Goal: Transaction & Acquisition: Purchase product/service

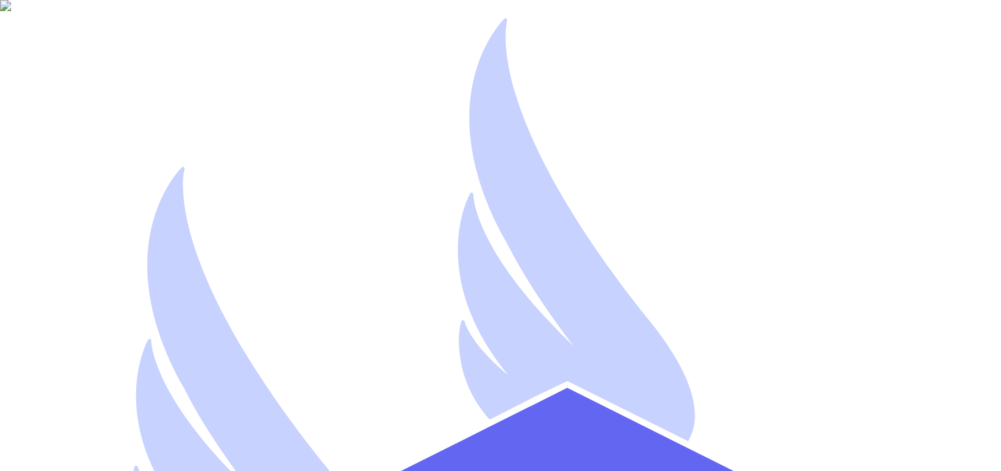
type input "arehman"
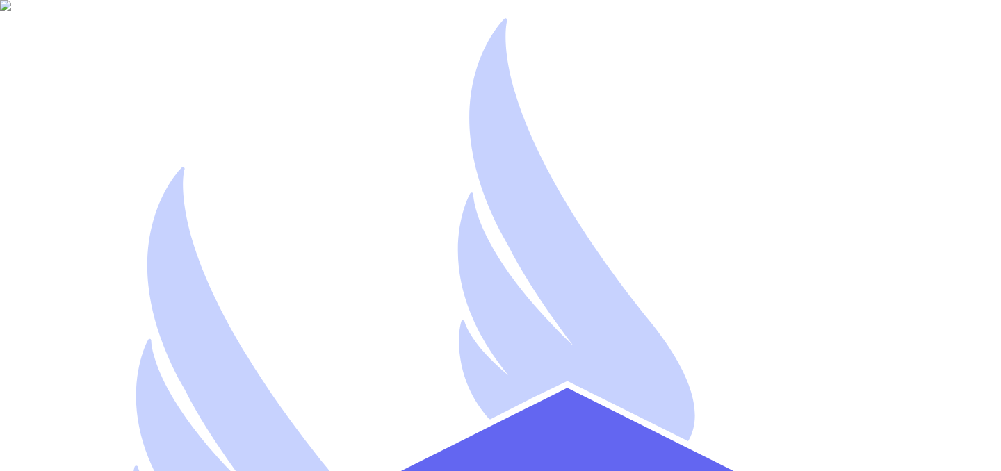
type input "a"
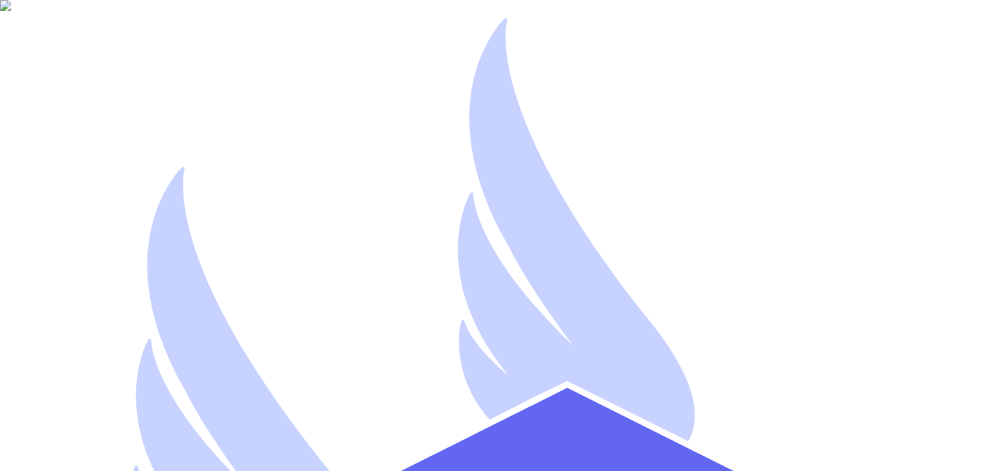
type input "artest"
type input "artest@yopmail.com"
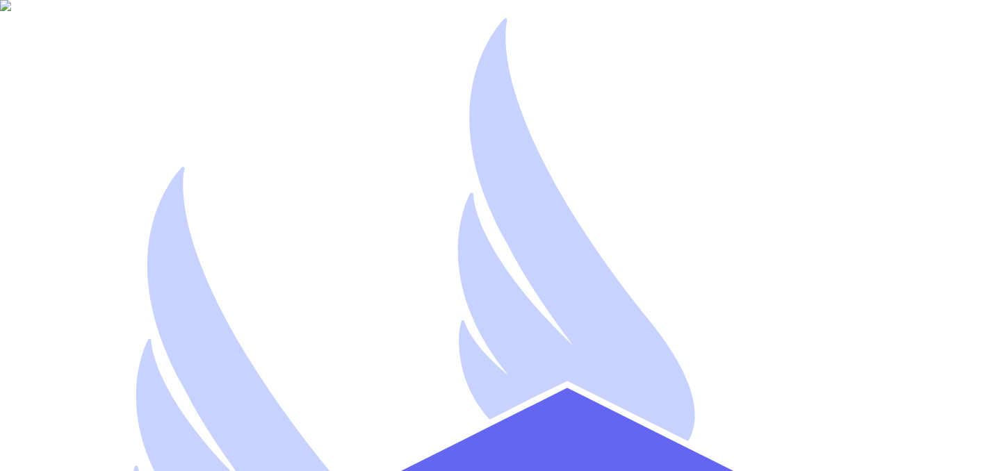
select select "instagram_ad"
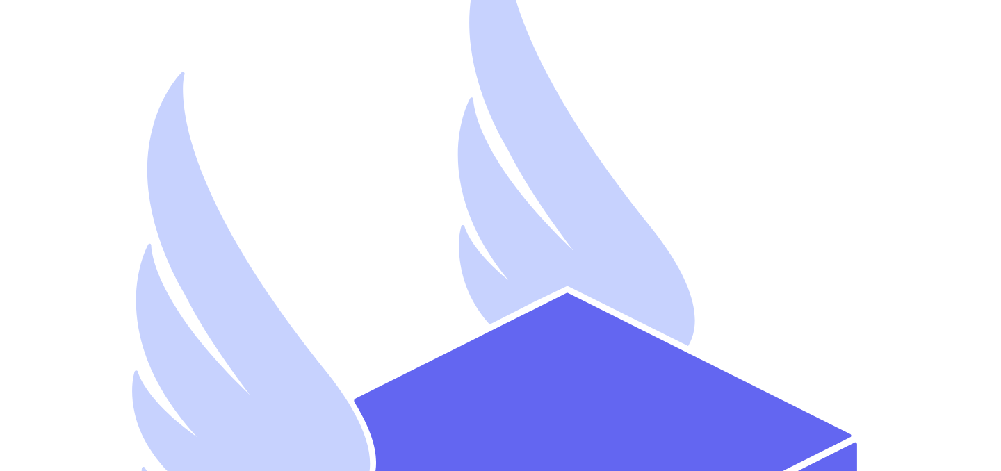
scroll to position [99, 0]
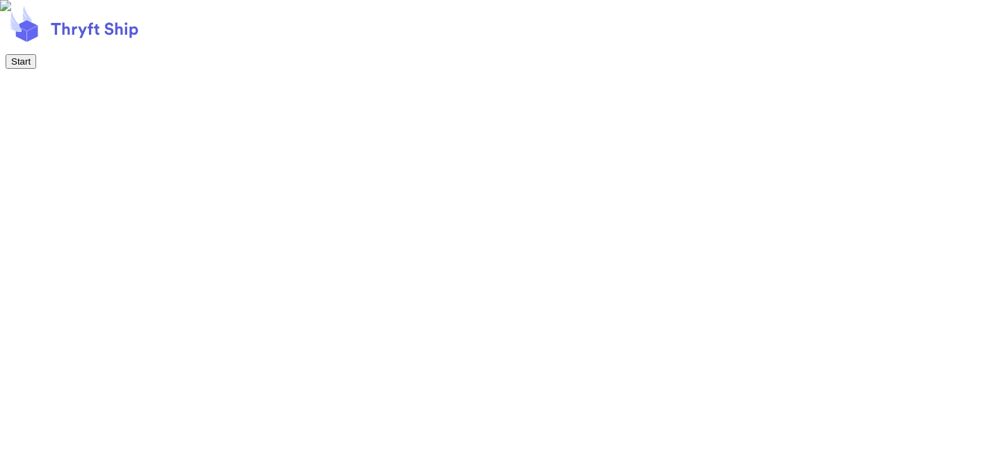
click at [36, 69] on button "Start" at bounding box center [21, 61] width 31 height 15
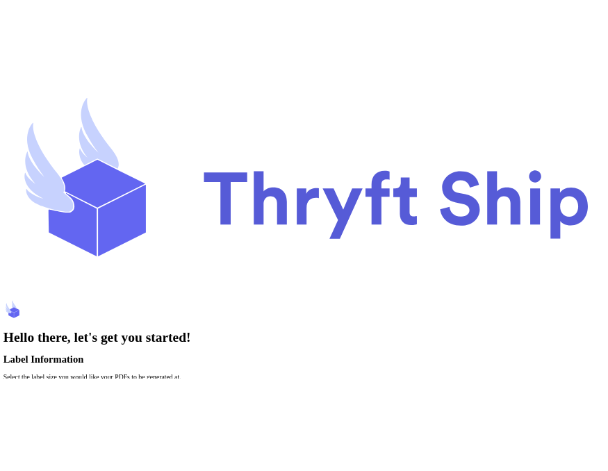
scroll to position [38, 0]
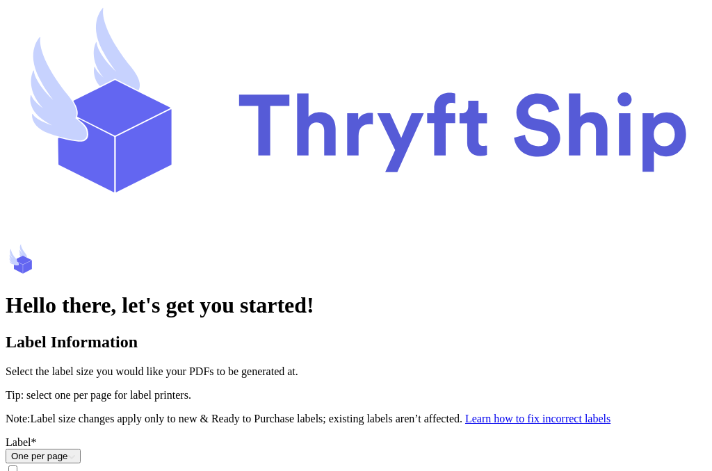
click at [17, 466] on input "Print item name on labels as default" at bounding box center [12, 470] width 9 height 9
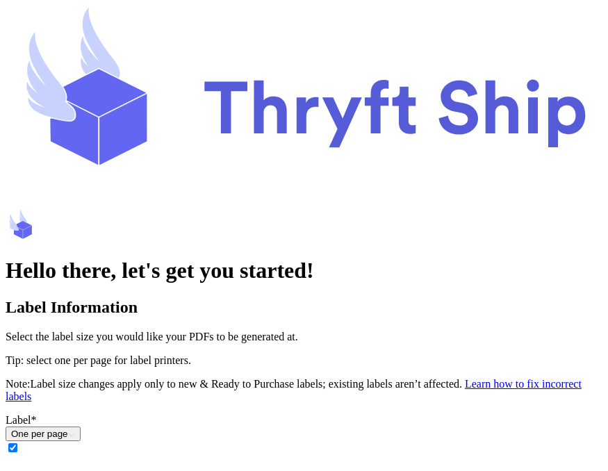
click at [340, 378] on link "Learn how to fix incorrect labels" at bounding box center [294, 390] width 576 height 24
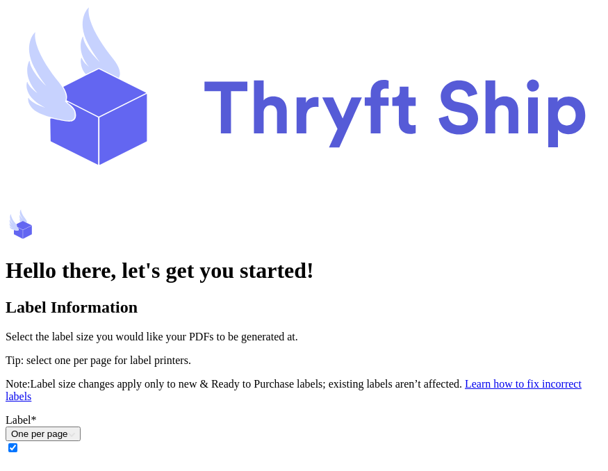
type input "John"
type input "Wick"
type input "g"
type input "Gems"
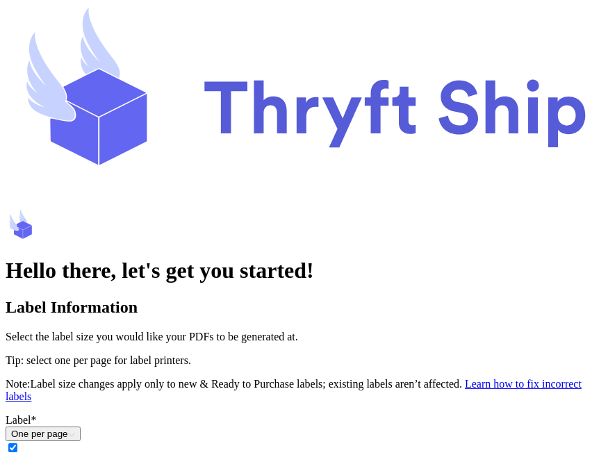
paste input "91861620"
type input "9186162023"
paste input "3695 Camel Back Road"
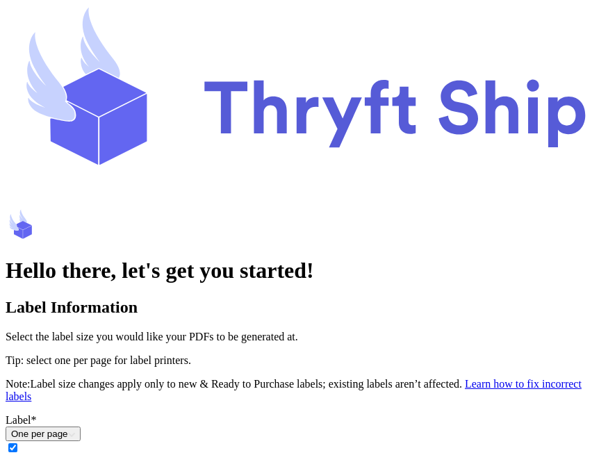
type input "3695 Camel Back Road"
click at [83, 298] on div at bounding box center [304, 298] width 597 height 0
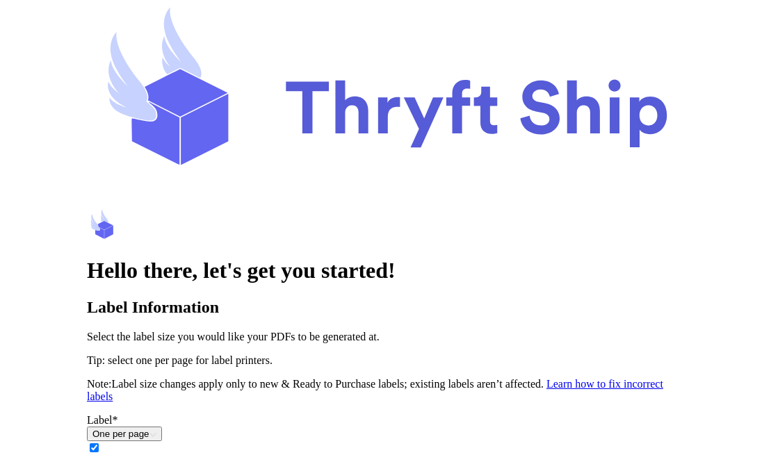
scroll to position [565, 0]
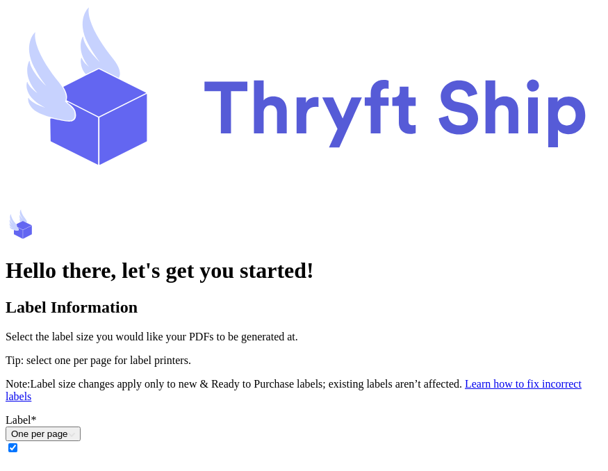
paste input "Tulsa"
type input "Tulsa"
select select "OK"
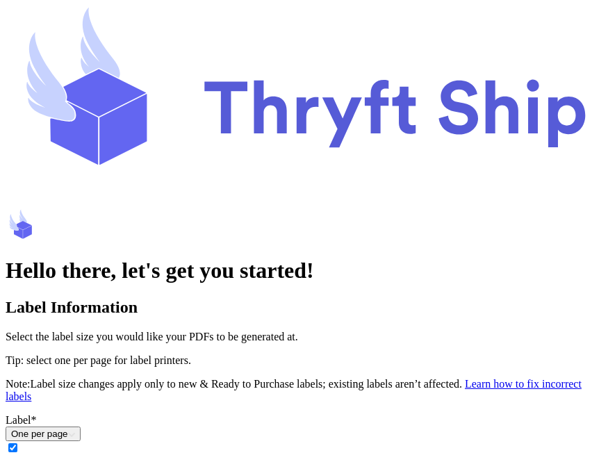
paste input "74120"
type input "74120"
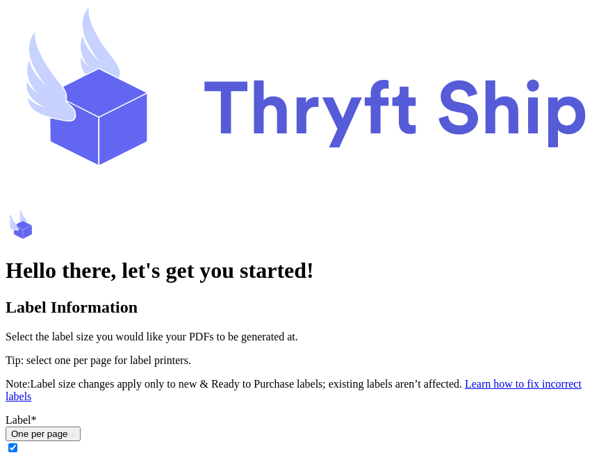
select select
type input "John"
type input "Wick"
type input "Gems"
type input "9186162023"
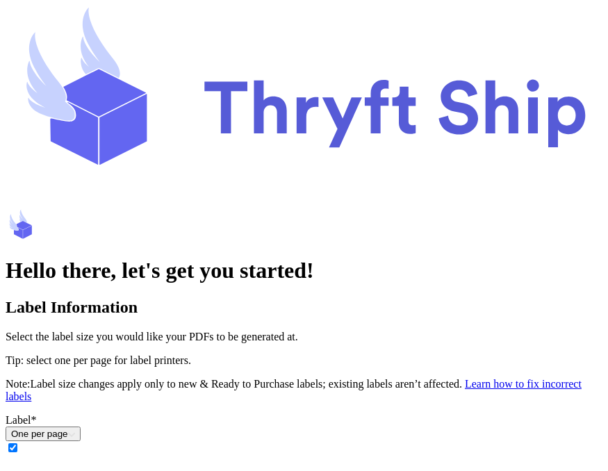
type input "3695 Camel Back Road"
type input "Tulsa"
select select "OK"
type input "74120"
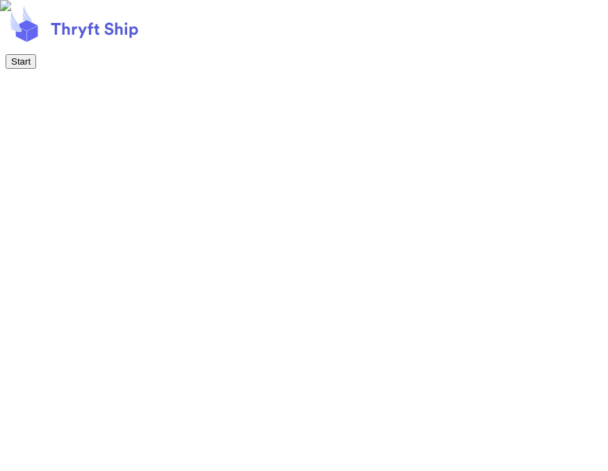
click at [462, 69] on footer "Start" at bounding box center [304, 37] width 597 height 63
click at [36, 69] on button "Start" at bounding box center [21, 61] width 31 height 15
click at [35, 69] on button "Next" at bounding box center [21, 61] width 30 height 15
click at [301, 54] on div at bounding box center [304, 54] width 597 height 0
click at [318, 54] on div at bounding box center [304, 54] width 597 height 0
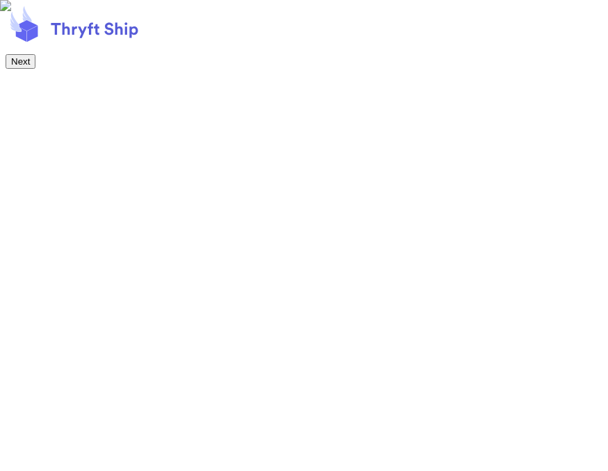
click at [334, 54] on div at bounding box center [304, 54] width 597 height 0
click at [35, 69] on button "Next" at bounding box center [21, 61] width 30 height 15
click at [335, 54] on div at bounding box center [304, 54] width 597 height 0
click at [35, 69] on button "Next" at bounding box center [21, 61] width 30 height 15
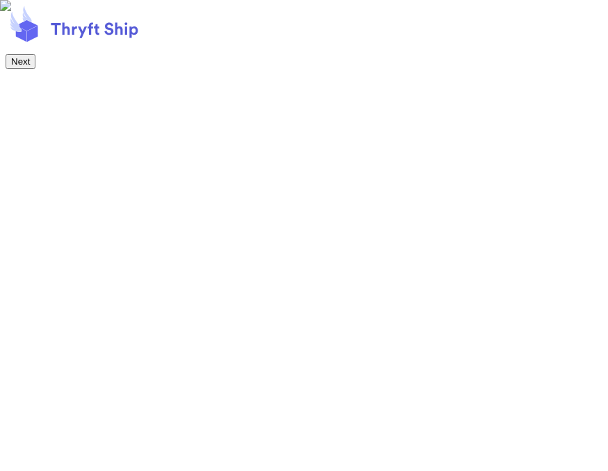
click at [35, 69] on button "Next" at bounding box center [21, 61] width 30 height 15
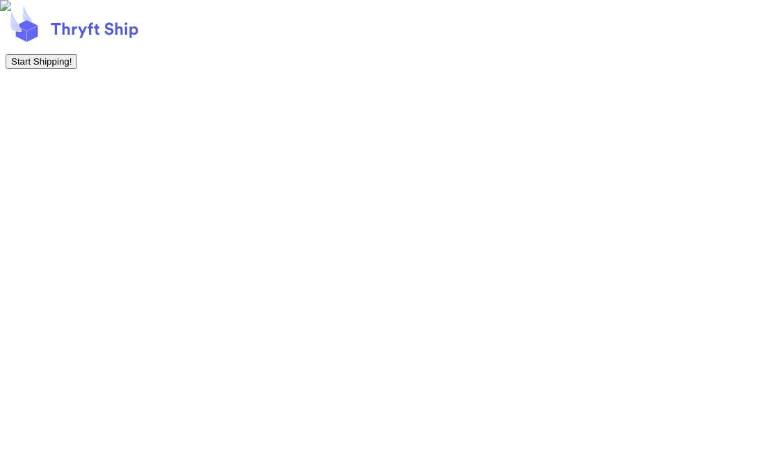
click at [77, 69] on button "Start Shipping!" at bounding box center [42, 61] width 72 height 15
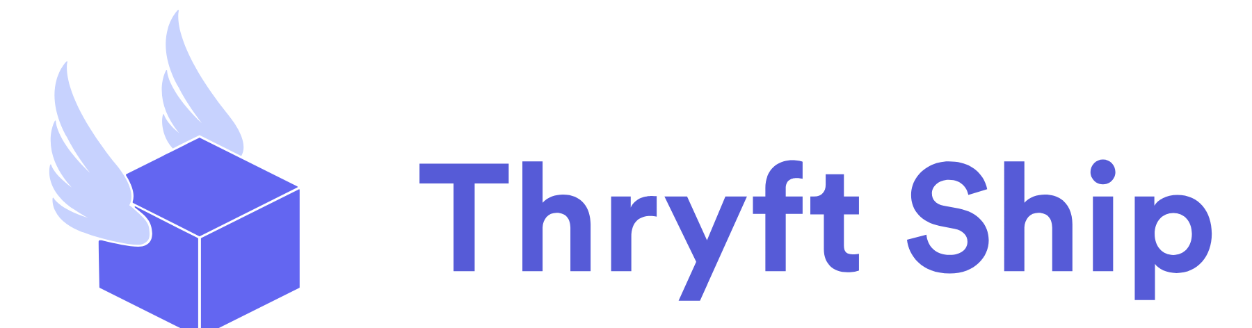
checkbox input "false"
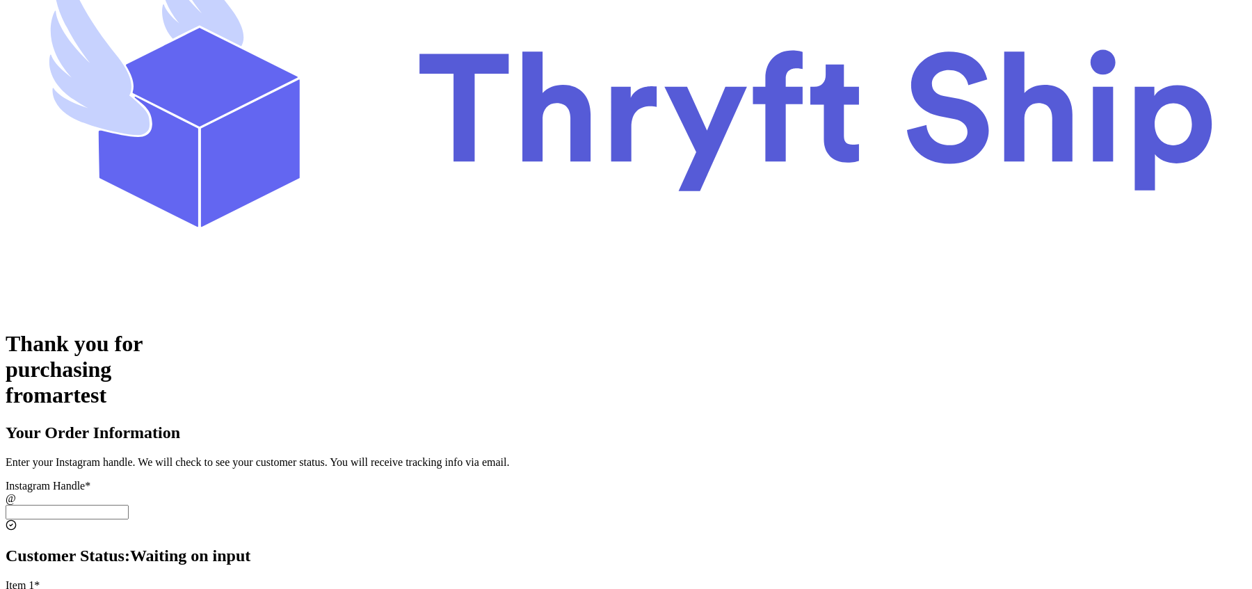
scroll to position [173, 0]
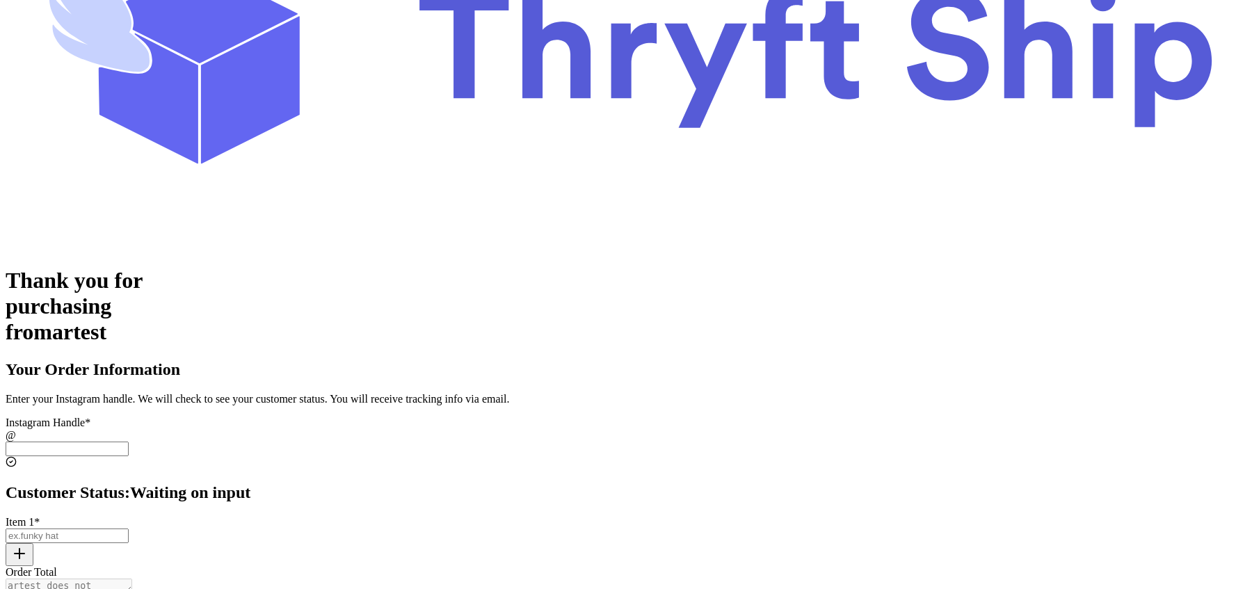
click at [129, 442] on input "Instagram Handle *" at bounding box center [67, 449] width 123 height 15
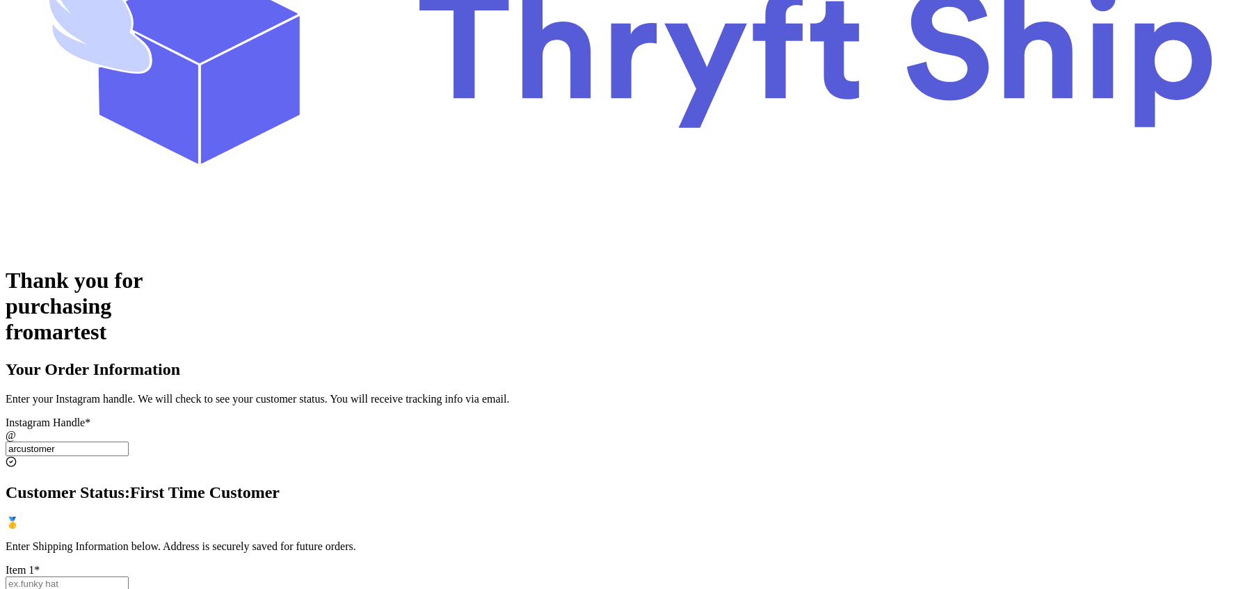
type input "arcustomer"
click at [129, 576] on input "Instagram Handle *" at bounding box center [67, 583] width 123 height 15
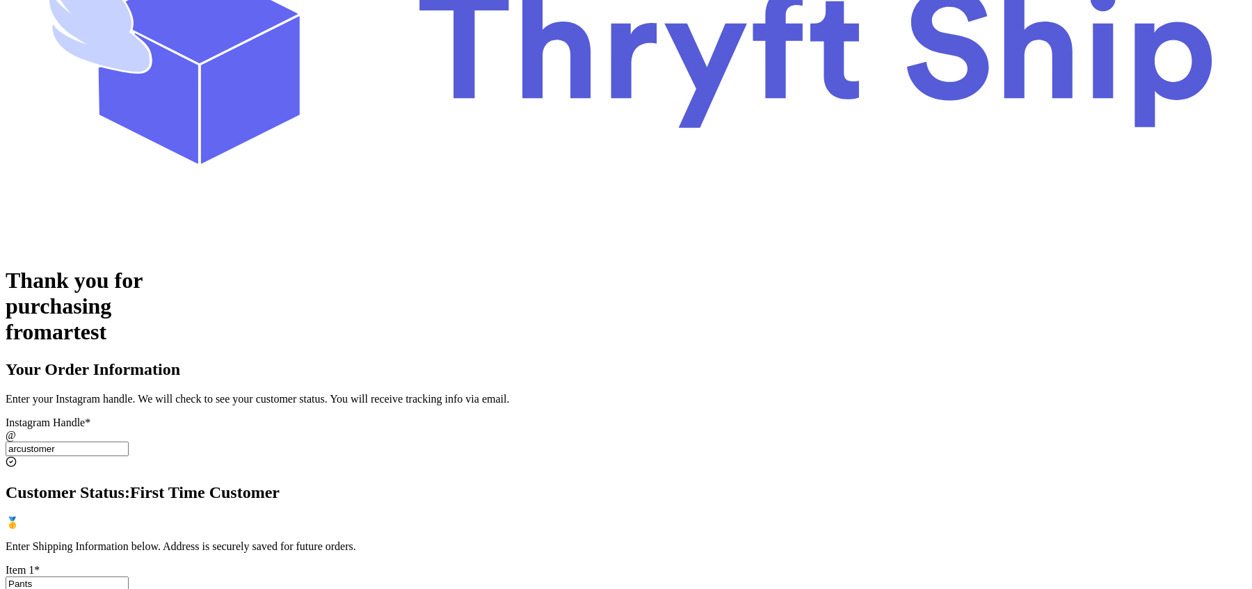
type input "Pants"
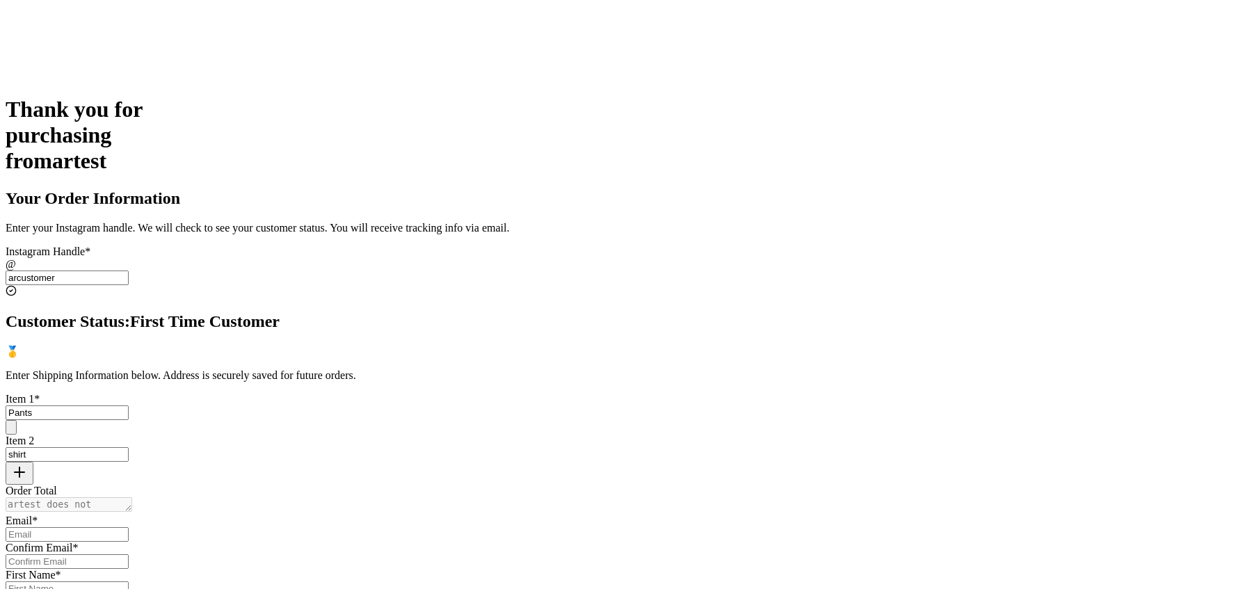
scroll to position [329, 0]
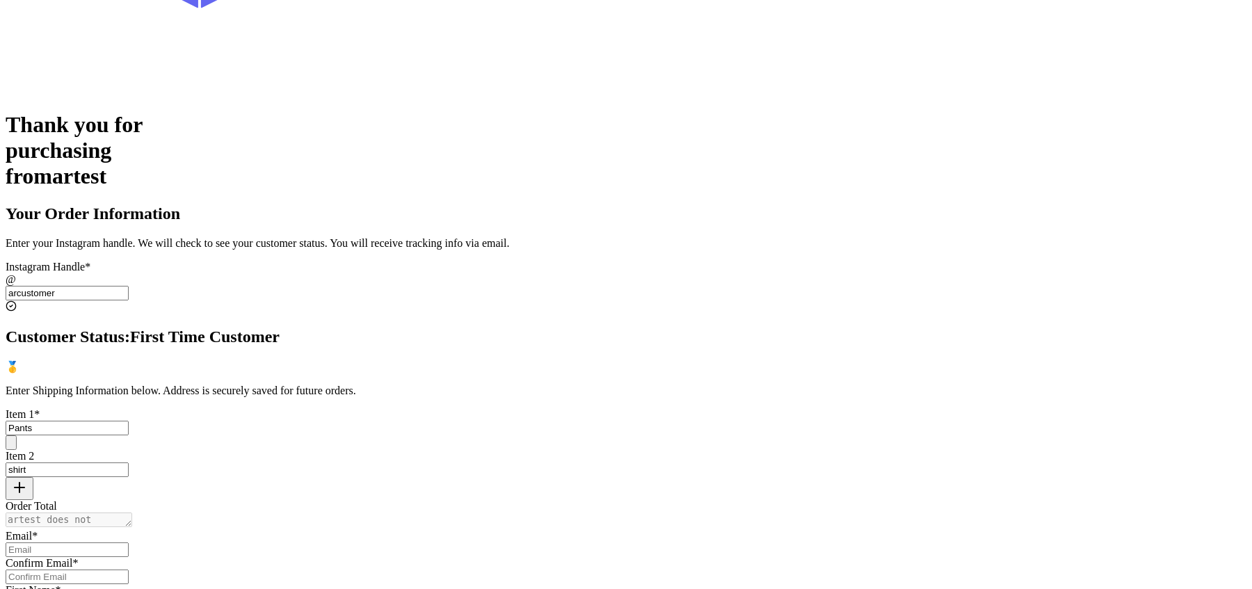
type input "shirt"
click at [129, 542] on input "Instagram Handle *" at bounding box center [67, 549] width 123 height 15
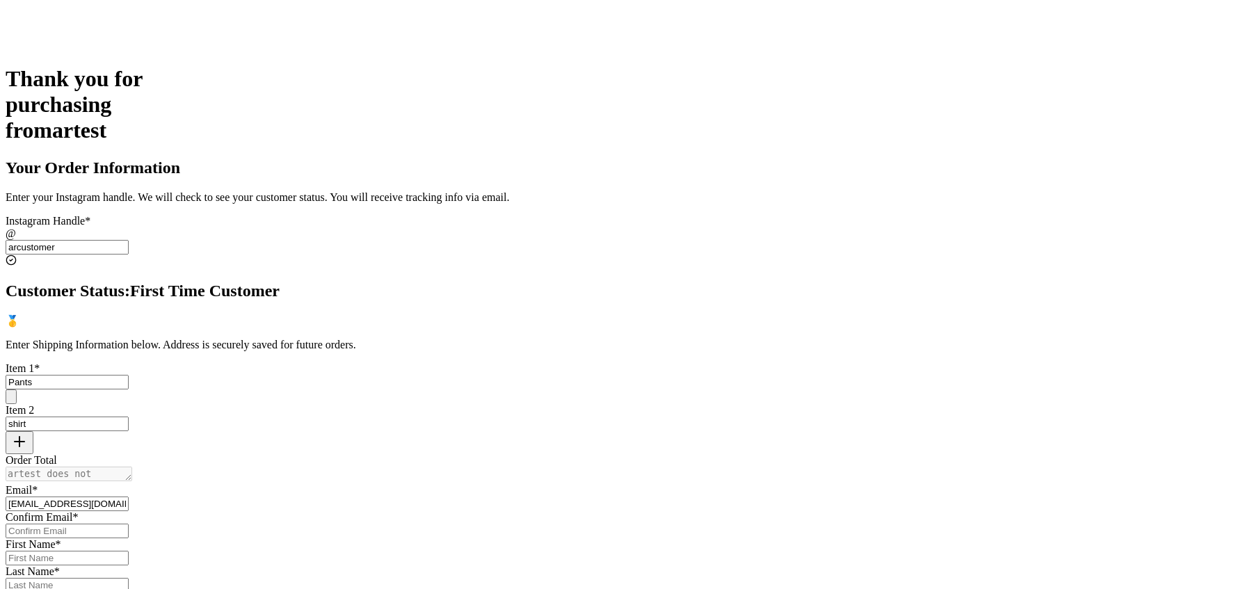
click at [129, 496] on input "arcustomer@yopmail.com" at bounding box center [67, 503] width 123 height 15
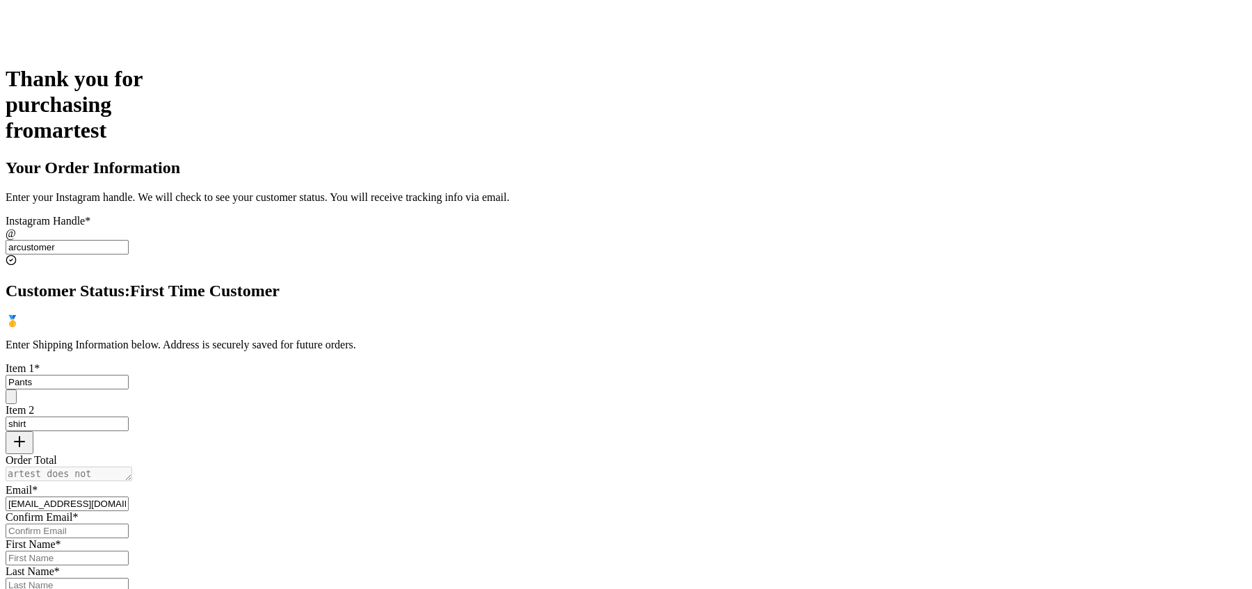
click at [129, 496] on input "arcustomer@yopmail.com" at bounding box center [67, 503] width 123 height 15
type input "arcustomer@yopmail.com"
click at [129, 524] on input "Instagram Handle *" at bounding box center [67, 531] width 123 height 15
paste input "arcustomer@yopmail.com"
type input "arcustomer@yopmail.com"
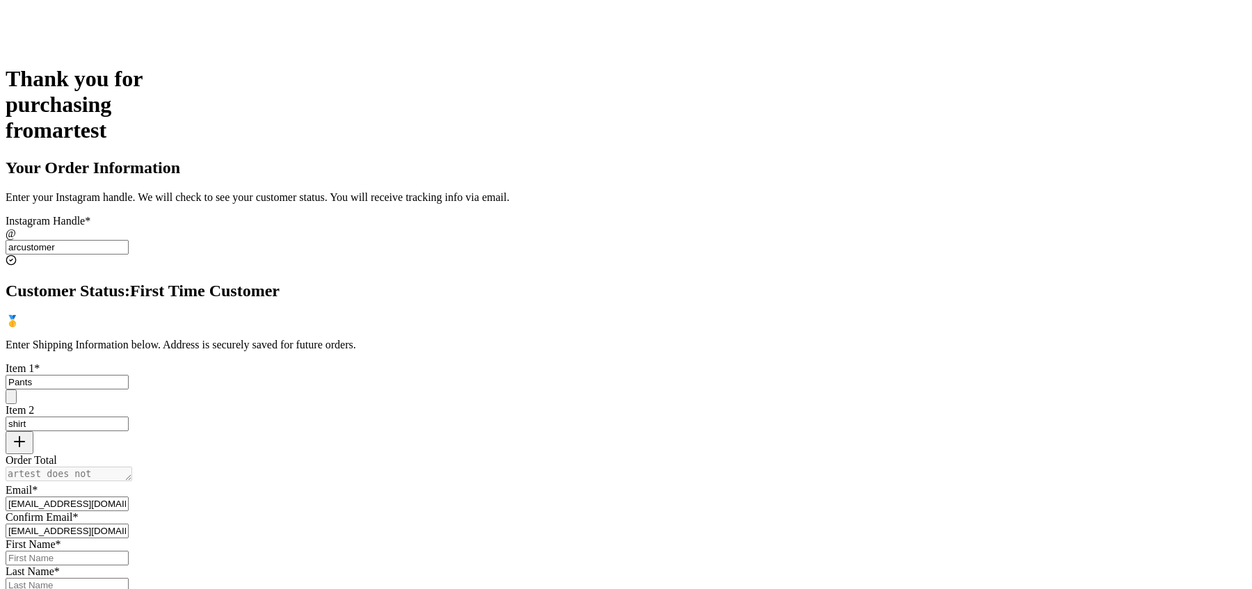
click at [129, 551] on input "Instagram Handle *" at bounding box center [67, 558] width 123 height 15
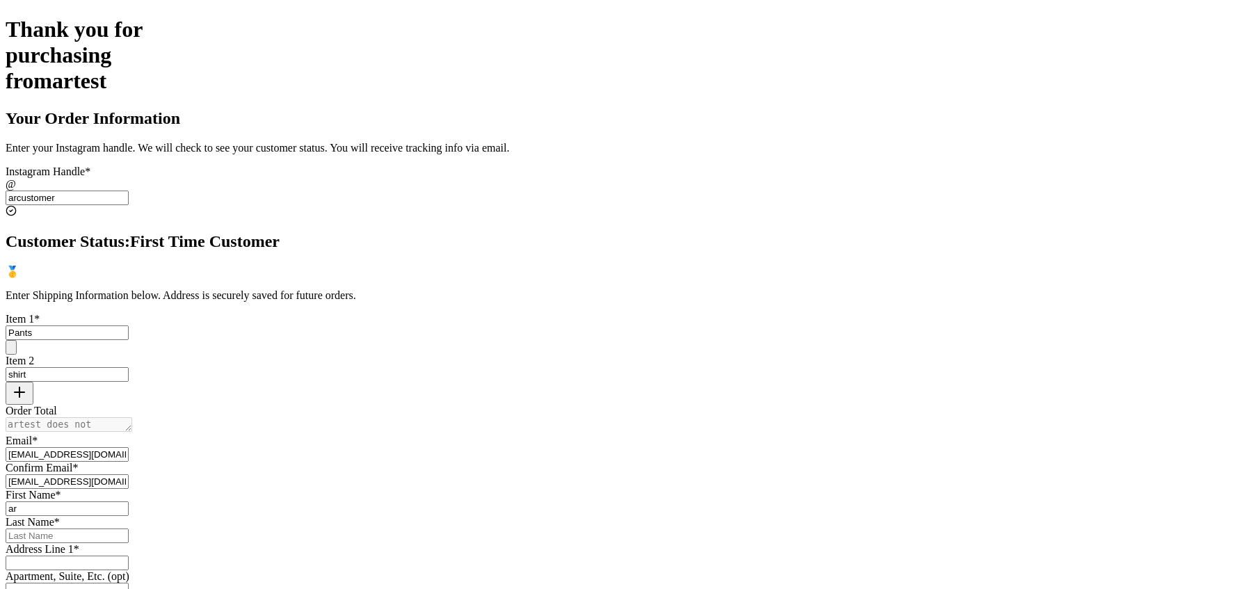
scroll to position [455, 0]
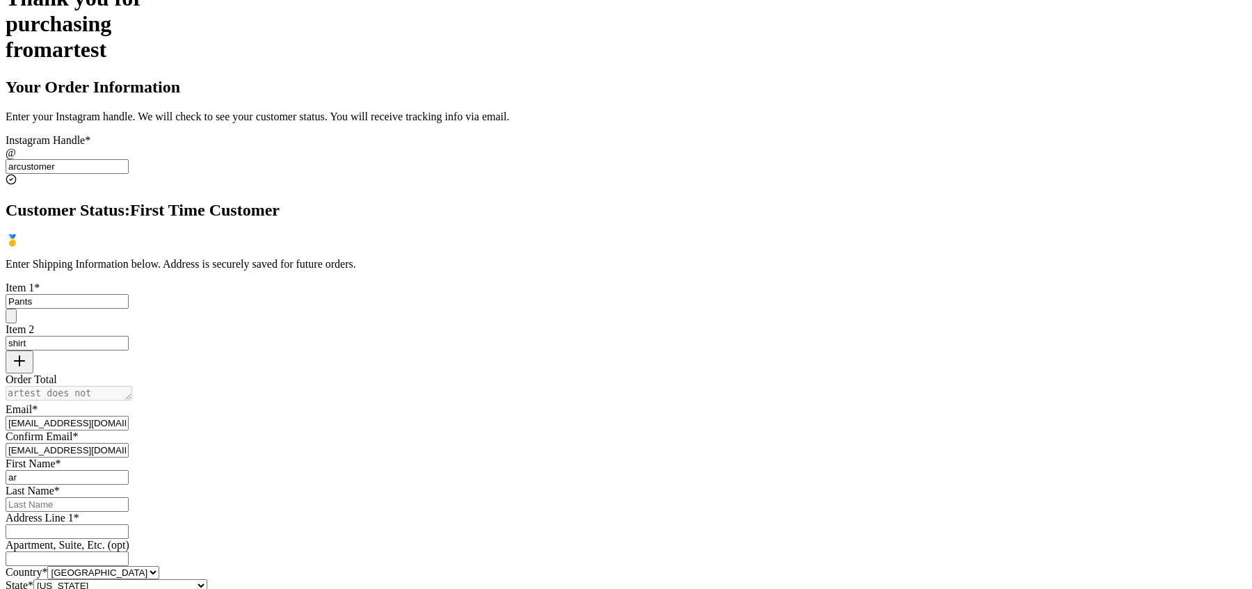
type input "ar"
click at [129, 497] on input "Instagram Handle *" at bounding box center [67, 504] width 123 height 15
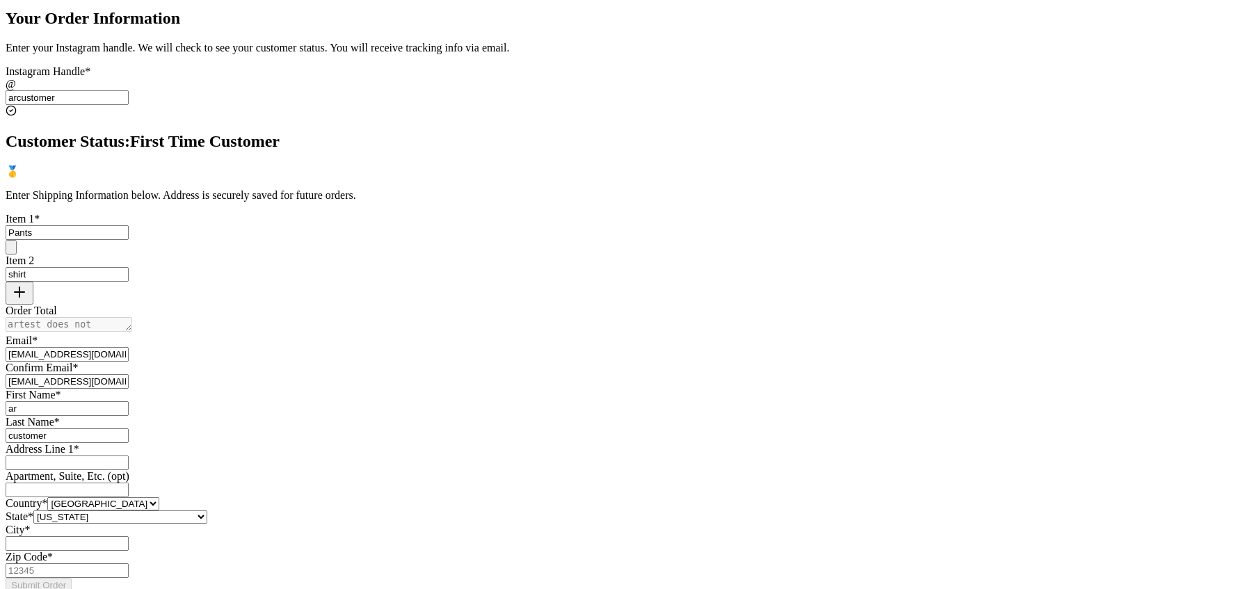
scroll to position [525, 0]
type input "customer"
click at [129, 455] on input "Instagram Handle *" at bounding box center [67, 462] width 123 height 15
paste input "[STREET_ADDRESS][PERSON_NAME]"
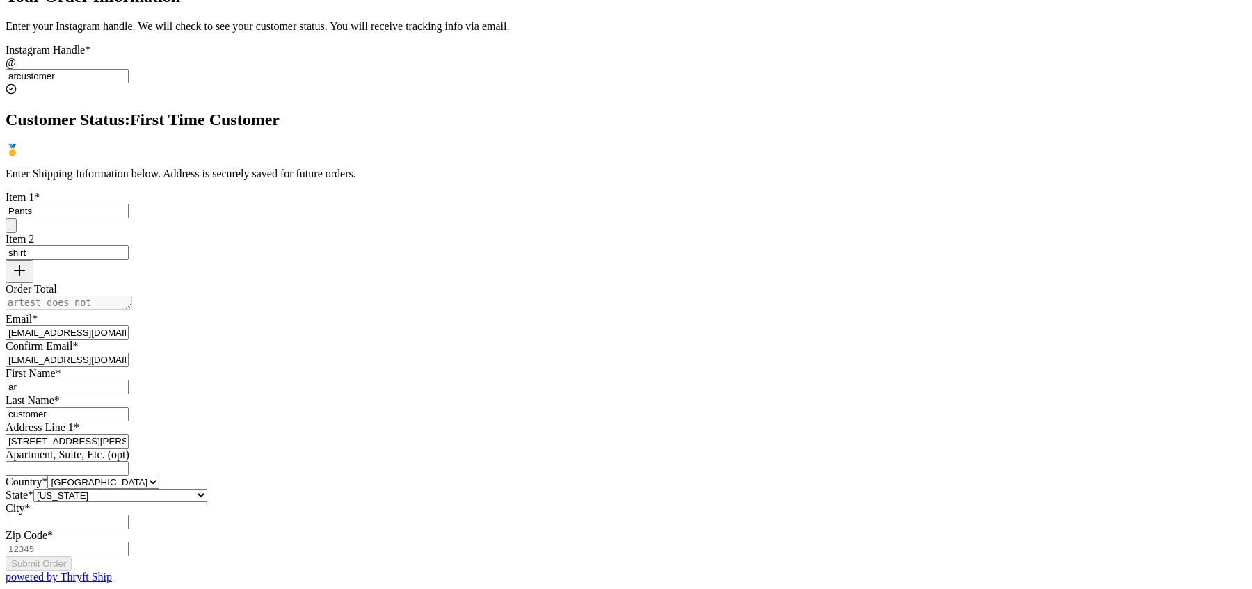
scroll to position [722, 0]
type input "[STREET_ADDRESS][PERSON_NAME]"
click at [159, 476] on select "United States Canada Australia" at bounding box center [103, 482] width 112 height 13
click at [207, 489] on select "Alabama Alaska Arizona Arkansas California Colorado Connecticut Delaware Distri…" at bounding box center [120, 495] width 174 height 13
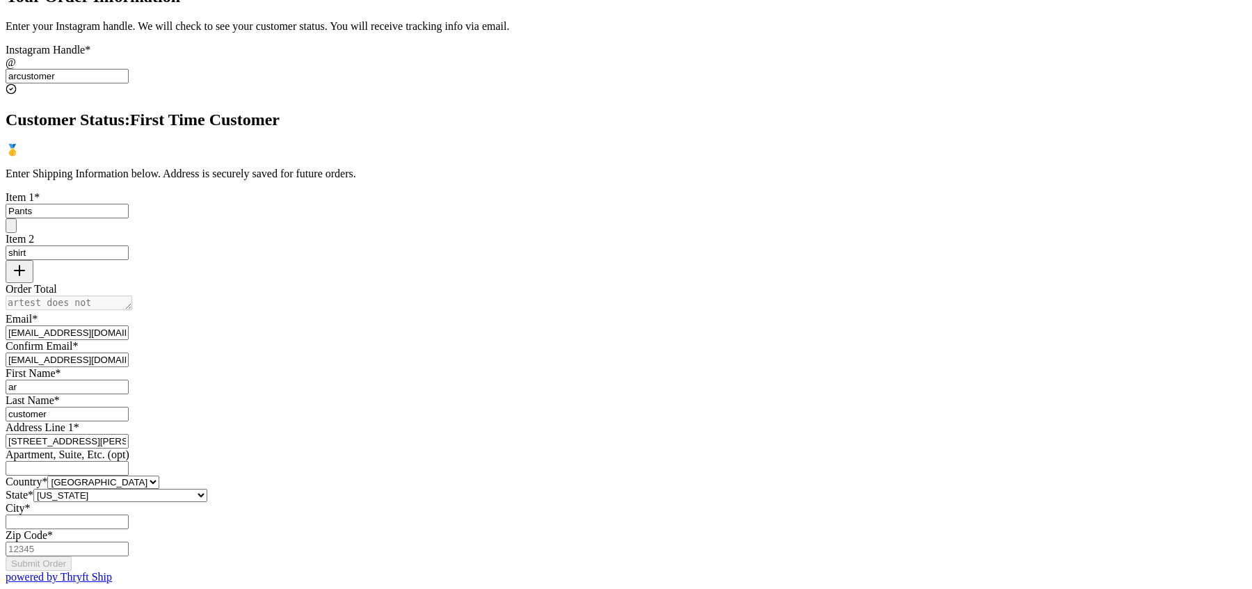
select select "WA"
click at [207, 489] on select "Alabama Alaska Arizona Arkansas California Colorado Connecticut Delaware Distri…" at bounding box center [120, 495] width 174 height 13
click at [129, 515] on input "Instagram Handle *" at bounding box center [67, 522] width 123 height 15
paste input "[GEOGRAPHIC_DATA]"
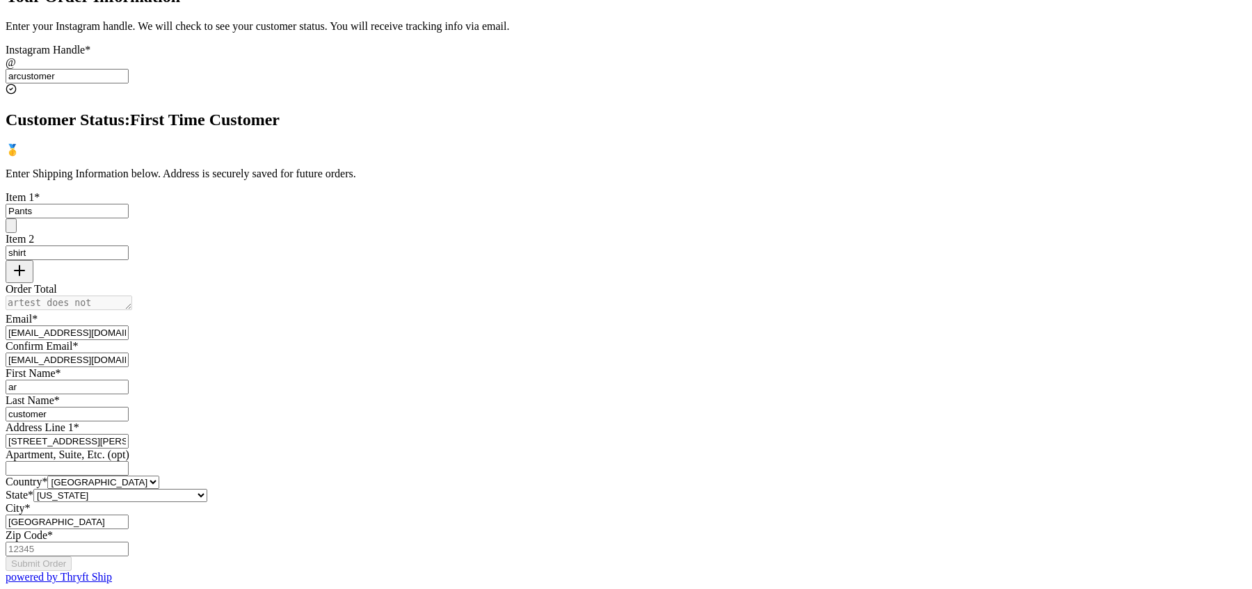
type input "[GEOGRAPHIC_DATA]"
click at [129, 542] on input "Zip Code *" at bounding box center [67, 549] width 123 height 15
paste input "98101"
type input "98101"
click at [72, 556] on button "Submit Order" at bounding box center [39, 563] width 66 height 15
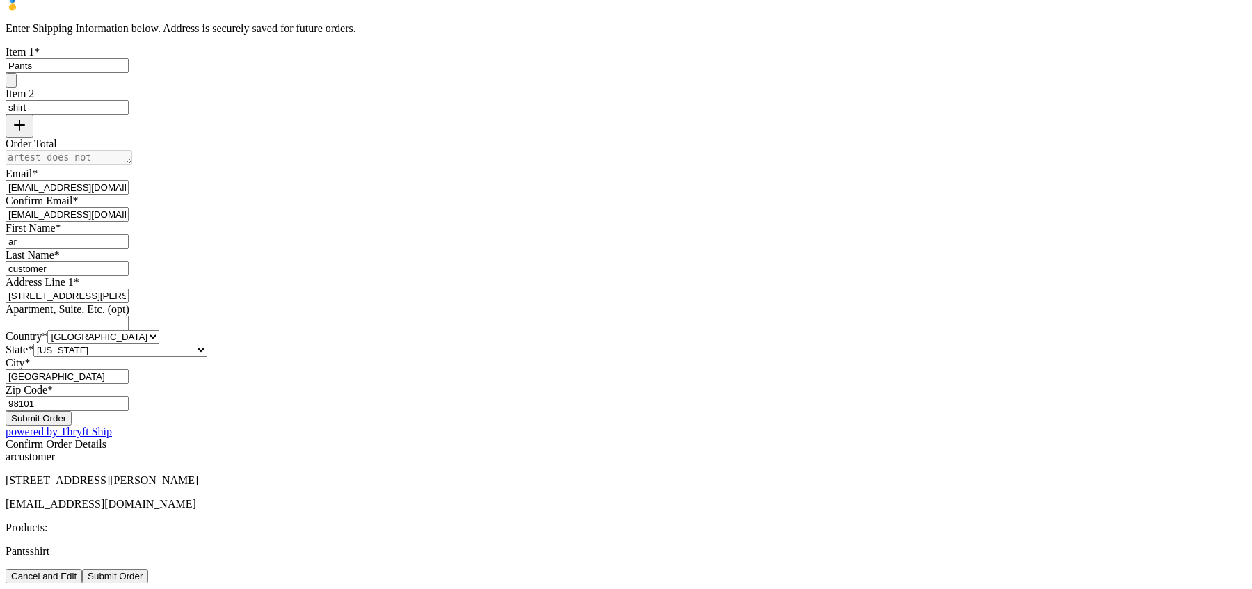
click at [148, 569] on button "Submit Order" at bounding box center [115, 576] width 66 height 15
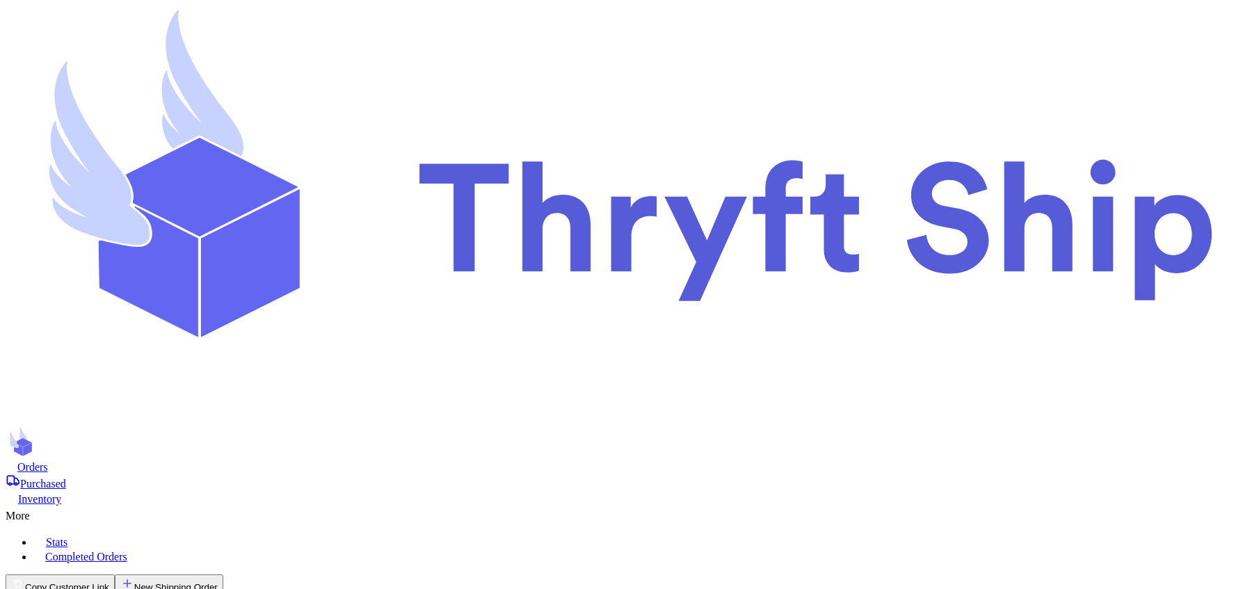
type input "2"
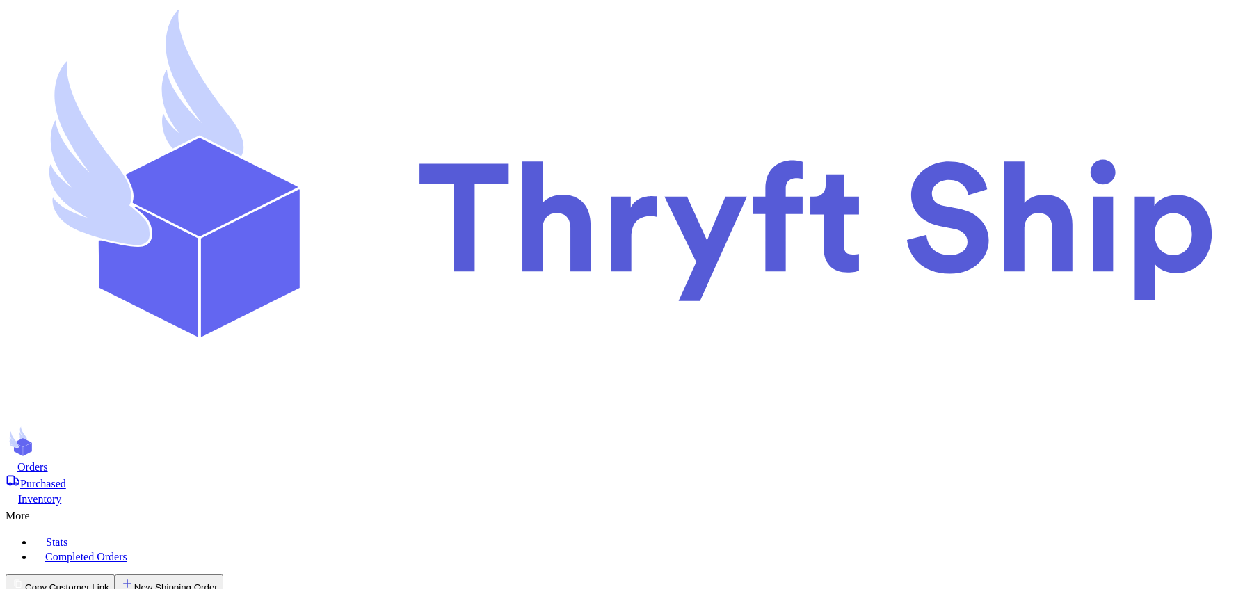
scroll to position [652, 0]
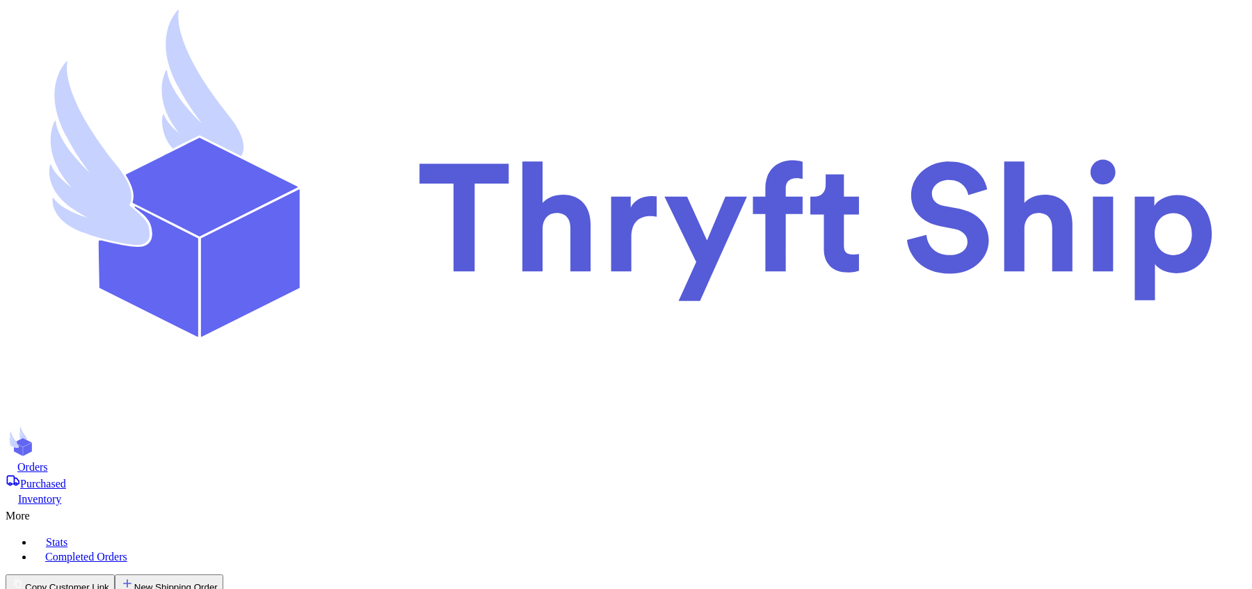
checkbox input "true"
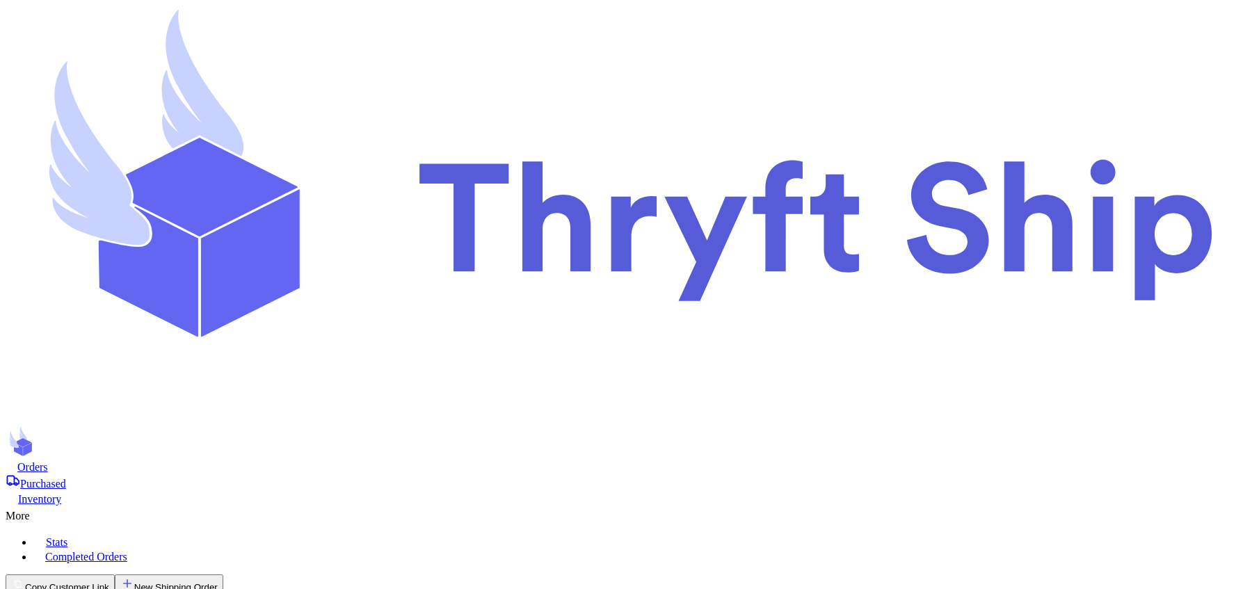
click at [44, 506] on icon at bounding box center [37, 513] width 14 height 14
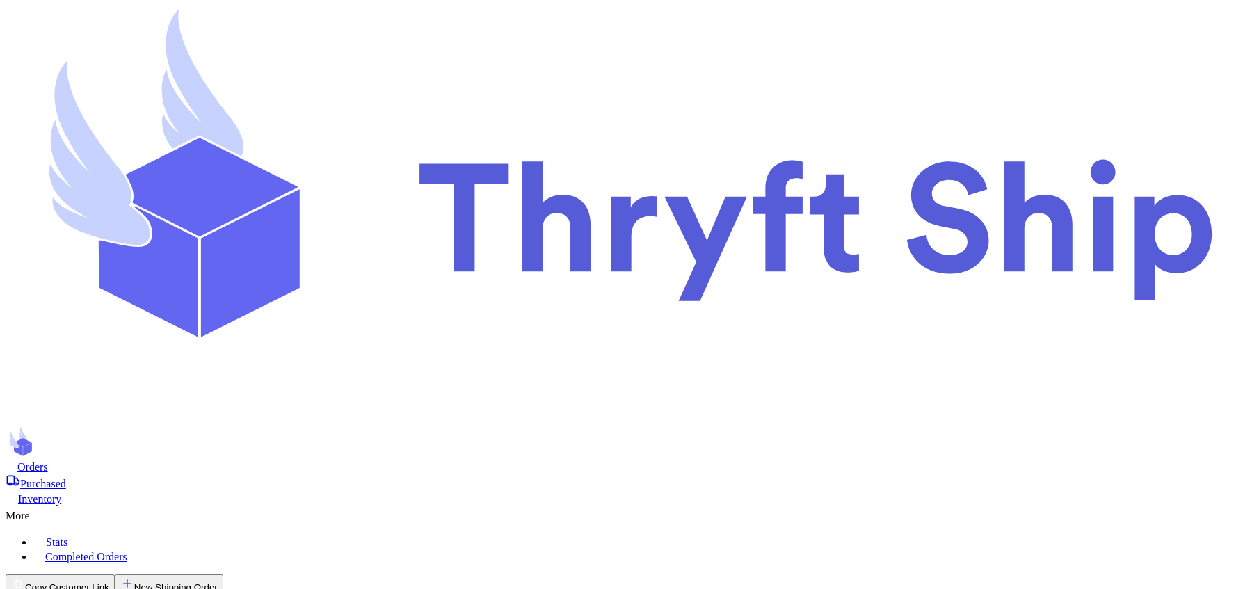
click at [286, 460] on div "Orders" at bounding box center [626, 467] width 1240 height 14
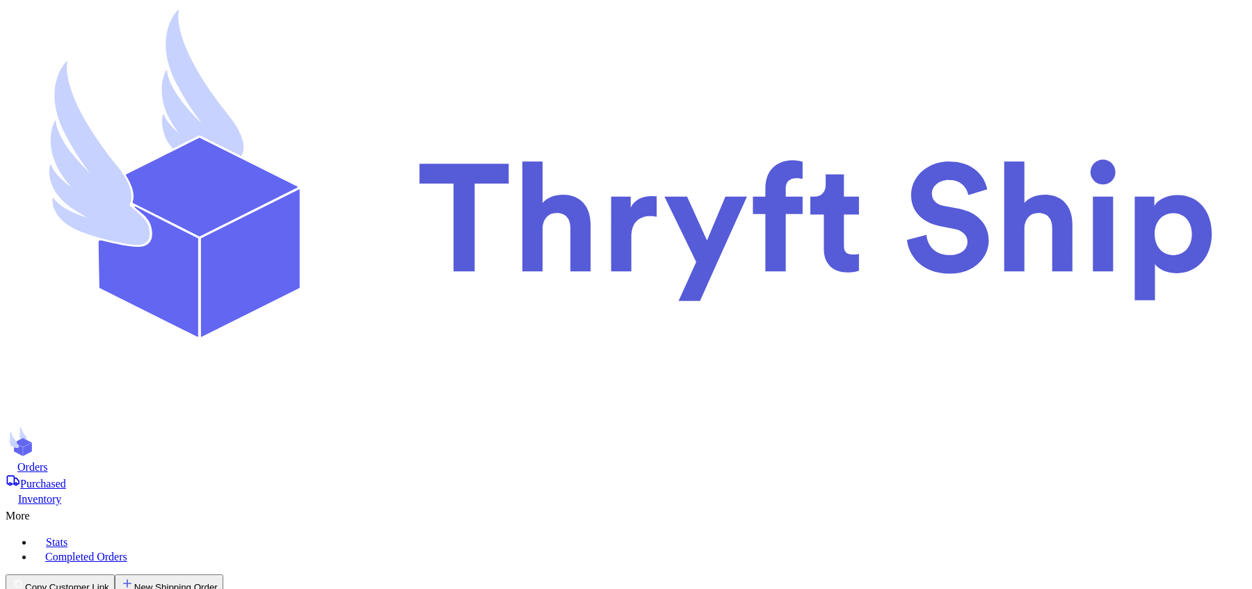
click at [295, 460] on div "Orders" at bounding box center [626, 467] width 1240 height 14
click at [115, 574] on button "Copy Customer Link" at bounding box center [60, 584] width 109 height 20
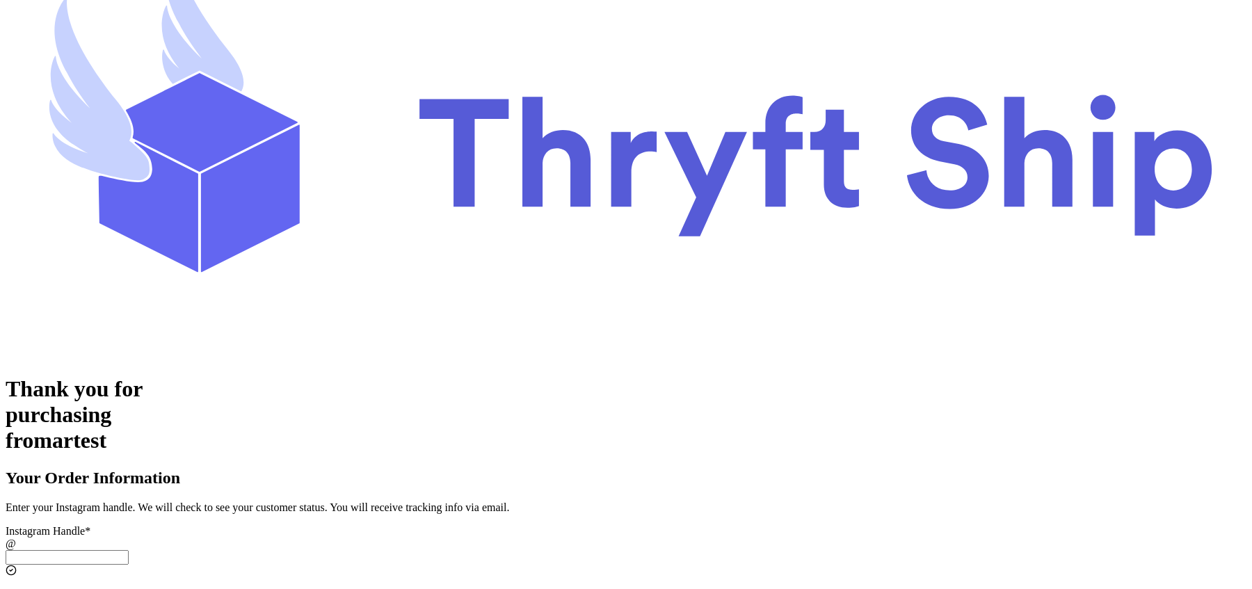
scroll to position [122, 0]
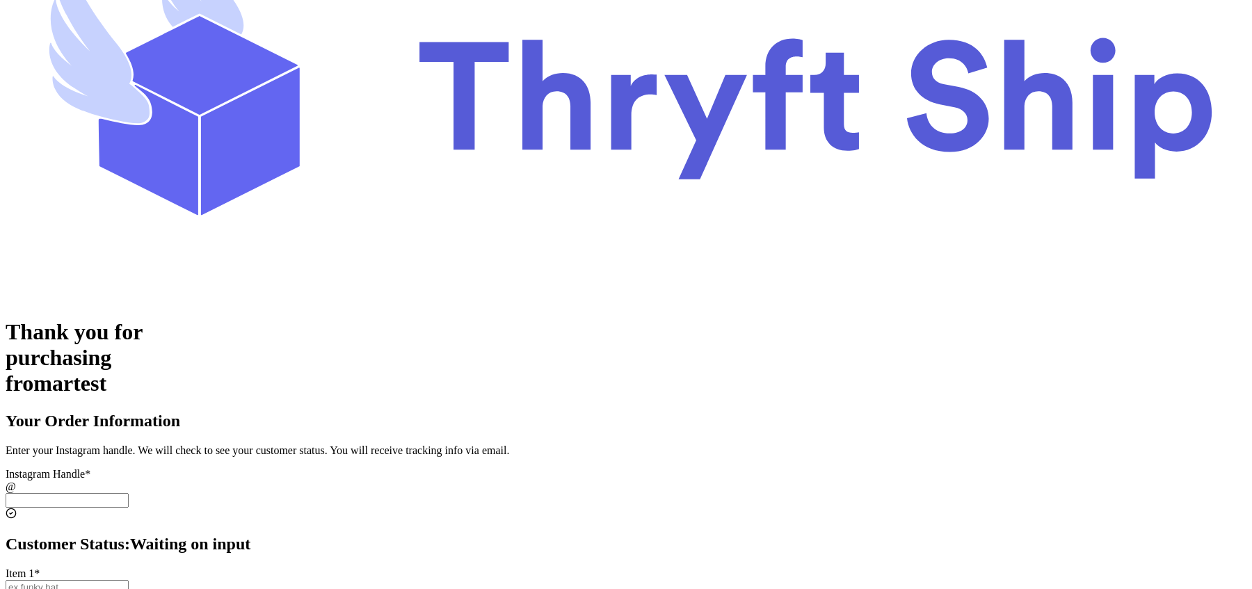
click at [129, 493] on input "Instagram Handle *" at bounding box center [67, 500] width 123 height 15
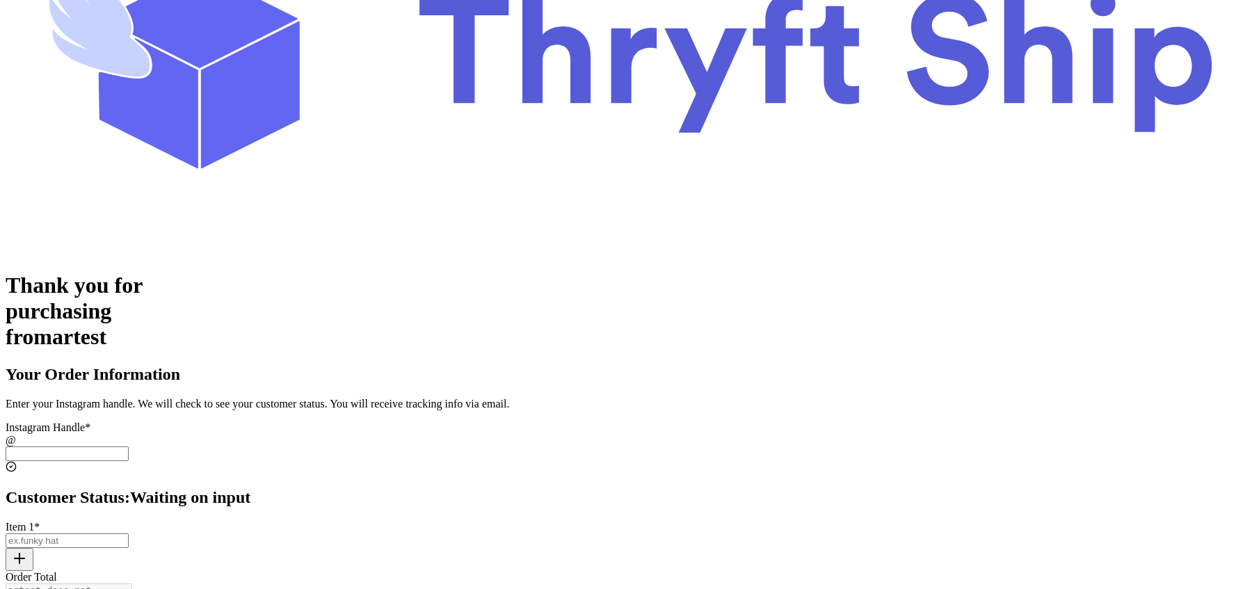
scroll to position [172, 0]
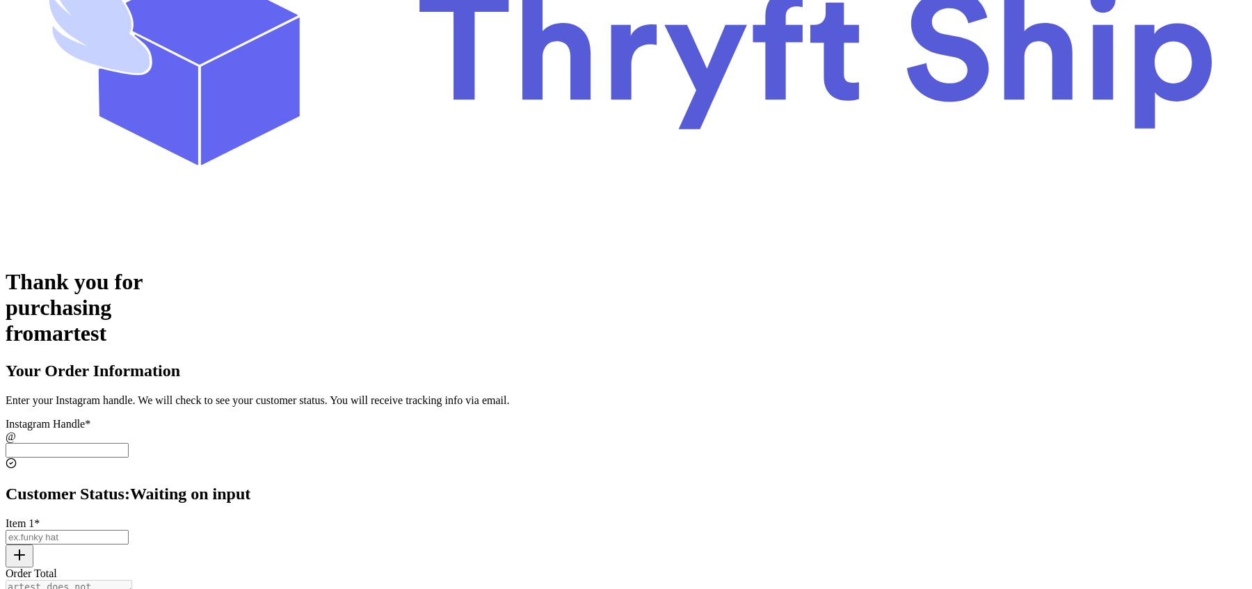
click at [129, 443] on input "Instagram Handle *" at bounding box center [67, 450] width 123 height 15
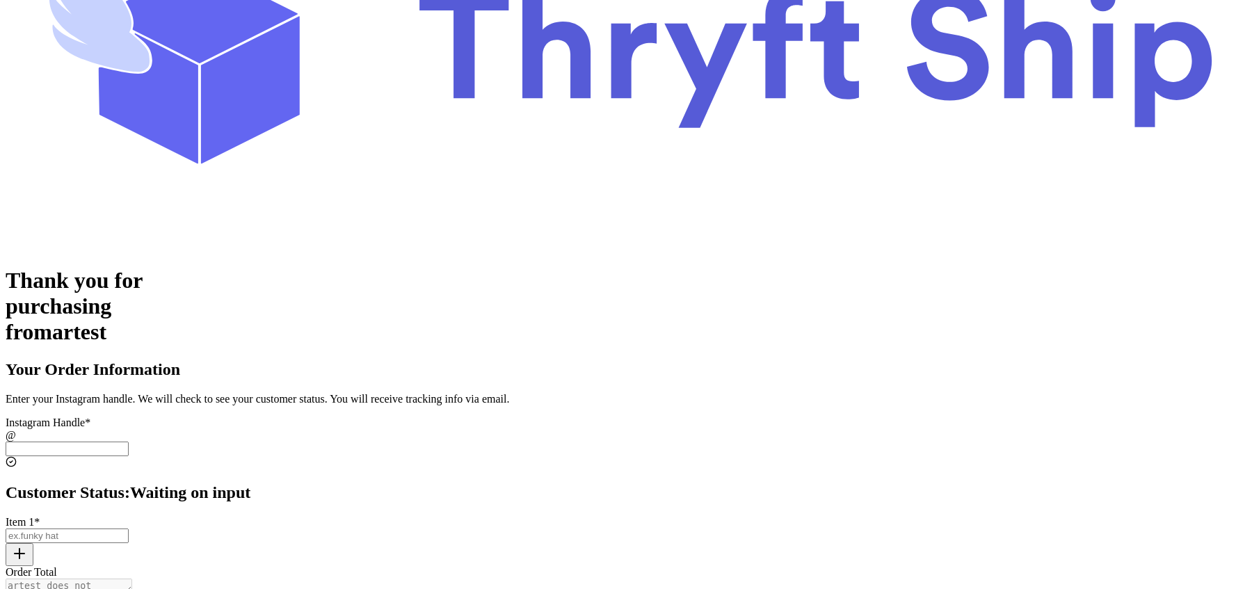
click at [129, 528] on input "Instagram Handle *" at bounding box center [67, 535] width 123 height 15
click at [129, 442] on input "Instagram Handle *" at bounding box center [67, 449] width 123 height 15
click at [129, 528] on input "Instagram Handle *" at bounding box center [67, 535] width 123 height 15
click at [129, 442] on input "Instagram Handle *" at bounding box center [67, 449] width 123 height 15
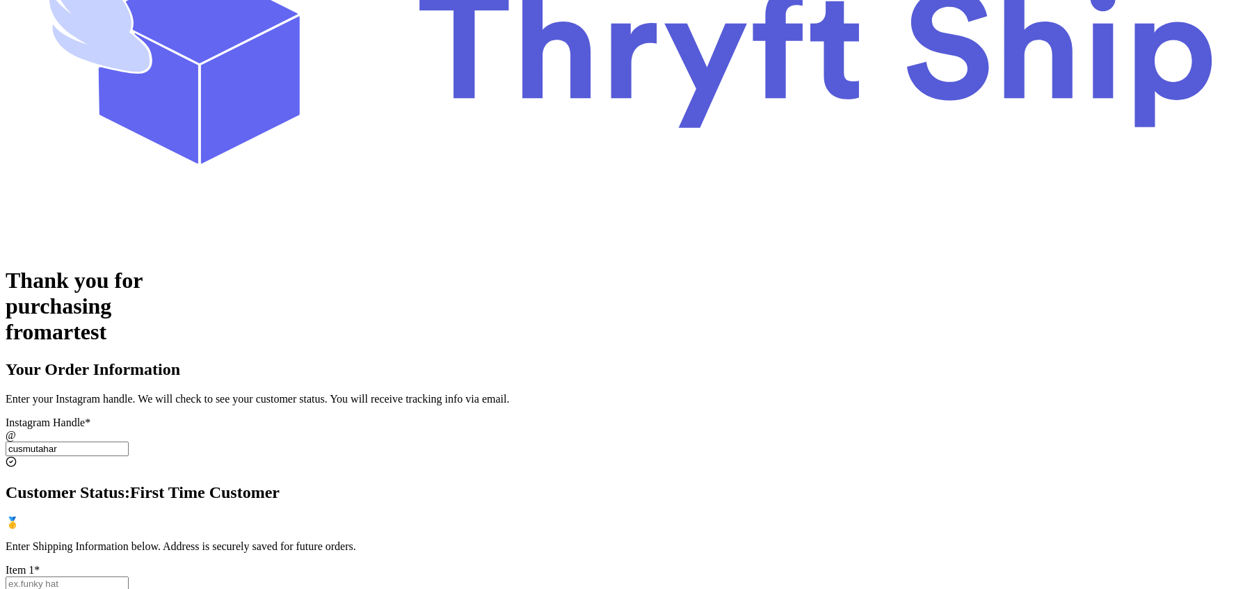
type input "cusmutahar"
click at [701, 483] on div "Customer Status: First Time Customer 🥇 Enter Shipping Information below. Addres…" at bounding box center [626, 518] width 1240 height 70
click at [129, 576] on input "Instagram Handle *" at bounding box center [67, 583] width 123 height 15
type input "item new 1"
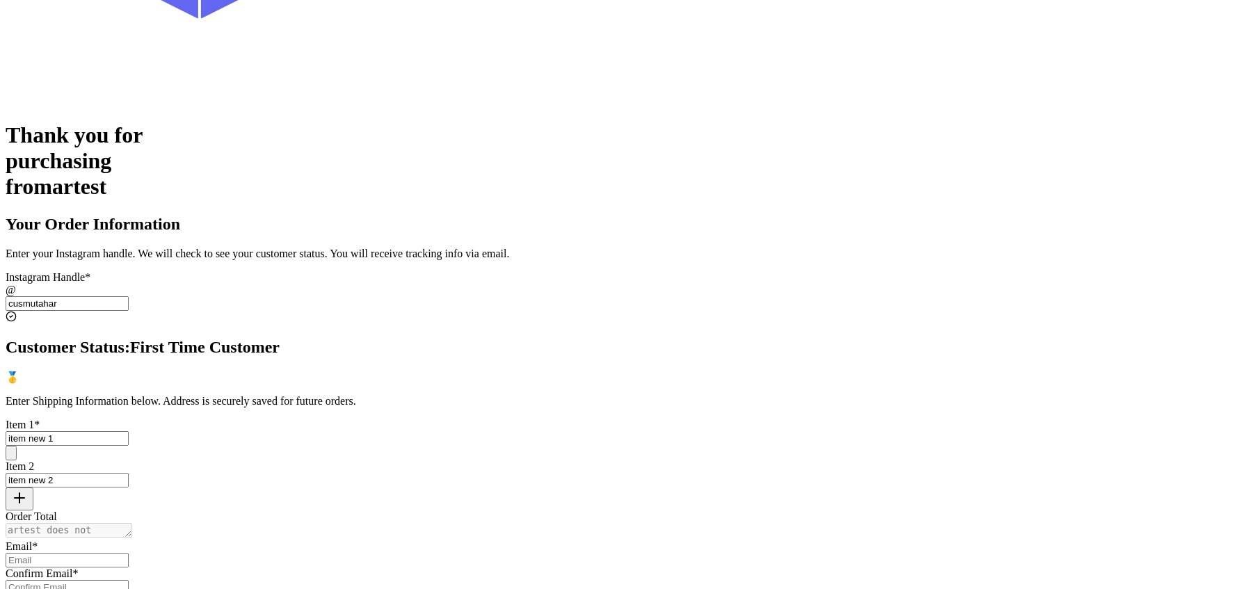
scroll to position [423, 0]
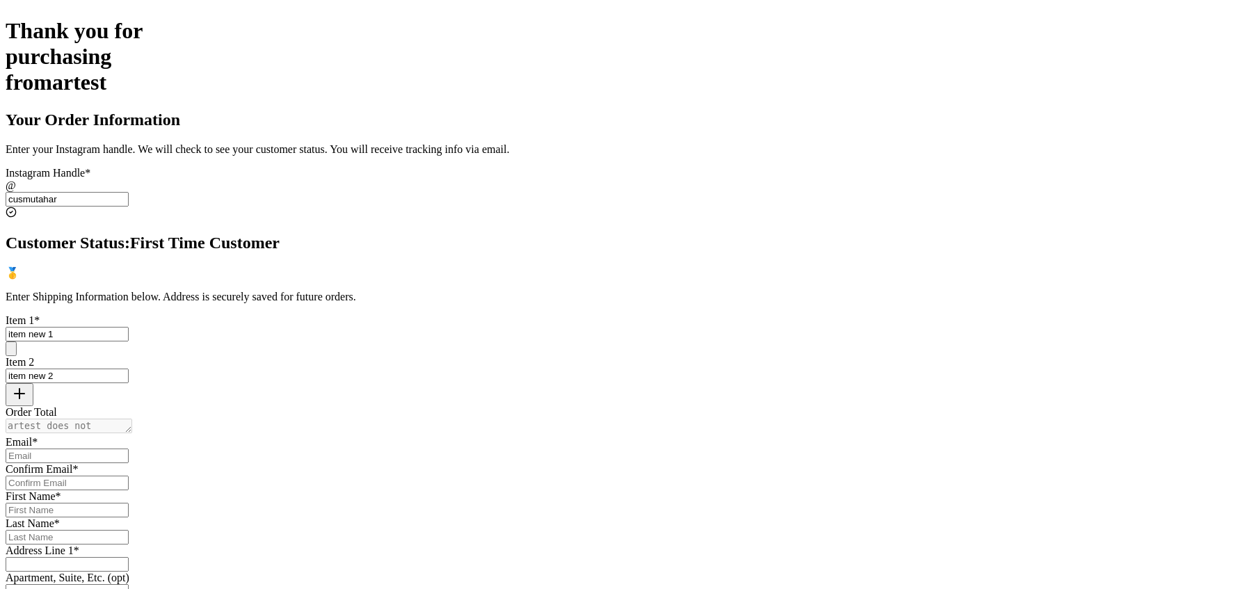
type input "item new 2"
click at [129, 448] on input "Instagram Handle *" at bounding box center [67, 455] width 123 height 15
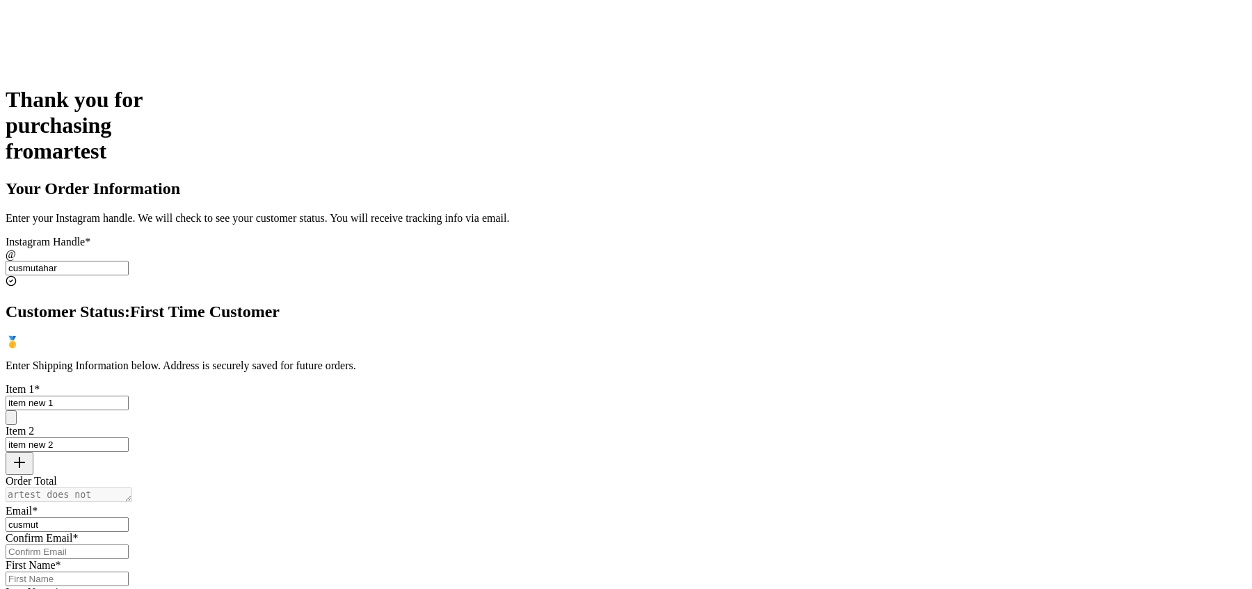
scroll to position [367, 0]
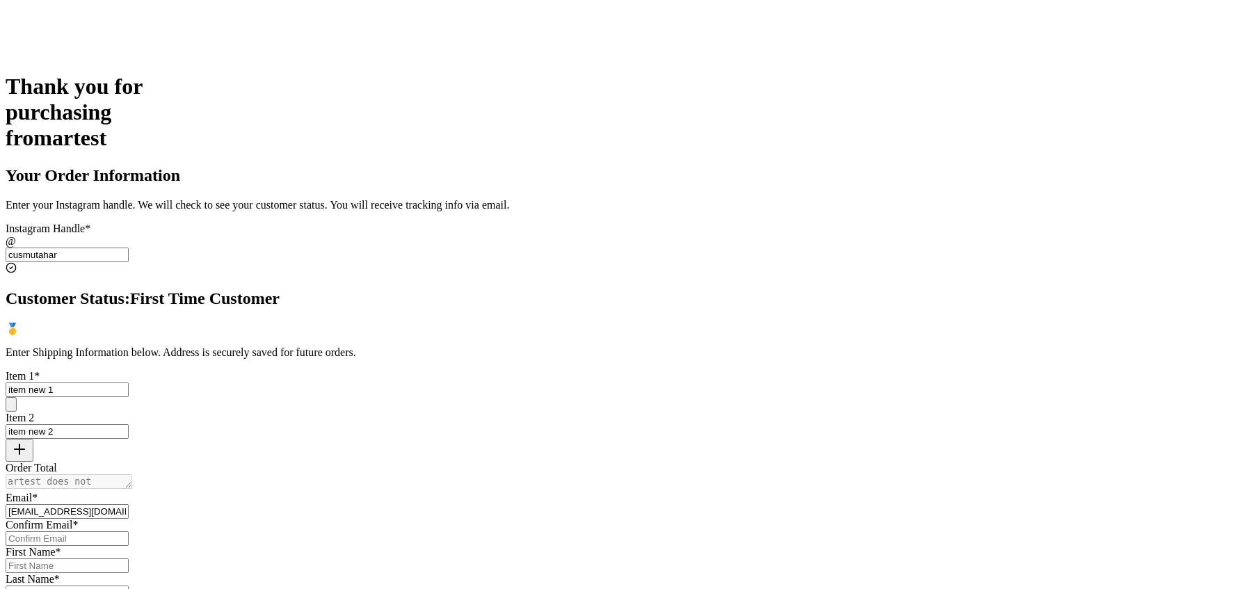
type input "[EMAIL_ADDRESS][DOMAIN_NAME]"
click at [129, 531] on input "Instagram Handle *" at bounding box center [67, 538] width 123 height 15
paste input "[EMAIL_ADDRESS][DOMAIN_NAME]"
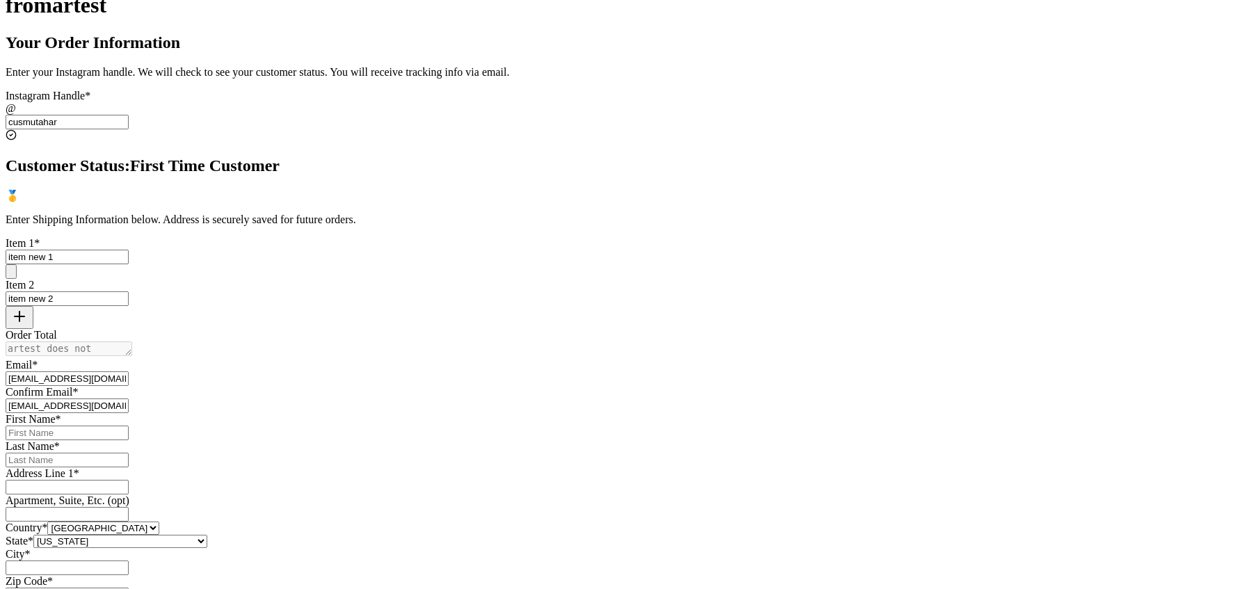
scroll to position [528, 0]
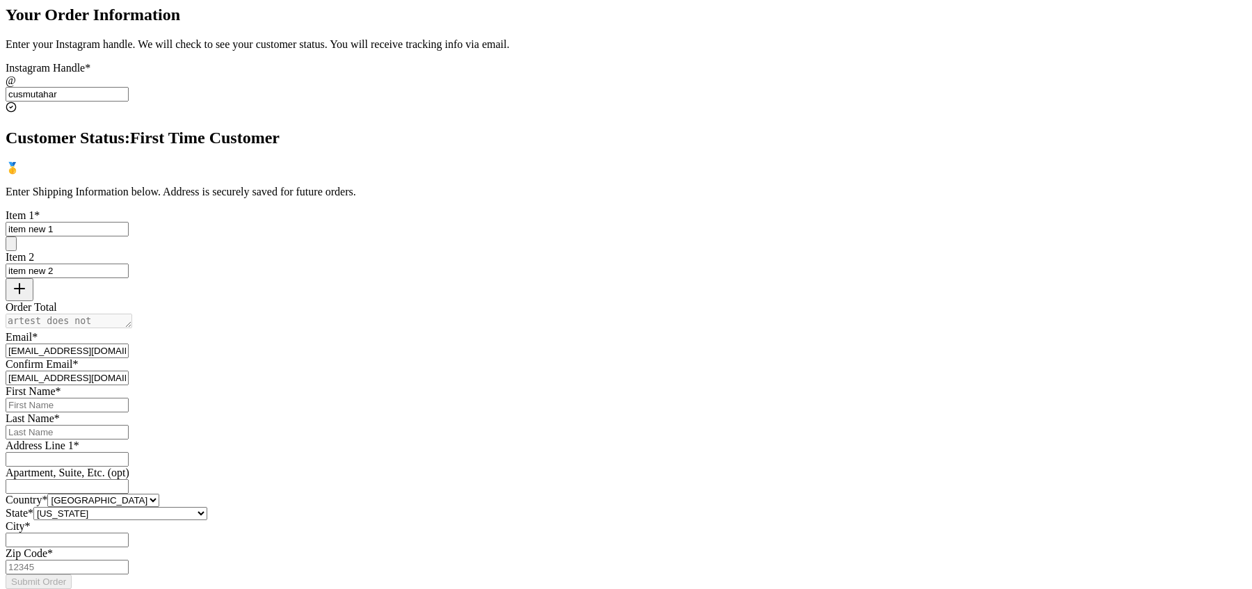
type input "[EMAIL_ADDRESS][DOMAIN_NAME]"
click at [129, 398] on input "Instagram Handle *" at bounding box center [67, 405] width 123 height 15
type input "New"
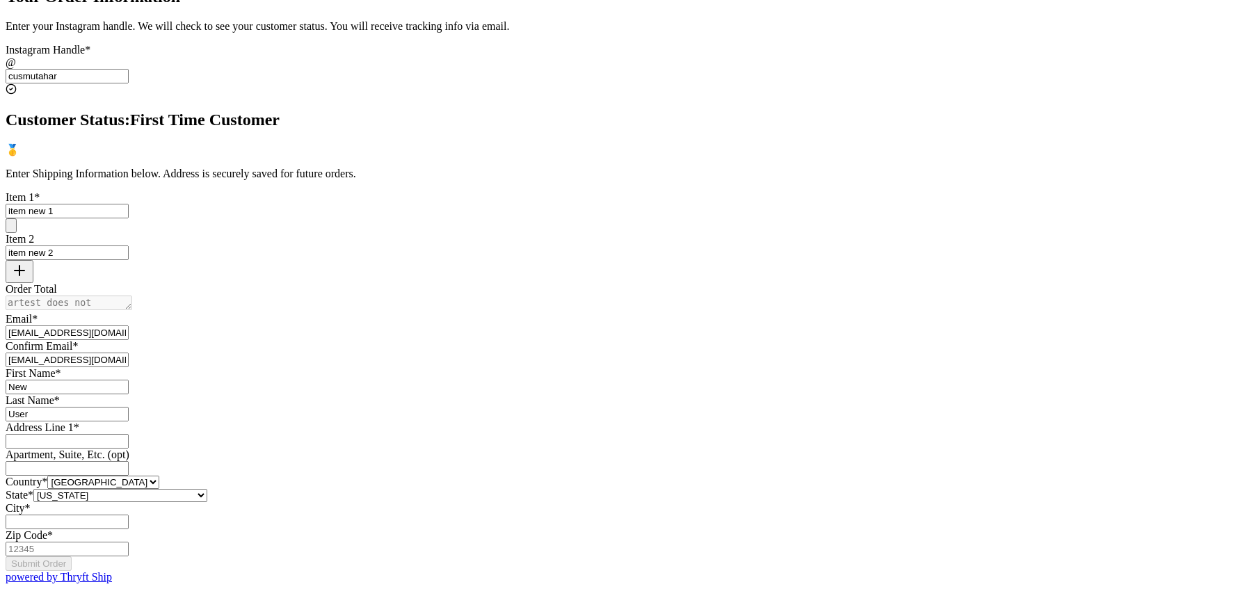
type input "User"
click at [129, 434] on input "Instagram Handle *" at bounding box center [67, 441] width 123 height 15
paste input "[STREET_ADDRESS][PERSON_NAME]"
type input "[STREET_ADDRESS][PERSON_NAME]"
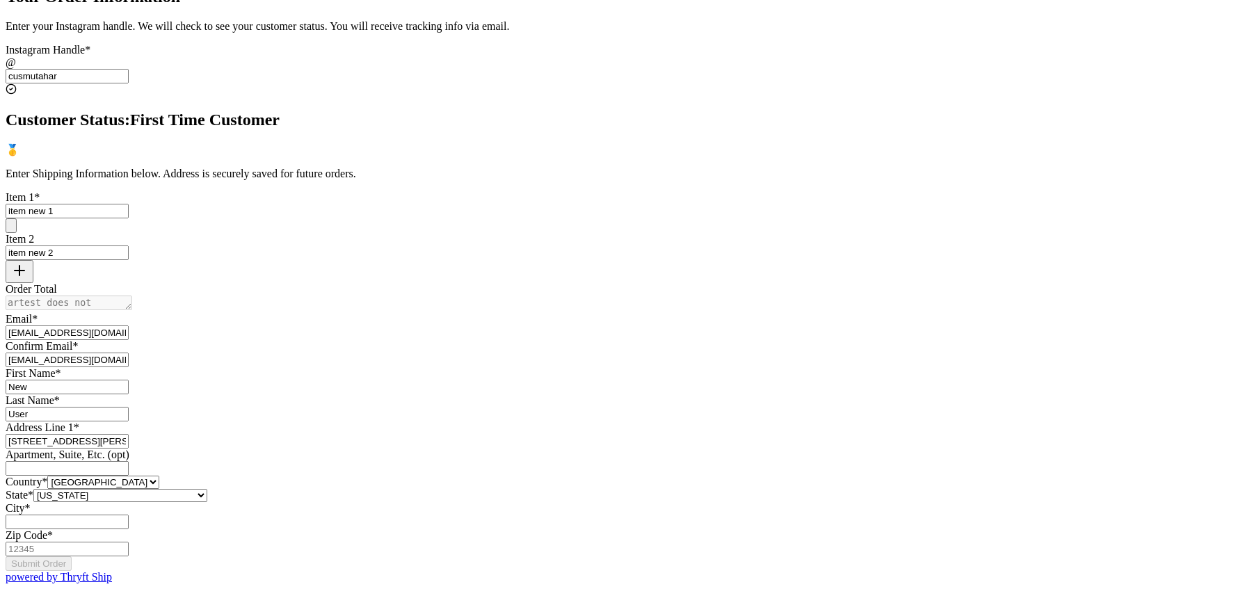
click at [159, 476] on select "[GEOGRAPHIC_DATA] [GEOGRAPHIC_DATA] [GEOGRAPHIC_DATA]" at bounding box center [103, 482] width 112 height 13
click at [207, 489] on select "[US_STATE] [US_STATE] [US_STATE] [US_STATE] [US_STATE] [US_STATE] [US_STATE] [U…" at bounding box center [120, 495] width 174 height 13
click at [1156, 236] on div "Thank you for purchasing from artest Your Order Information Enter your Instagra…" at bounding box center [626, 239] width 1240 height 688
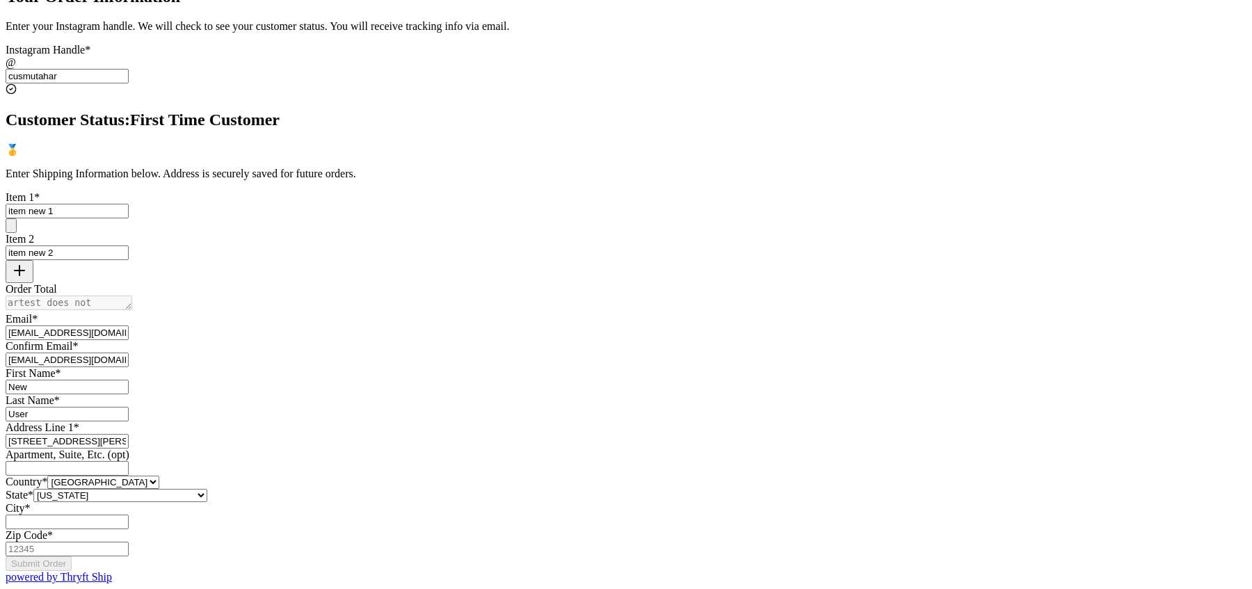
scroll to position [841, 0]
click at [541, 529] on div "Zip Code *" at bounding box center [626, 535] width 1240 height 13
click at [129, 515] on input "Instagram Handle *" at bounding box center [67, 522] width 123 height 15
type input "[GEOGRAPHIC_DATA]"
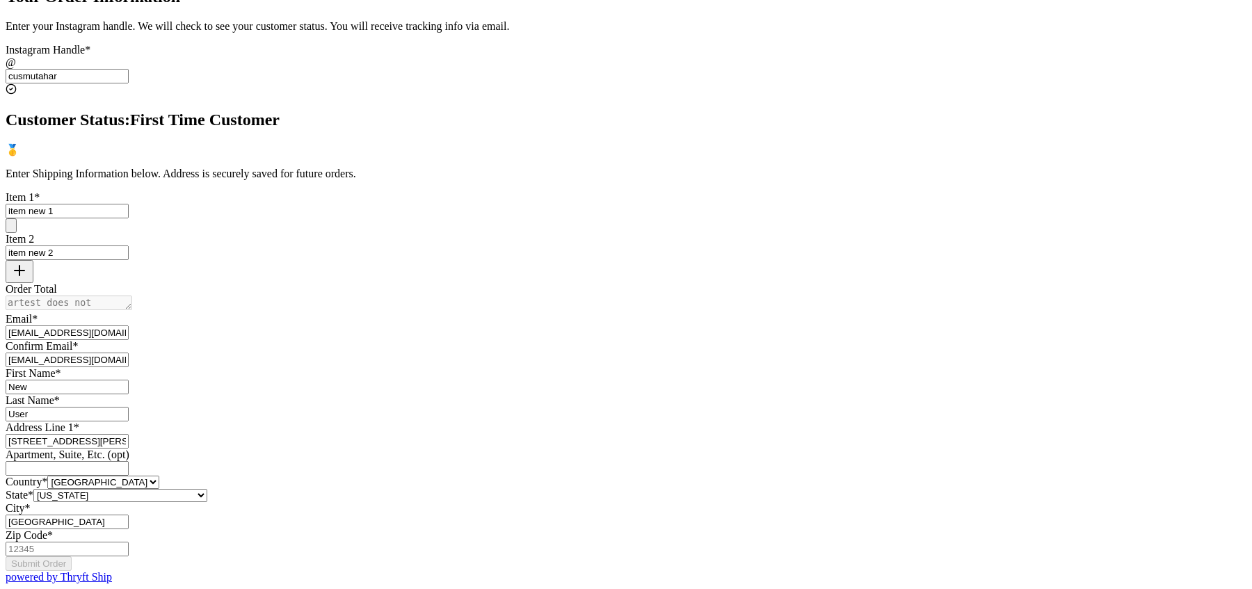
type input "54000"
click at [72, 556] on button "Submit Order" at bounding box center [39, 563] width 66 height 15
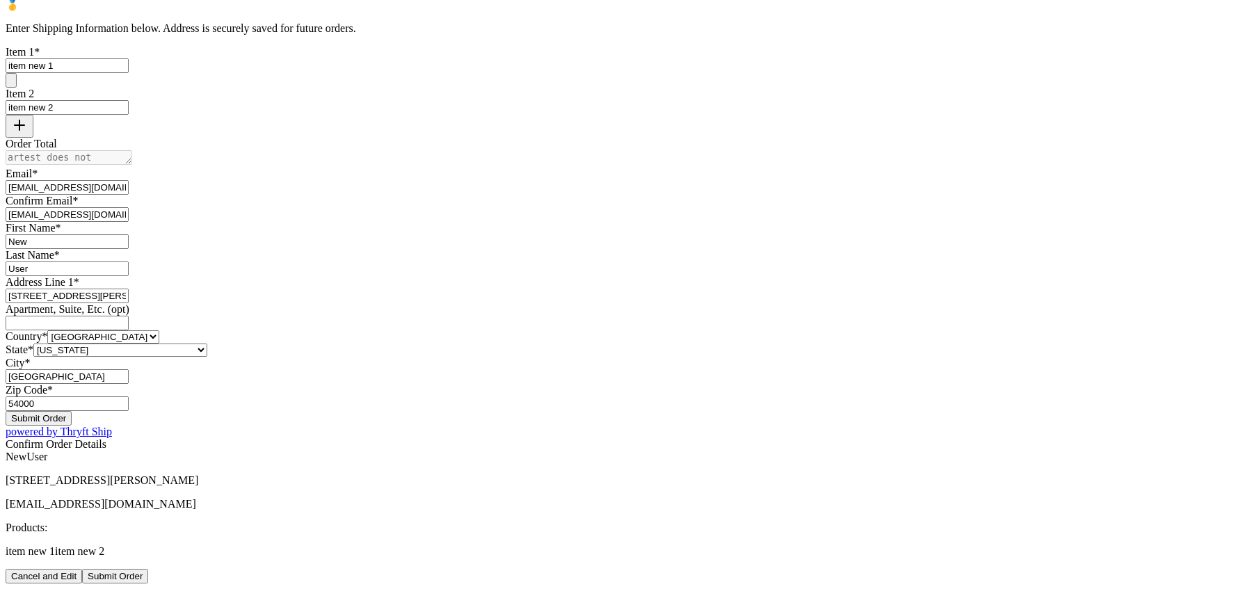
click at [148, 569] on button "Submit Order" at bounding box center [115, 576] width 66 height 15
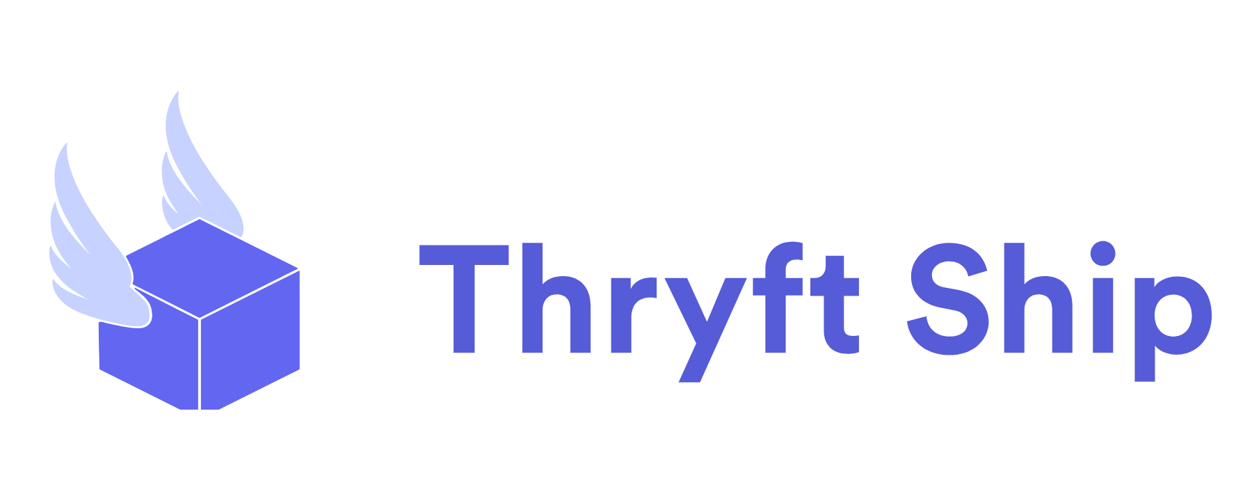
scroll to position [31, 0]
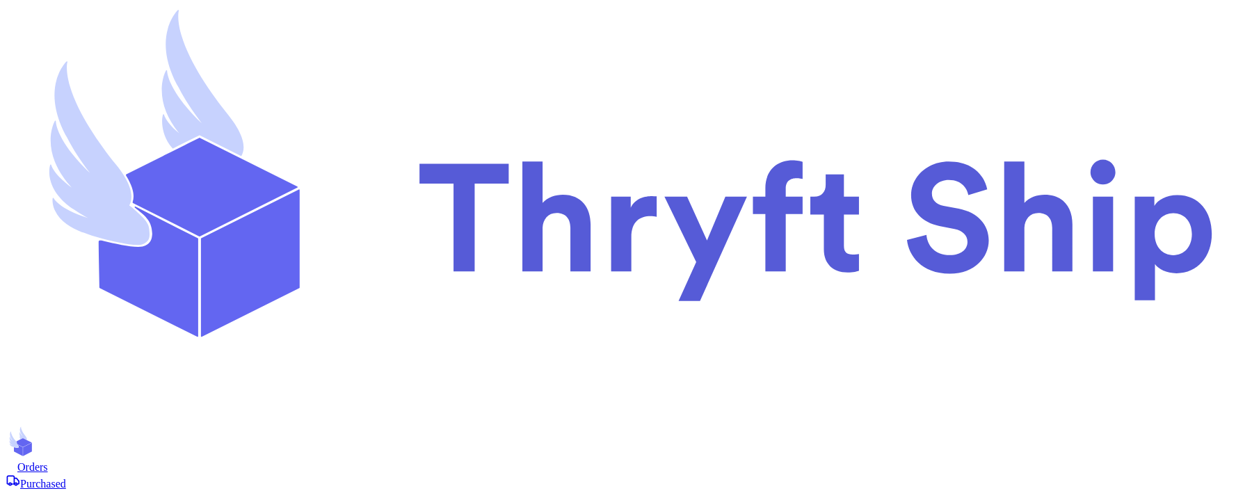
checkbox input "true"
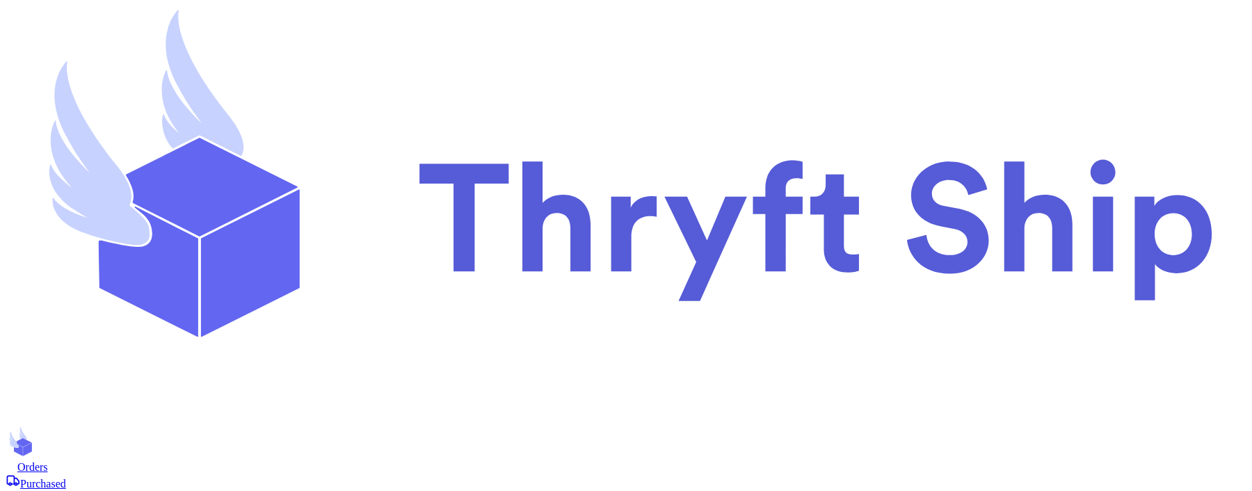
select select "WA"
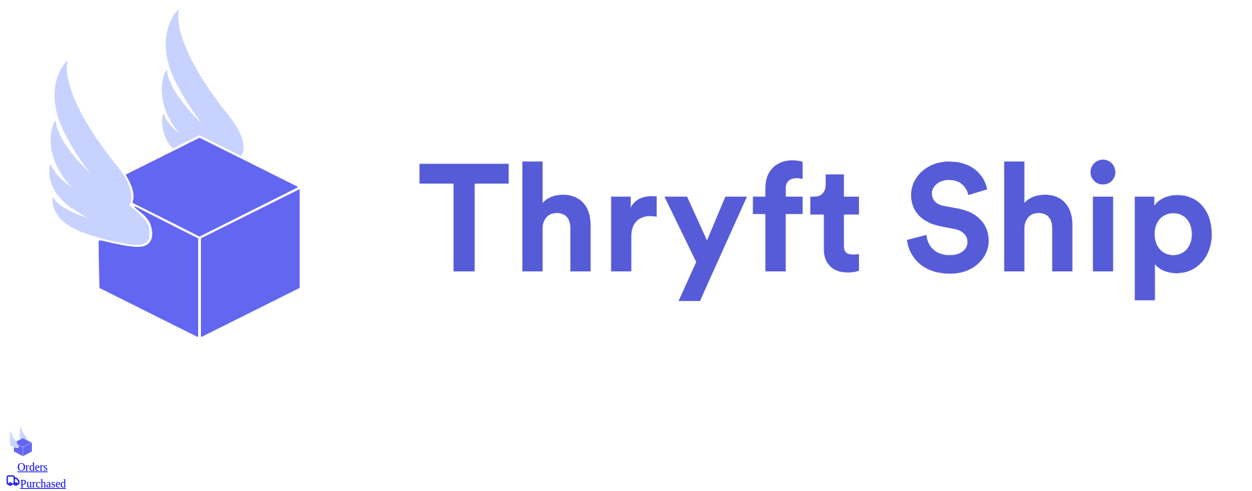
checkbox input "true"
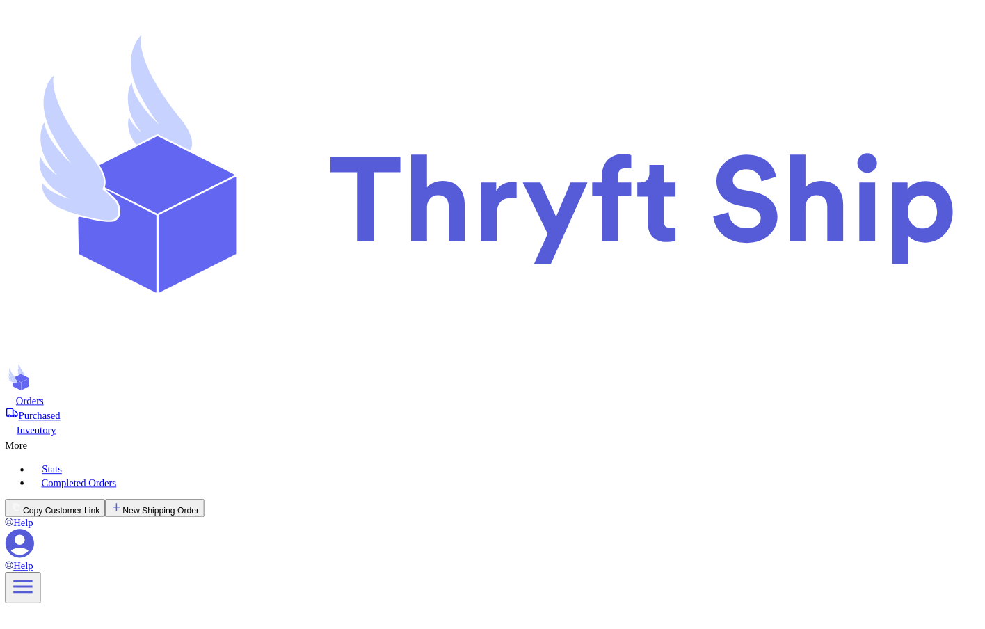
scroll to position [0, 0]
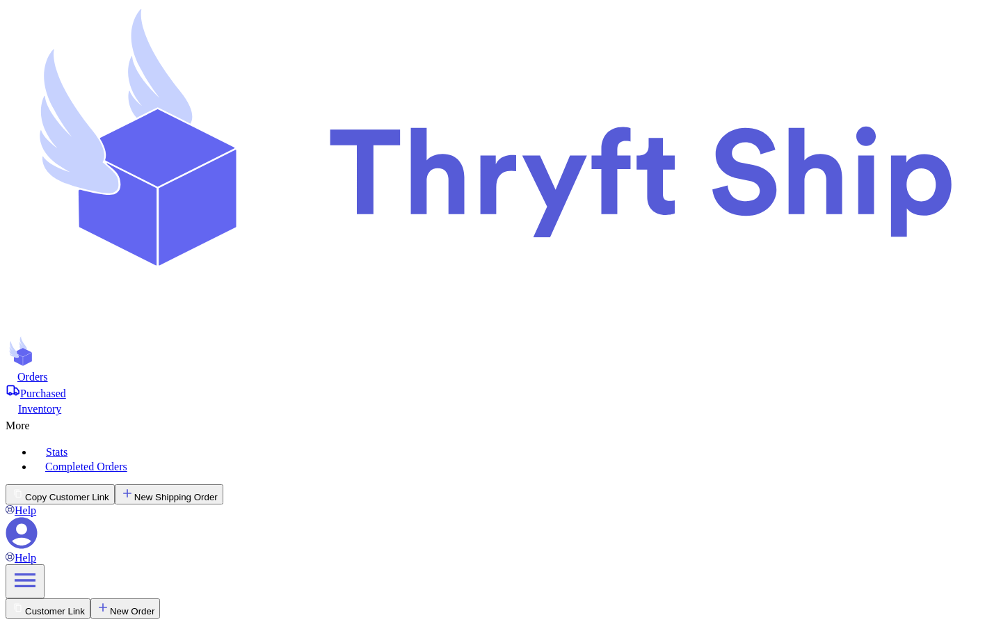
select select "unpaid"
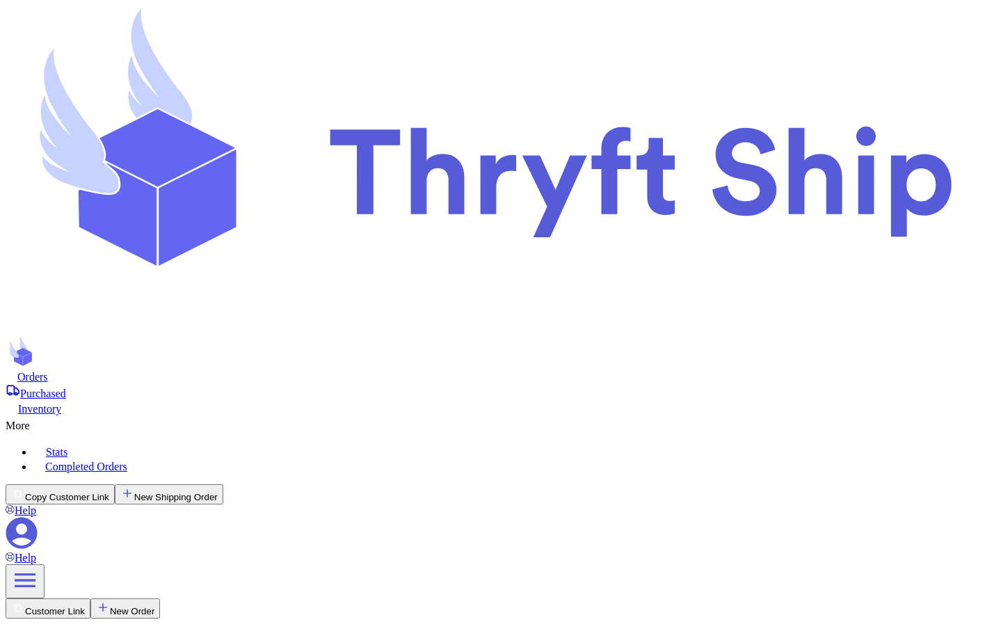
scroll to position [187, 0]
select select "paid"
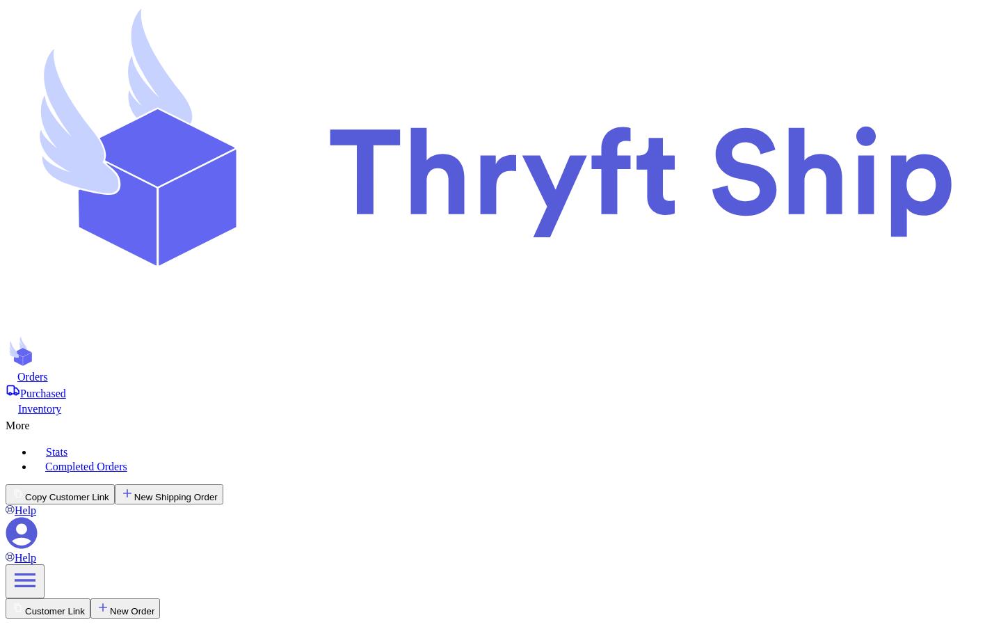
select select "paid"
select select "unknown"
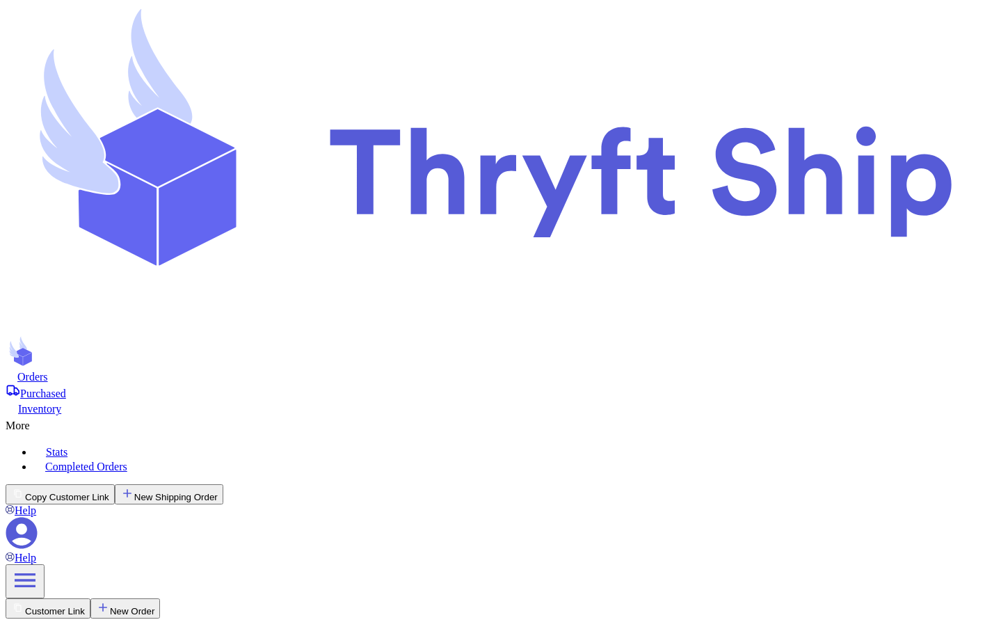
select select "unknown"
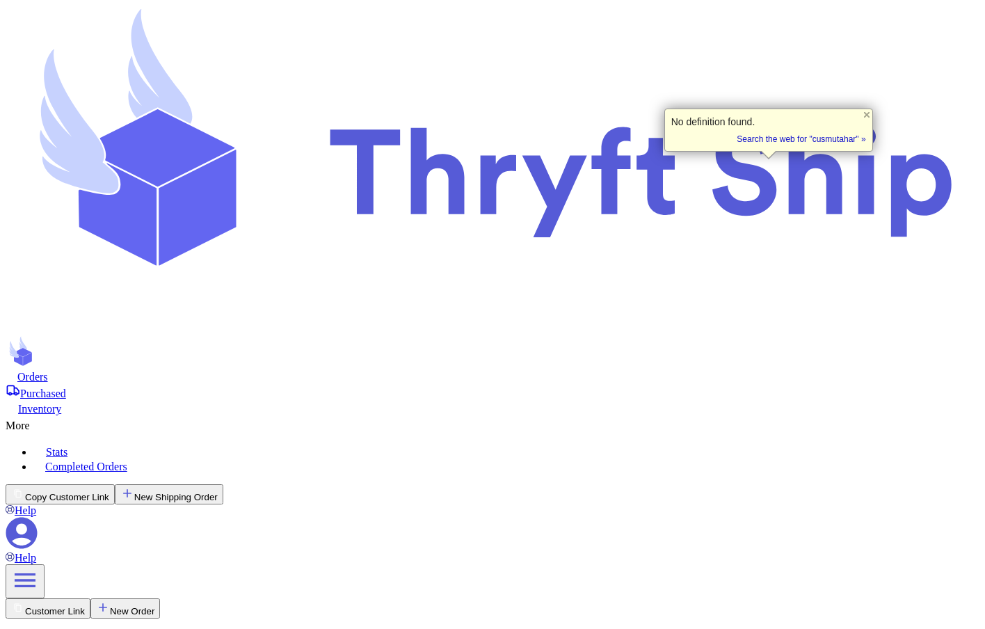
copy div "cusmutahar"
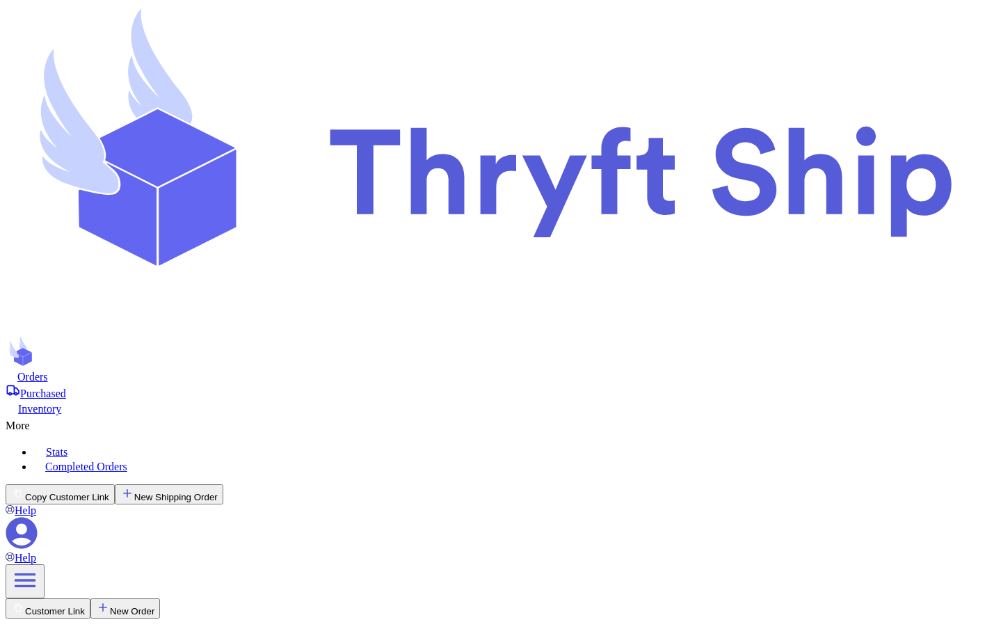
scroll to position [71, 0]
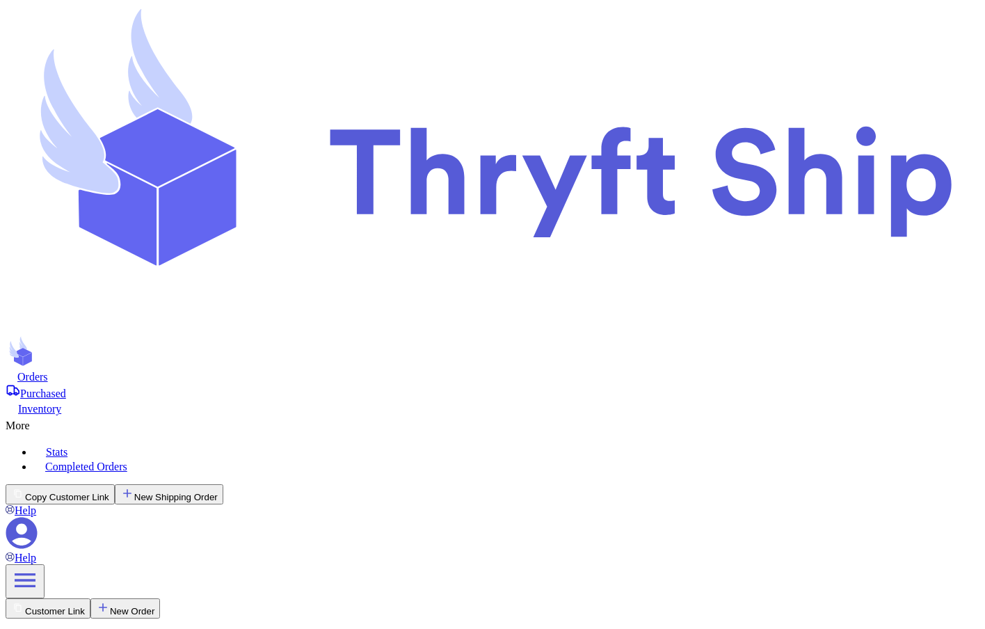
select select "paid"
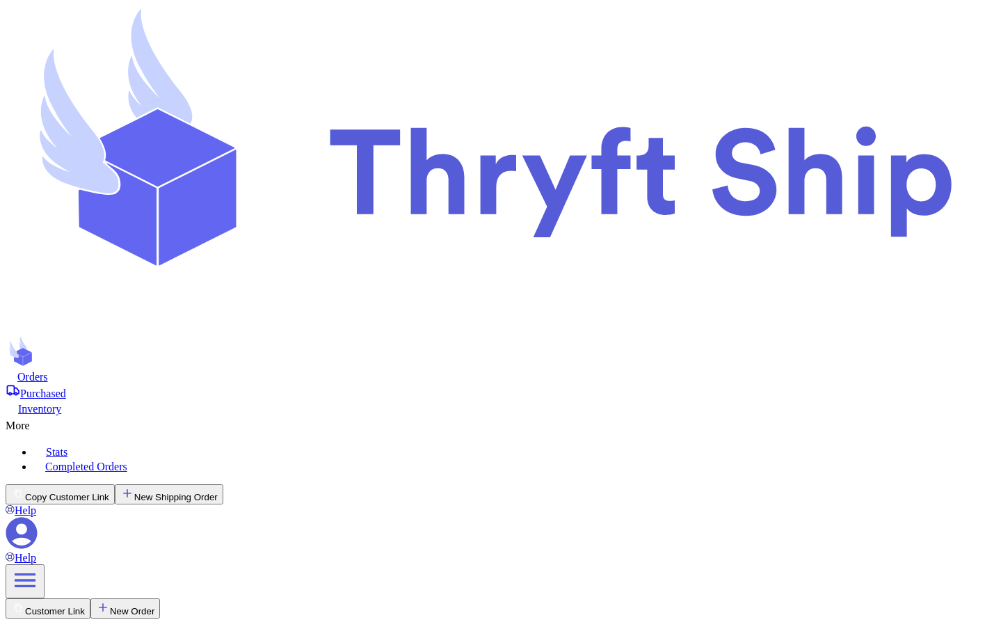
select select "unpaid"
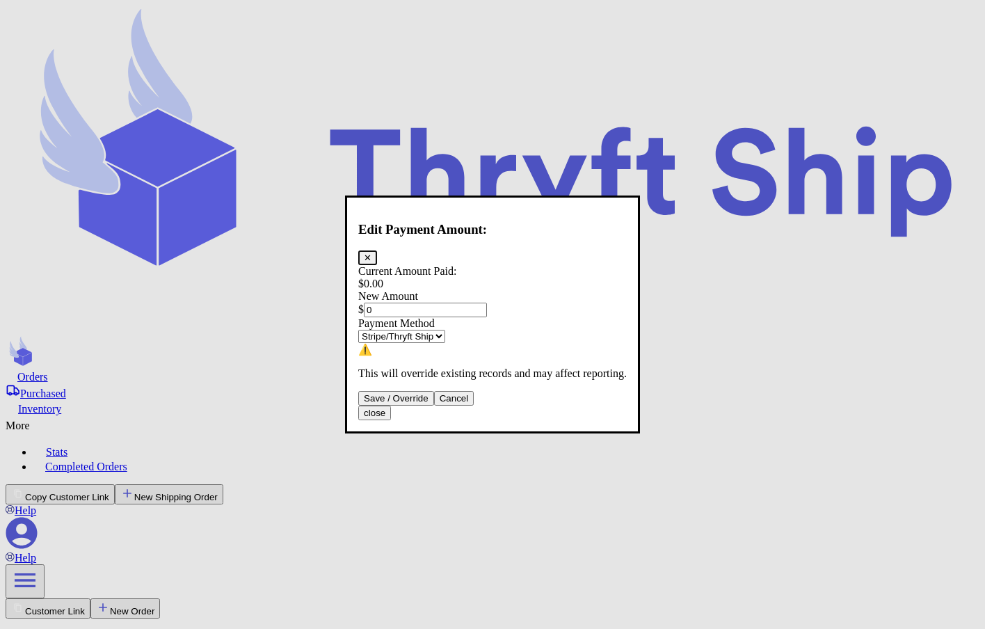
drag, startPoint x: 407, startPoint y: 280, endPoint x: 387, endPoint y: 283, distance: 20.4
click at [387, 302] on input "0" at bounding box center [425, 309] width 123 height 15
type input "10"
click at [406, 328] on select "Stripe/Thryft Ship Venmo Cash App PayPal Zelle Cash Other" at bounding box center [401, 336] width 87 height 13
select select "venmo"
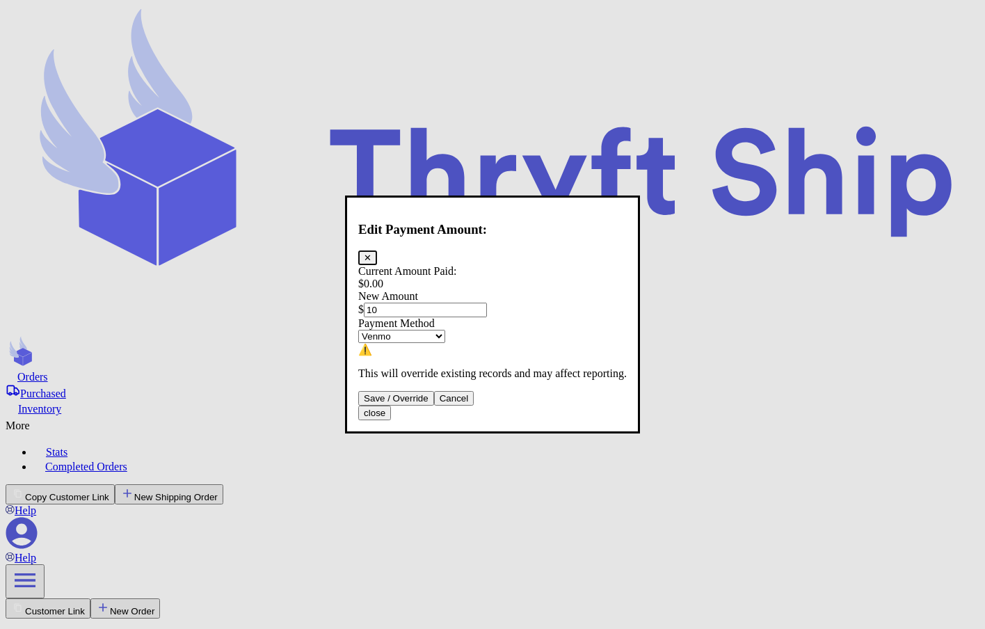
click at [370, 328] on select "Stripe/Thryft Ship Venmo Cash App PayPal Zelle Cash Other" at bounding box center [401, 336] width 87 height 13
click at [434, 328] on button "Save / Override" at bounding box center [396, 398] width 76 height 15
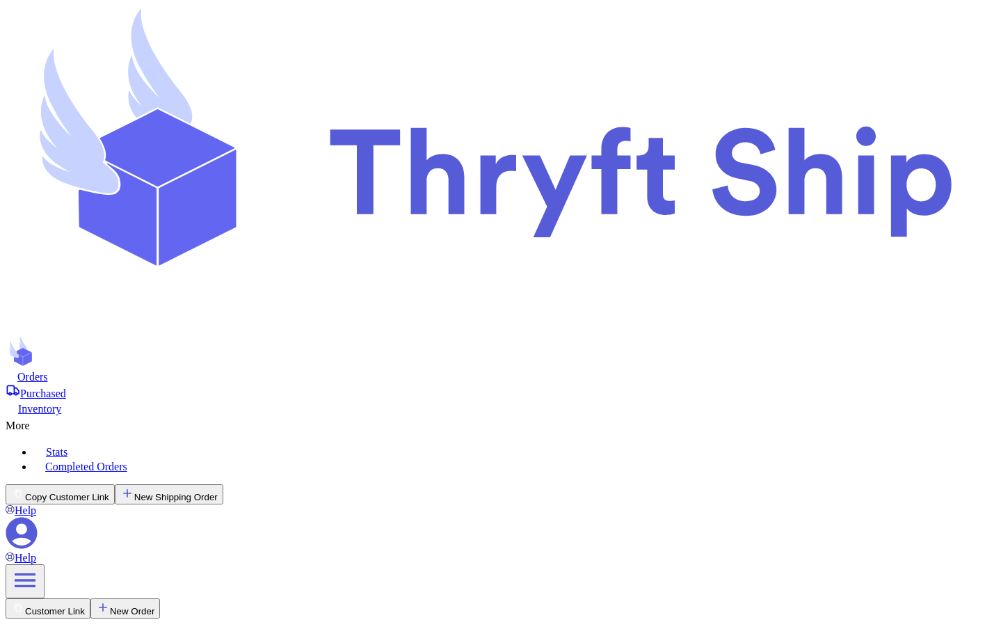
type input "10"
select select "venmo"
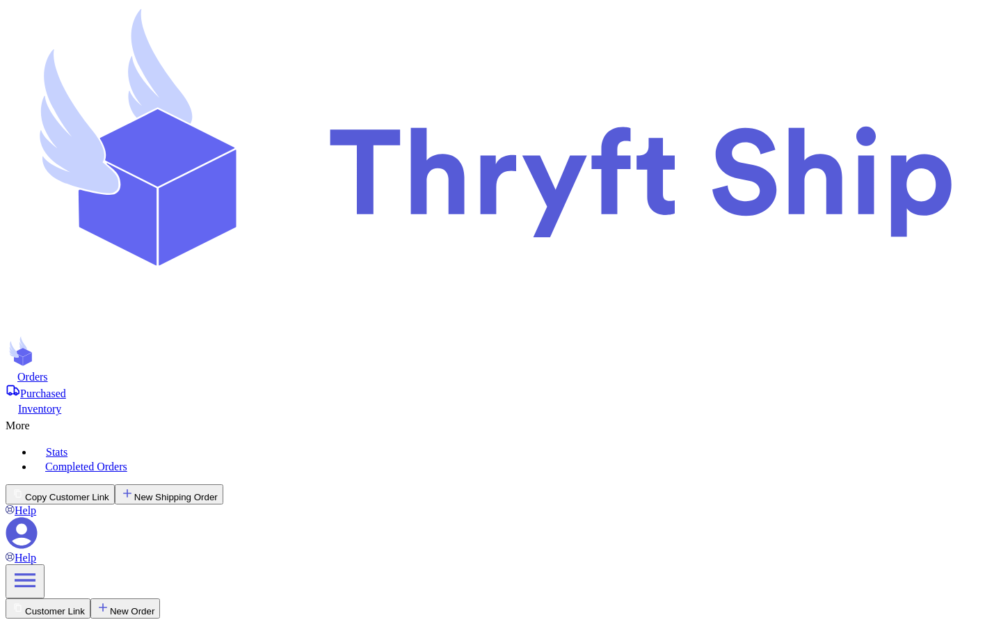
type input "1"
type input "10"
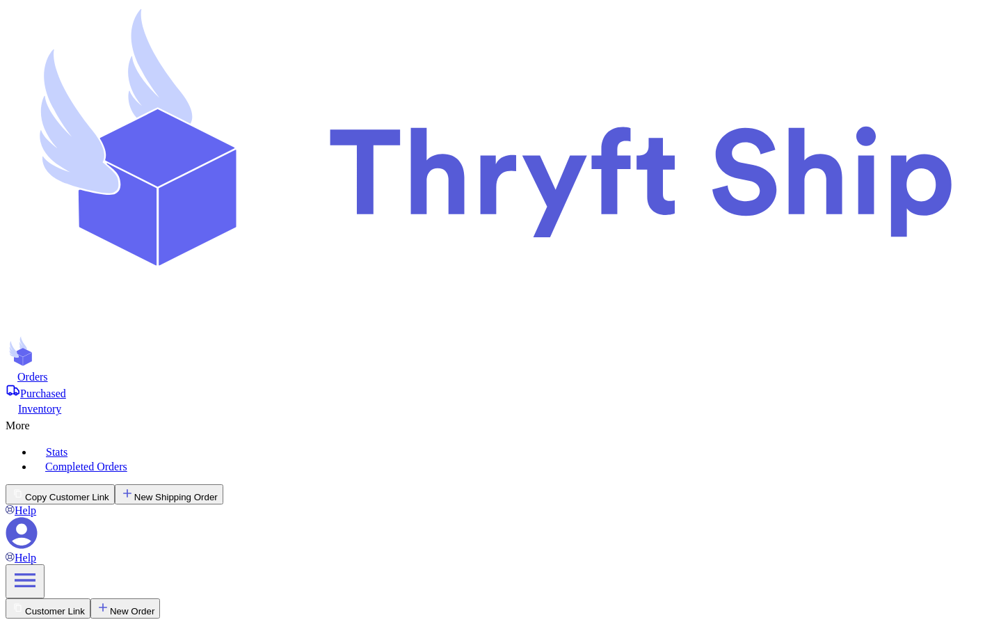
scroll to position [0, 0]
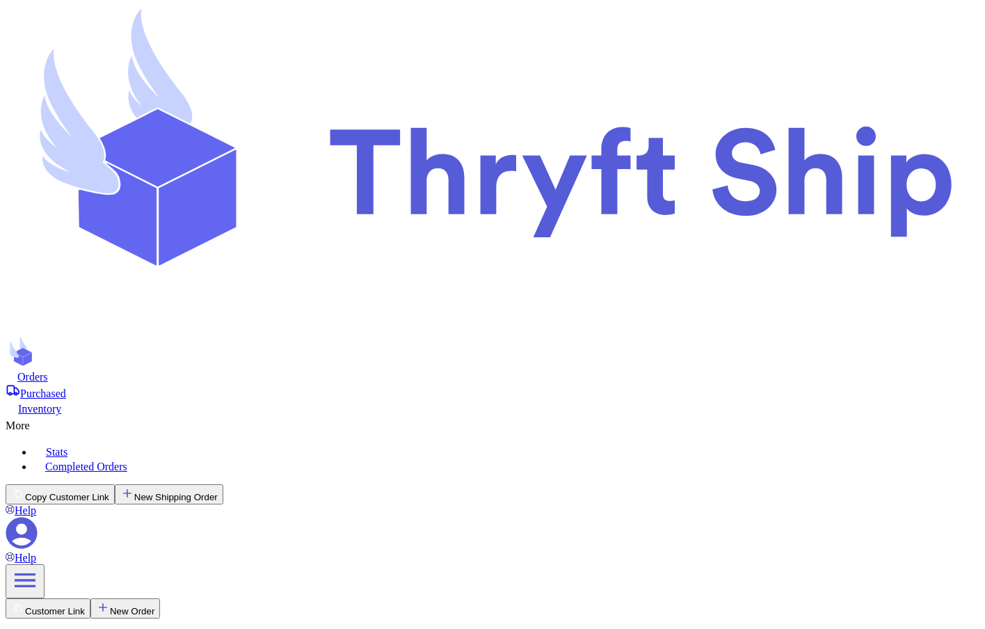
scroll to position [711, 0]
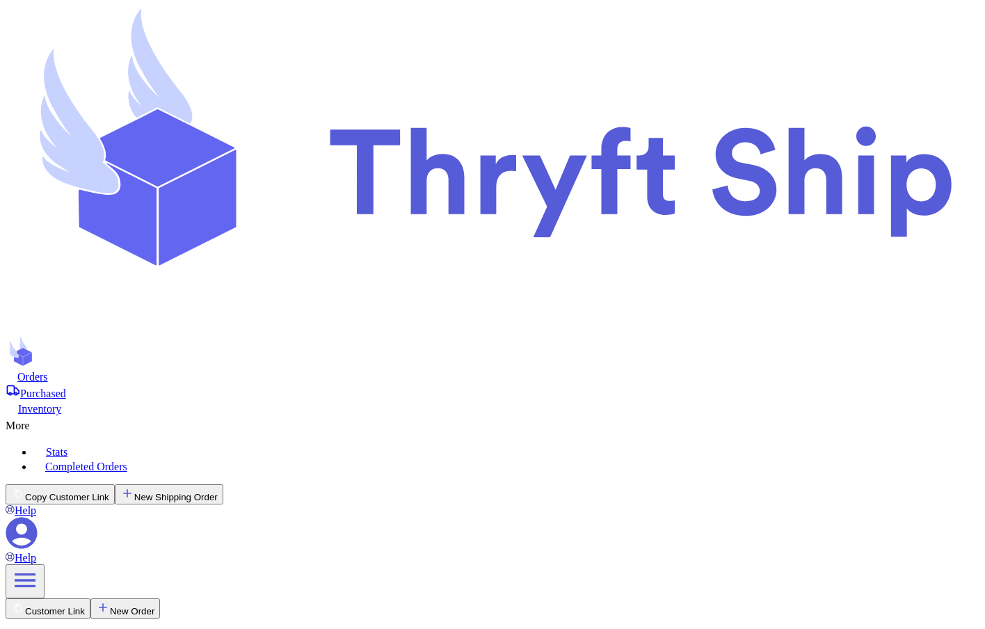
select select "paid"
select select "unpaid"
type input "10"
select select "venmo"
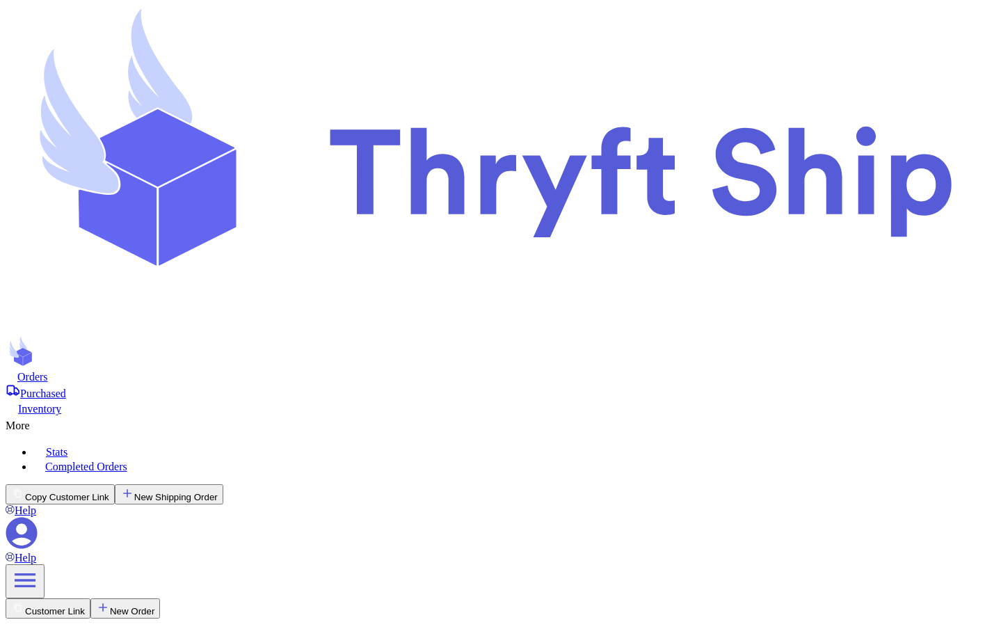
scroll to position [670, 0]
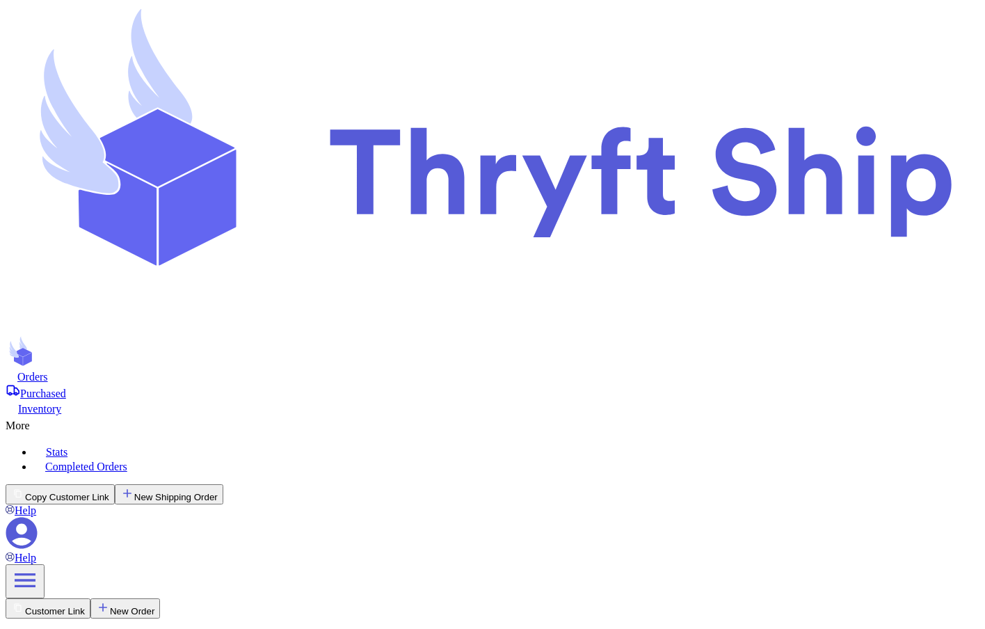
scroll to position [0, 0]
drag, startPoint x: 902, startPoint y: 183, endPoint x: 957, endPoint y: 184, distance: 55.6
drag, startPoint x: 898, startPoint y: 184, endPoint x: 949, endPoint y: 183, distance: 51.5
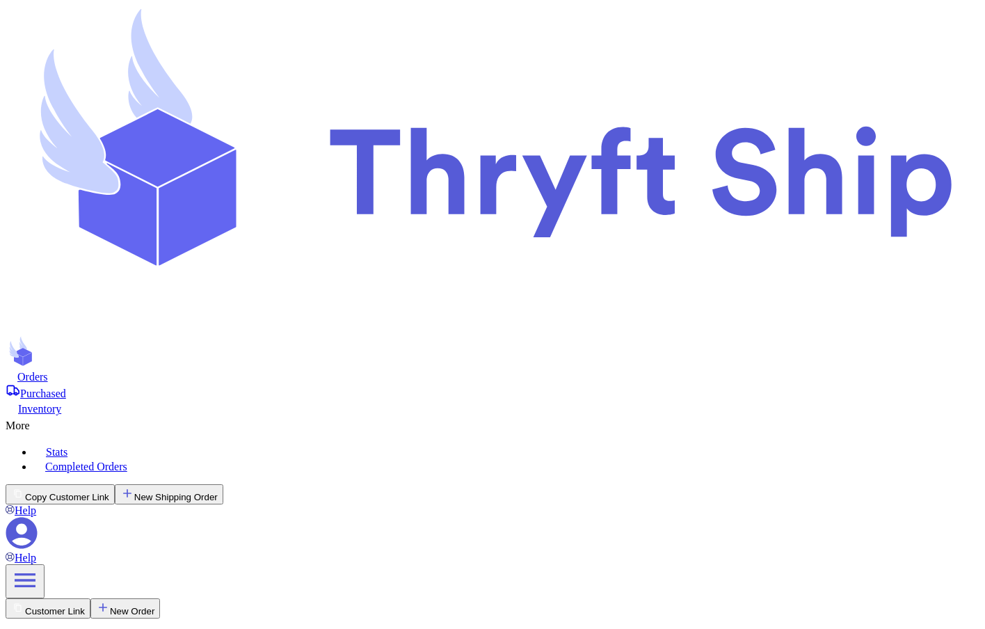
checkbox input "true"
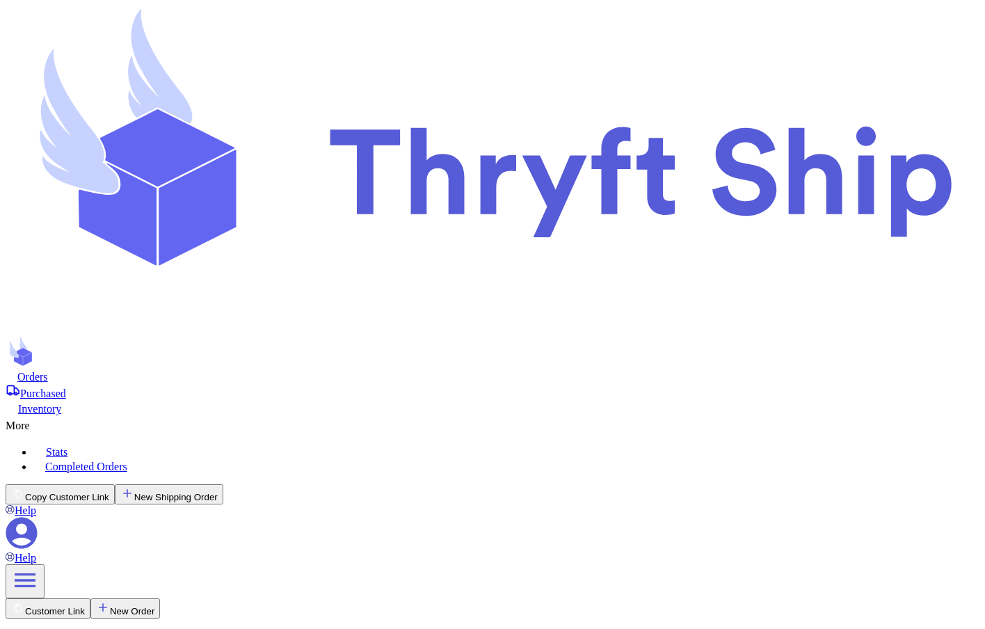
click at [532, 328] on div "More" at bounding box center [492, 423] width 973 height 17
click at [300, 328] on nav "Orders Purchased Inventory More Stats Completed Orders" at bounding box center [492, 421] width 973 height 104
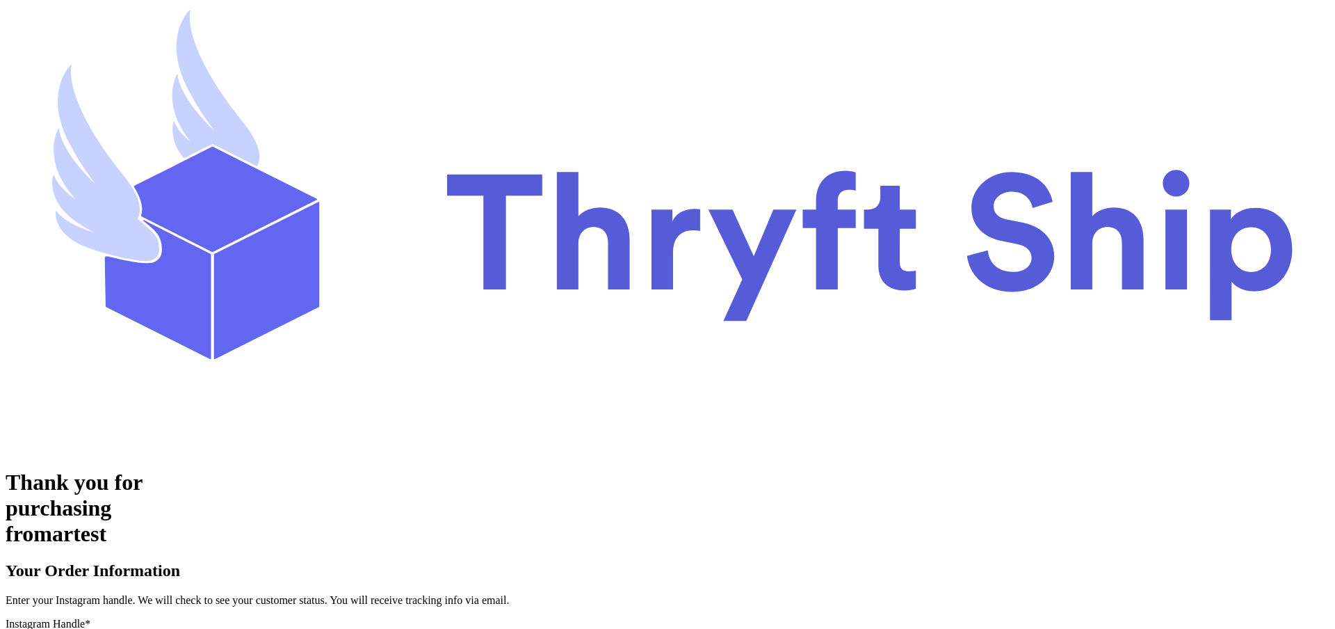
paste input "cusmutahar"
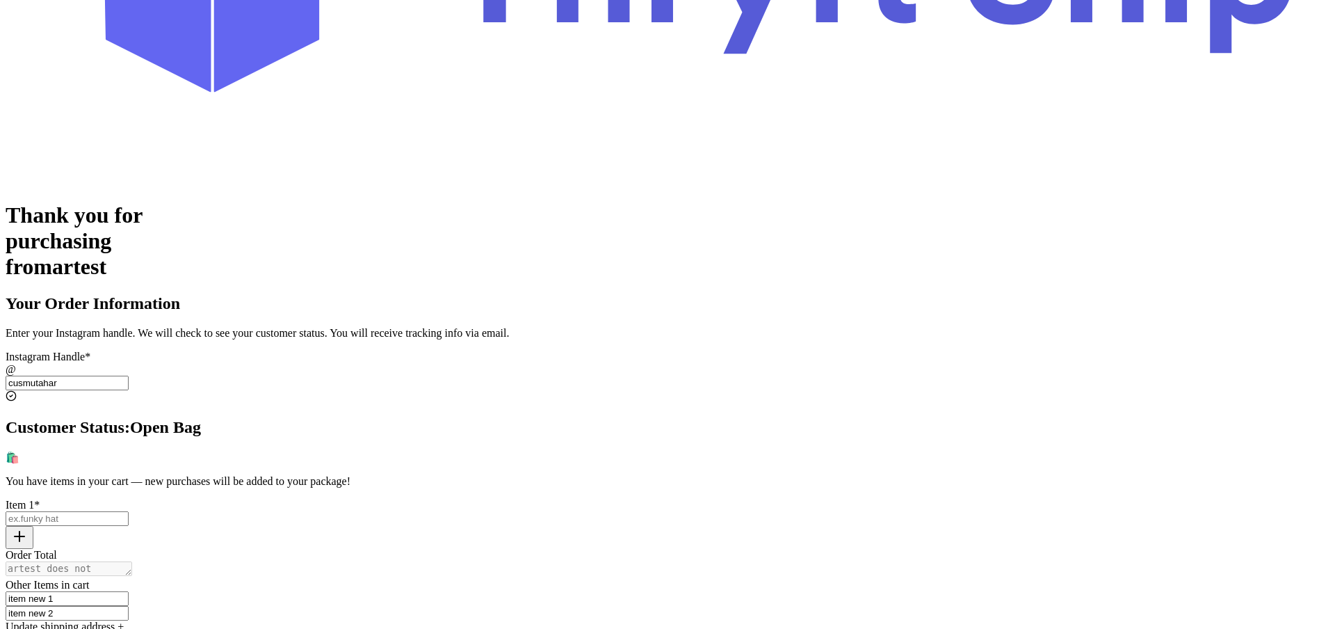
scroll to position [292, 0]
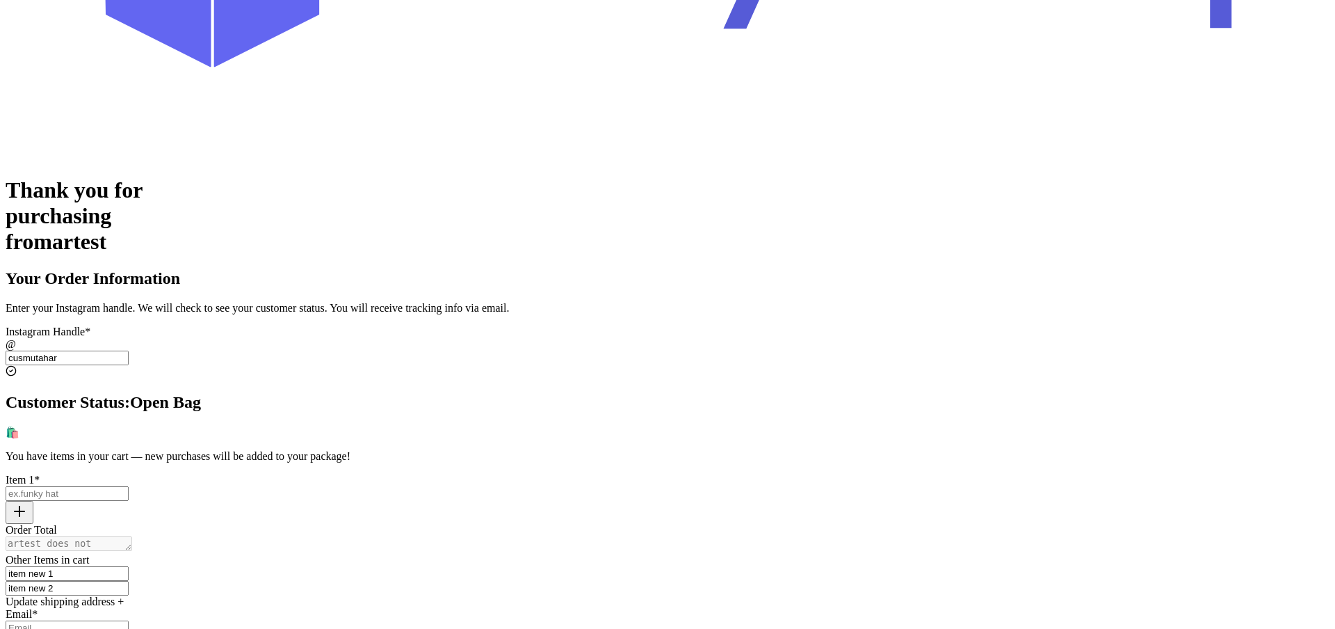
click at [381, 321] on div "Thank you for purchasing from artest Your Order Information Enter your Instagra…" at bounding box center [668, 527] width 1324 height 701
drag, startPoint x: 588, startPoint y: 154, endPoint x: 640, endPoint y: 154, distance: 52.8
click at [640, 393] on div "Customer Status: Open Bag 🛍️" at bounding box center [668, 416] width 1324 height 46
click at [129, 350] on input "cusmutahar" at bounding box center [67, 357] width 123 height 15
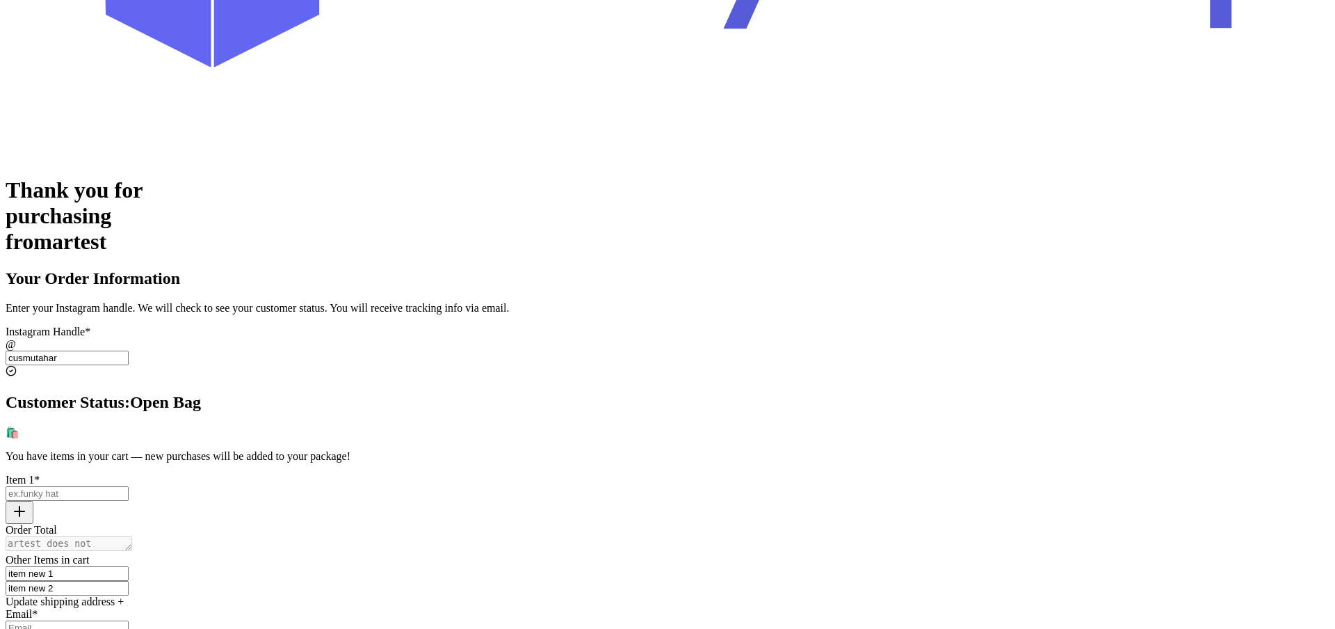
click at [129, 350] on input "cusmutahar" at bounding box center [67, 357] width 123 height 15
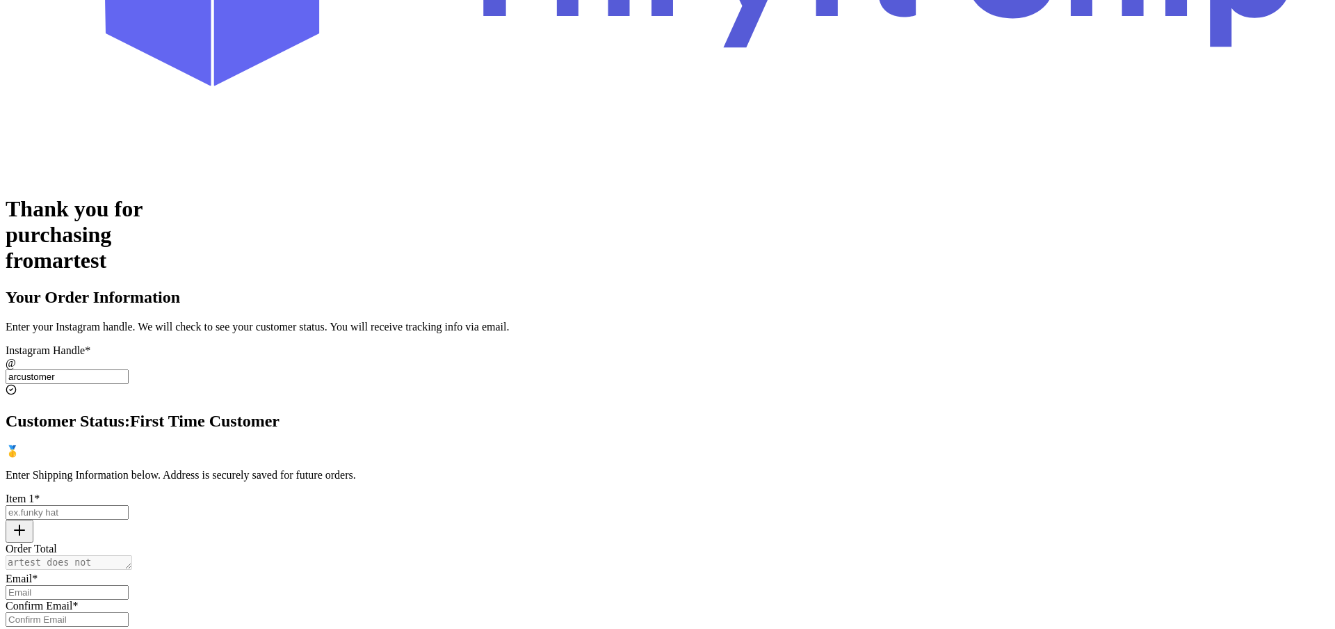
scroll to position [271, 0]
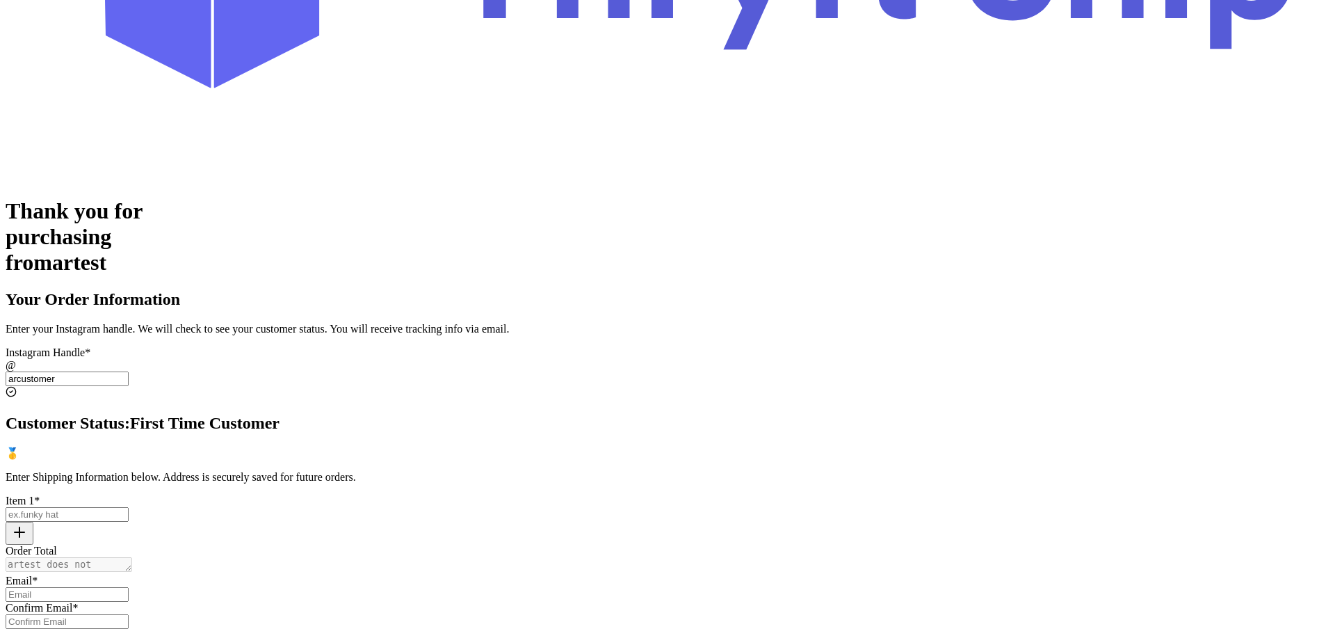
click at [129, 371] on input "arcustomer" at bounding box center [67, 378] width 123 height 15
paste input "cusmutaha"
type input "cusmutahar"
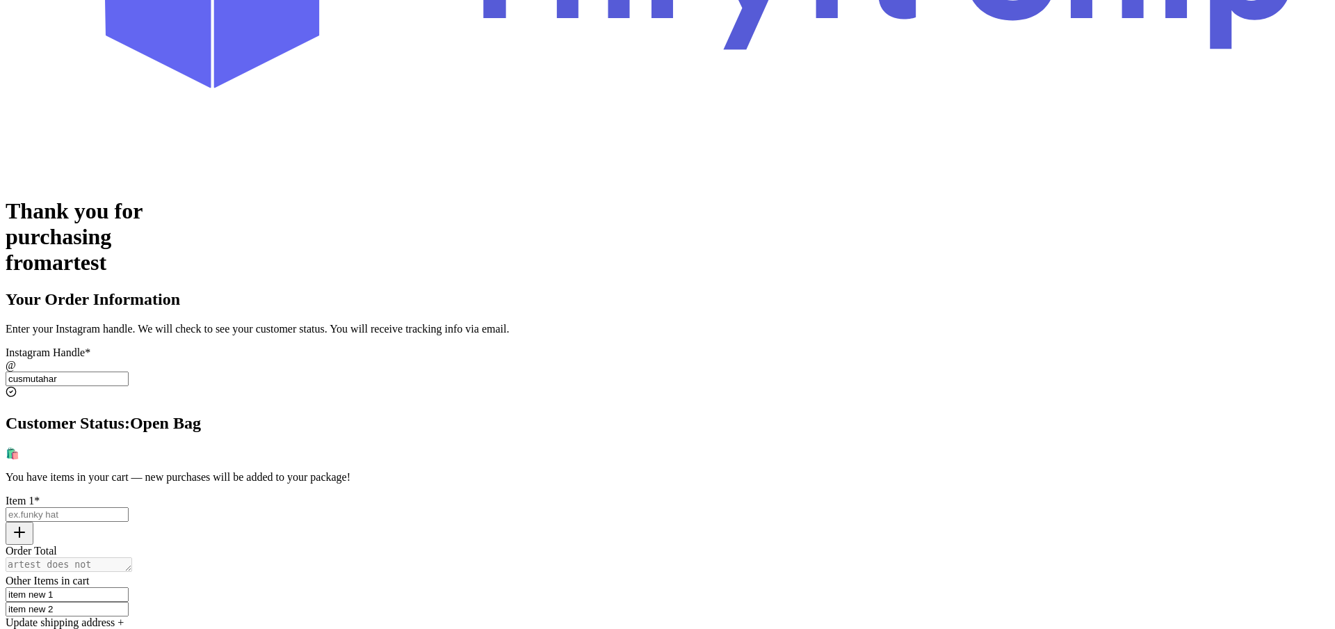
click at [129, 507] on input "Instagram Handle *" at bounding box center [67, 514] width 123 height 15
type input "item 3"
click at [28, 524] on icon "button" at bounding box center [19, 532] width 17 height 17
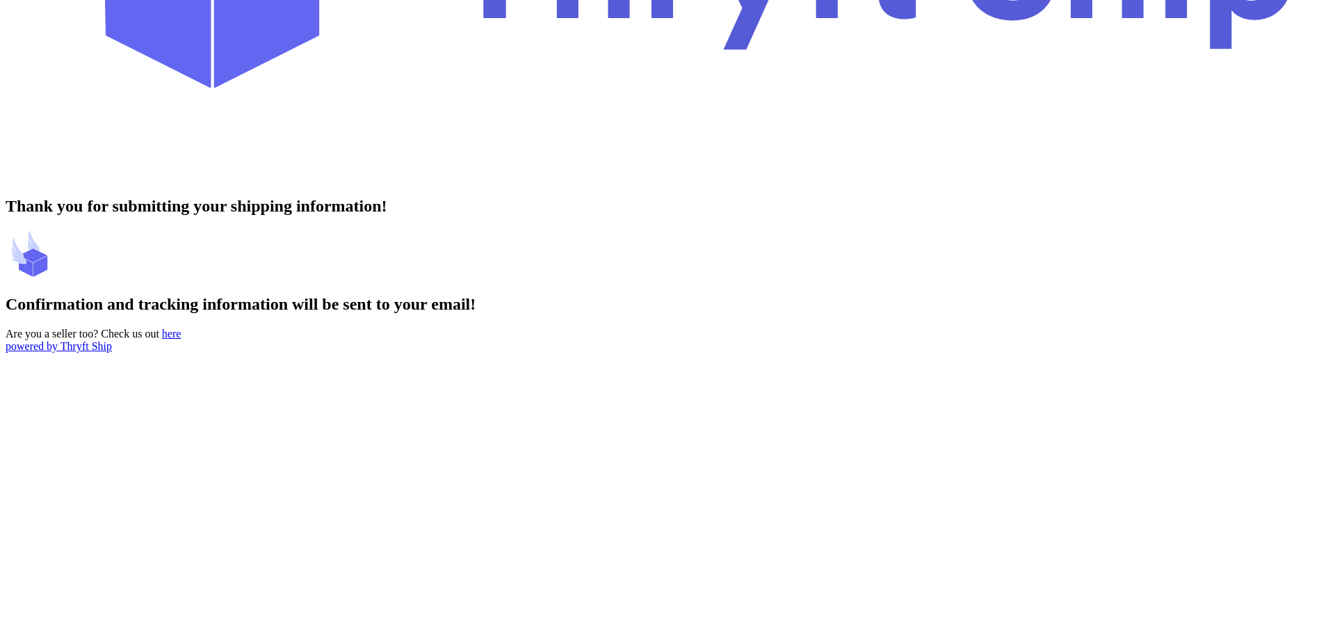
scroll to position [0, 0]
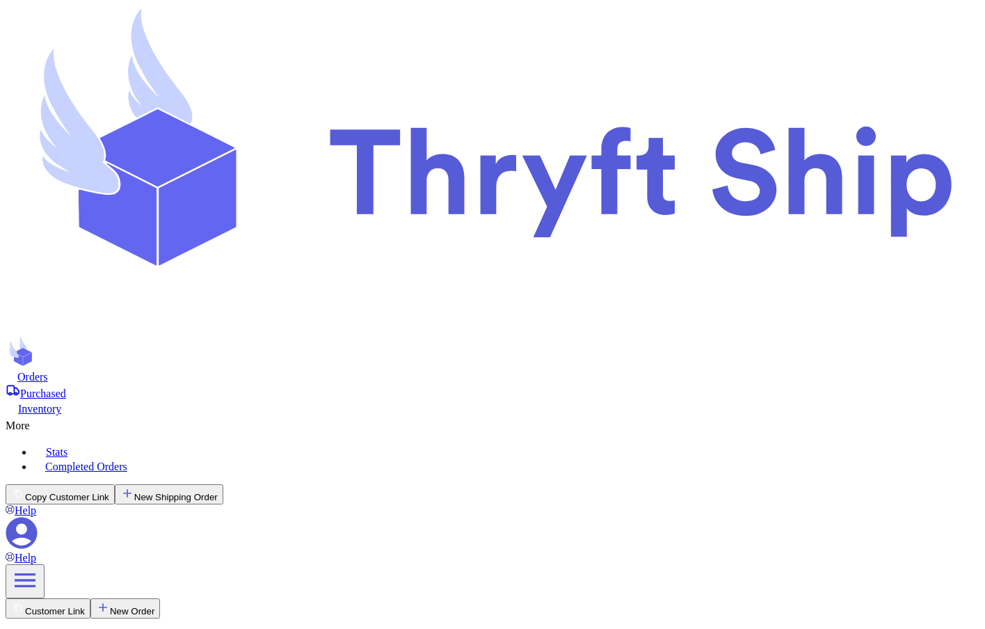
checkbox input "false"
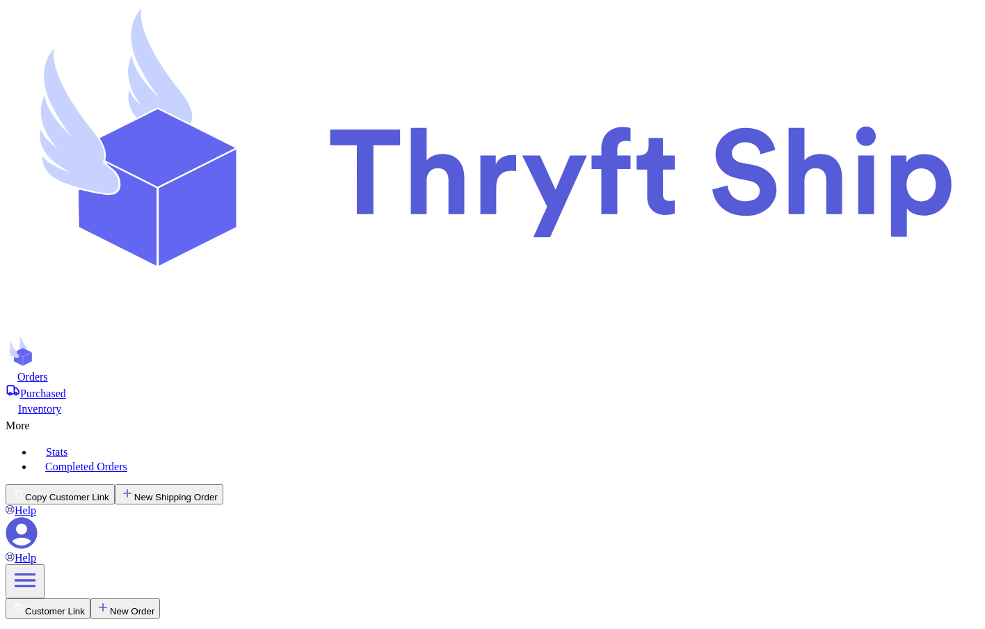
checkbox input "false"
checkbox input "true"
click at [325, 383] on div "Purchased" at bounding box center [492, 391] width 973 height 17
click at [316, 383] on div "Purchased" at bounding box center [492, 391] width 973 height 17
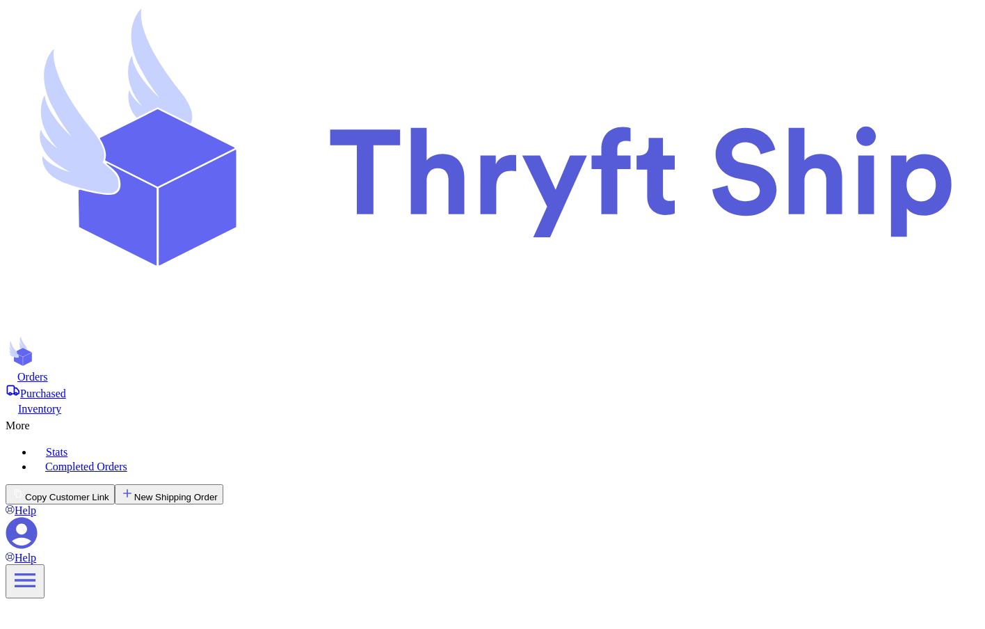
click at [223, 484] on button "New Shipping Order" at bounding box center [169, 494] width 108 height 20
type input "1"
type input "8"
type input "0"
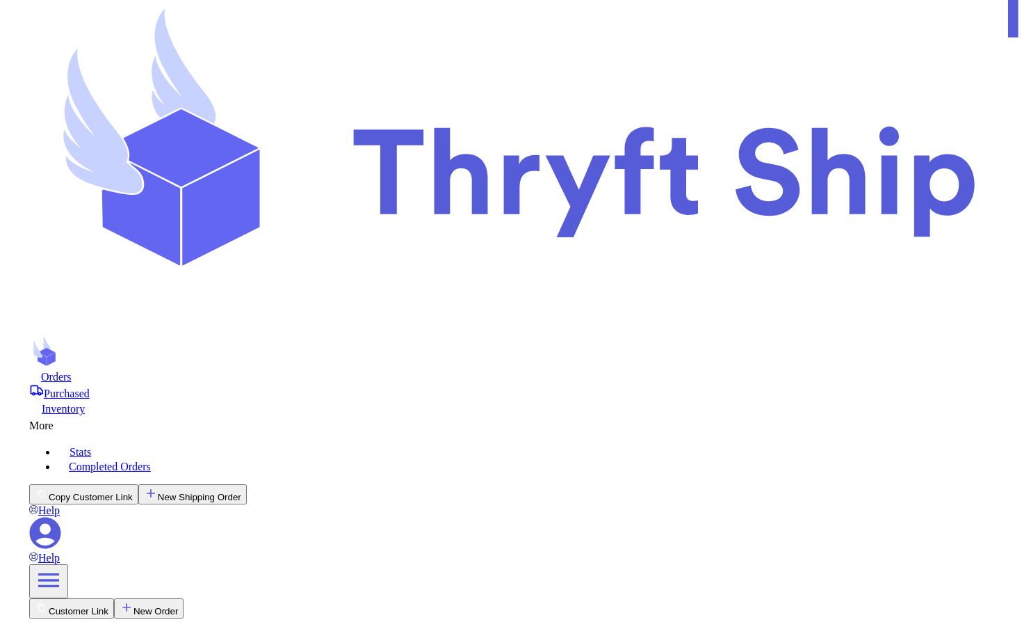
scroll to position [70, 0]
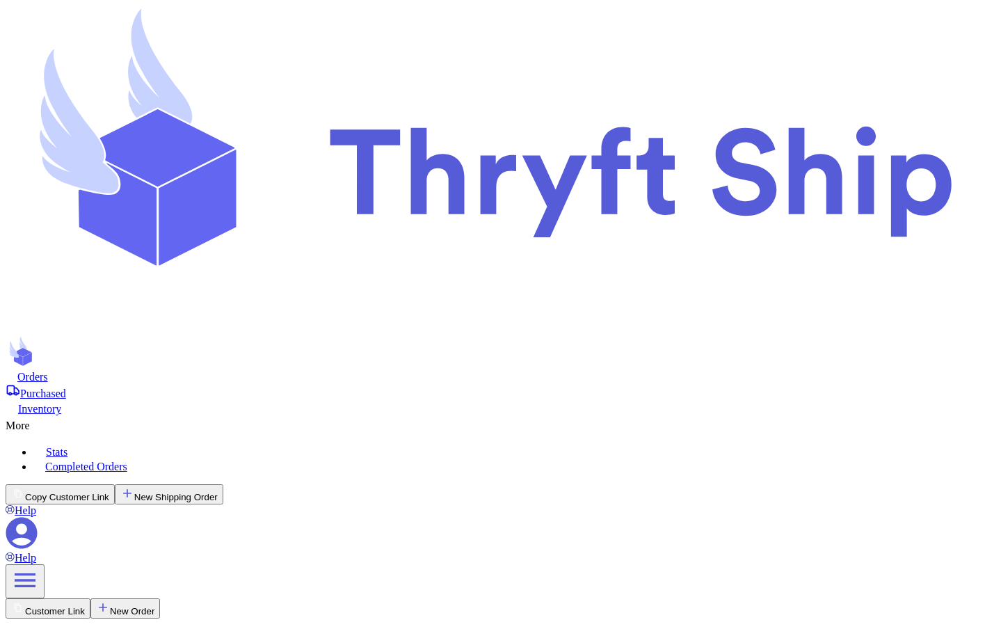
click at [321, 383] on div "Purchased" at bounding box center [492, 391] width 973 height 17
click at [237, 369] on div "Orders" at bounding box center [492, 376] width 973 height 14
click at [335, 369] on nav "Orders Purchased Inventory More Stats Completed Orders" at bounding box center [492, 421] width 973 height 104
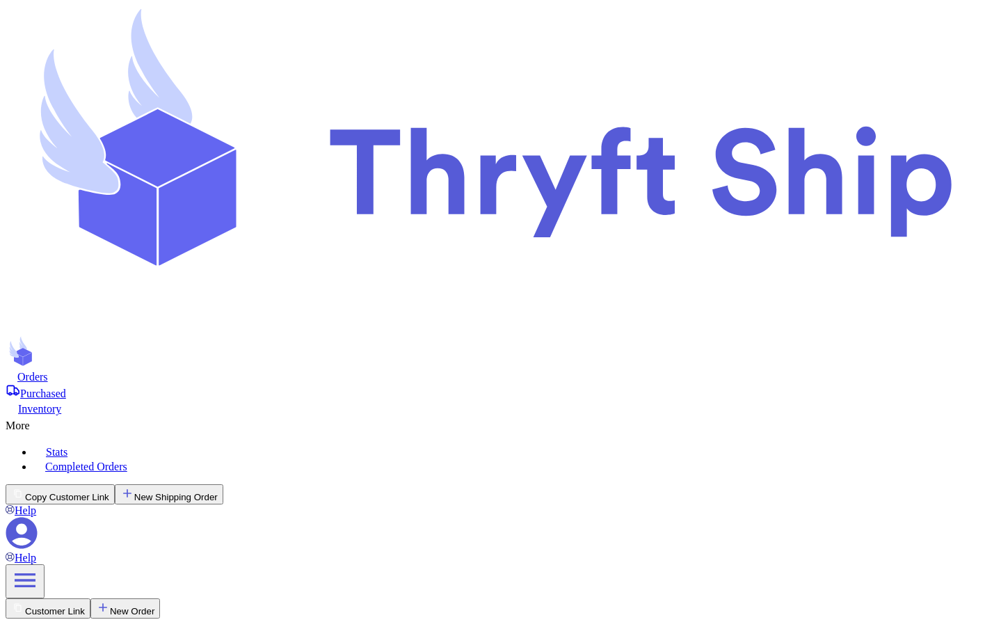
click at [339, 383] on div "Purchased" at bounding box center [492, 391] width 973 height 17
click at [439, 400] on div "Inventory" at bounding box center [492, 407] width 973 height 15
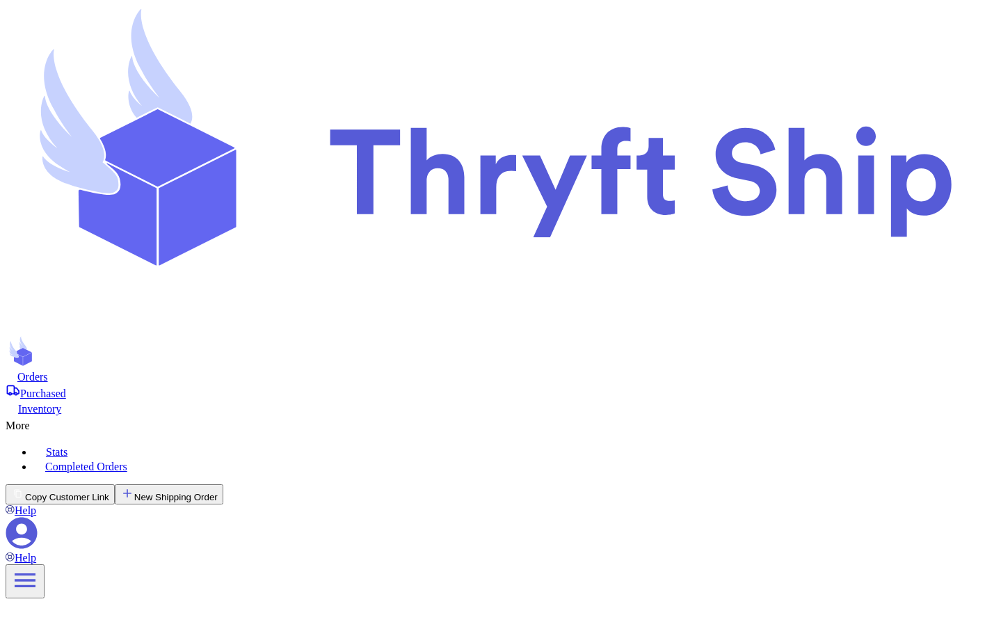
click at [527, 415] on div "More" at bounding box center [492, 423] width 973 height 17
click at [511, 443] on div "Stats" at bounding box center [506, 450] width 946 height 15
click at [451, 443] on div "Stats" at bounding box center [506, 450] width 946 height 15
click at [108, 598] on link "Payments" at bounding box center [129, 604] width 43 height 12
select select "LAST_30_DAYS"
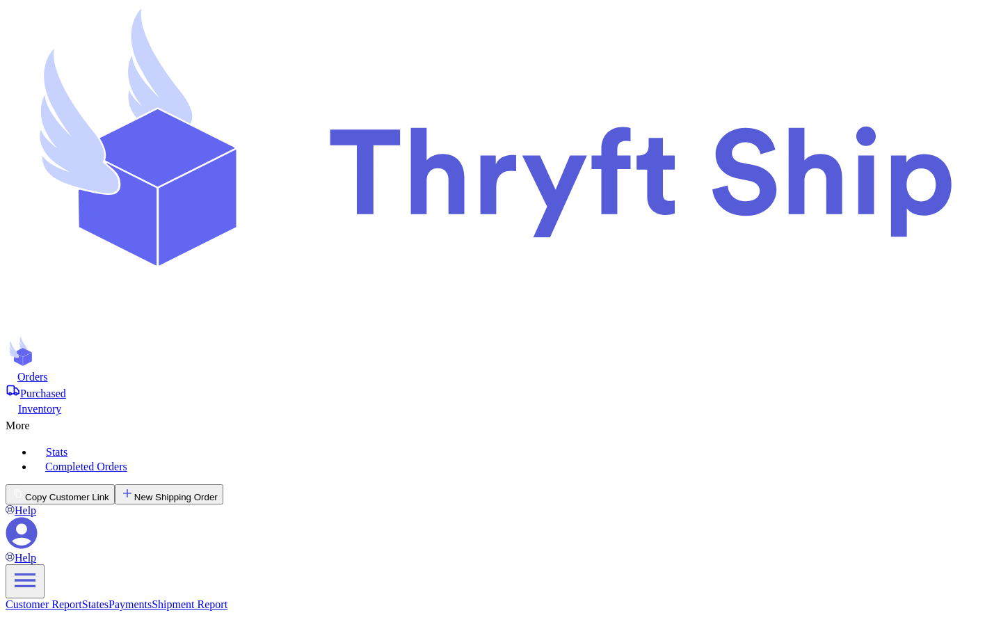
click at [108, 598] on link "Payments" at bounding box center [129, 604] width 43 height 12
click at [82, 598] on link "States" at bounding box center [95, 604] width 26 height 12
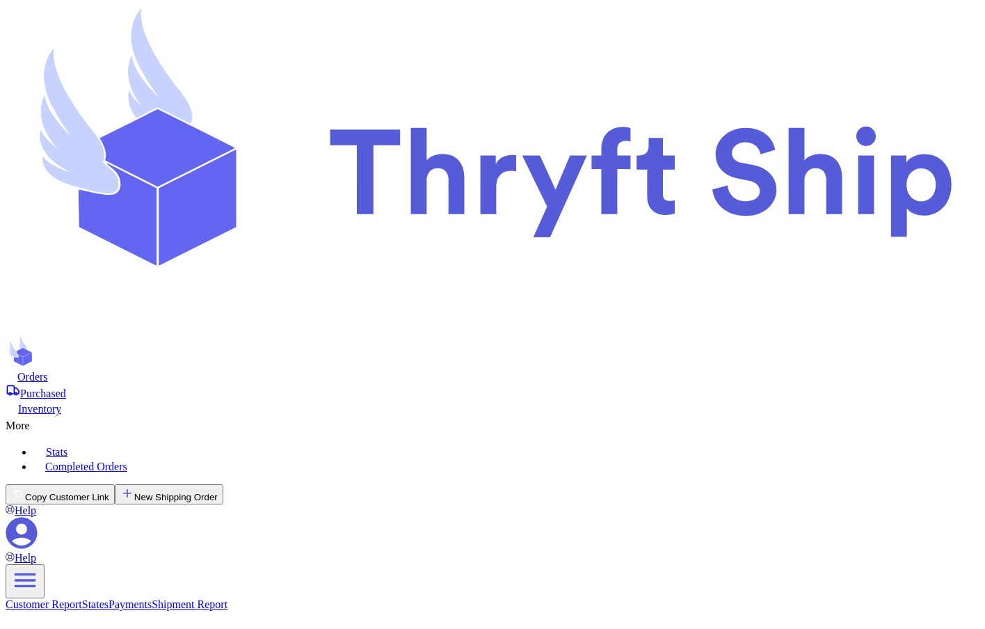
select select "ALL_TIME"
click at [533, 415] on div "More" at bounding box center [492, 423] width 973 height 17
click at [478, 458] on div "Completed Orders" at bounding box center [506, 465] width 946 height 15
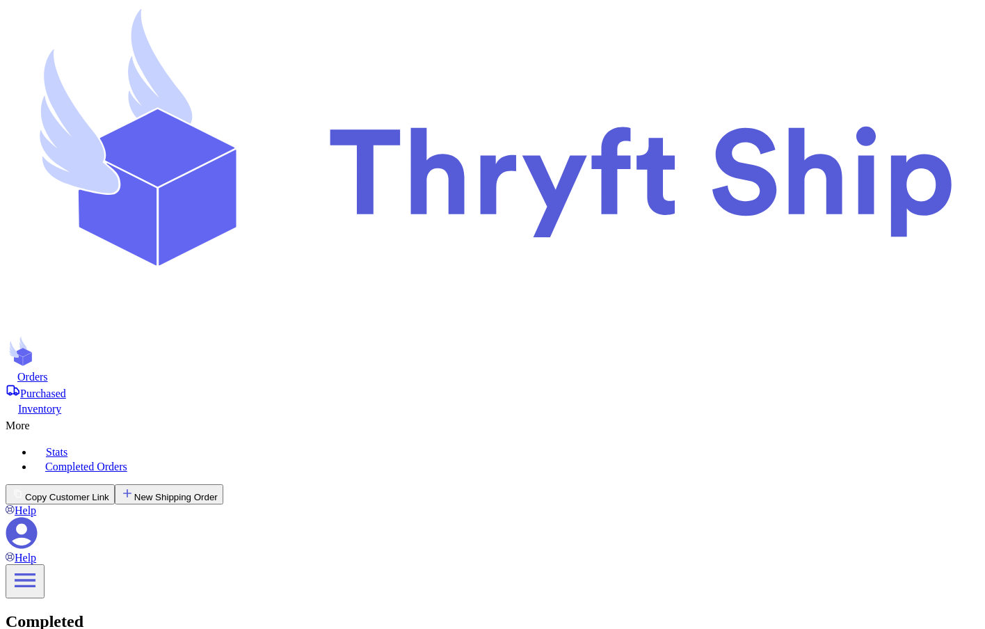
click at [444, 458] on div "Completed Orders" at bounding box center [506, 465] width 946 height 15
click at [387, 612] on div "Completed" at bounding box center [492, 621] width 973 height 19
click at [44, 415] on icon at bounding box center [37, 422] width 14 height 14
click at [241, 369] on nav "Orders Purchased Inventory More Stats Completed Orders" at bounding box center [492, 421] width 973 height 104
click at [227, 369] on div "Orders" at bounding box center [492, 376] width 973 height 14
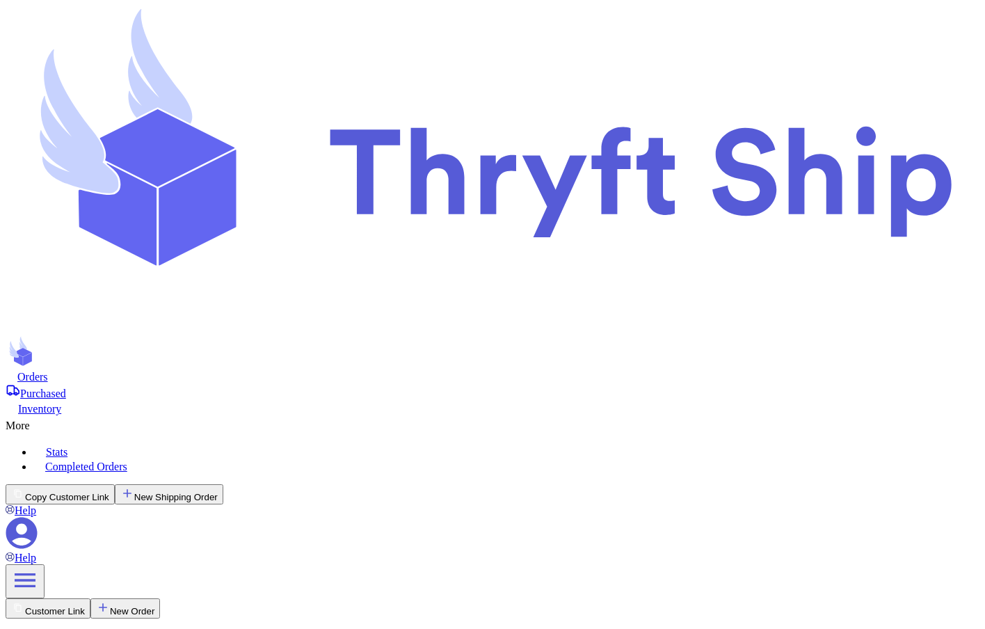
click at [332, 383] on div "Purchased" at bounding box center [492, 391] width 973 height 17
click at [531, 415] on div "More" at bounding box center [492, 423] width 973 height 17
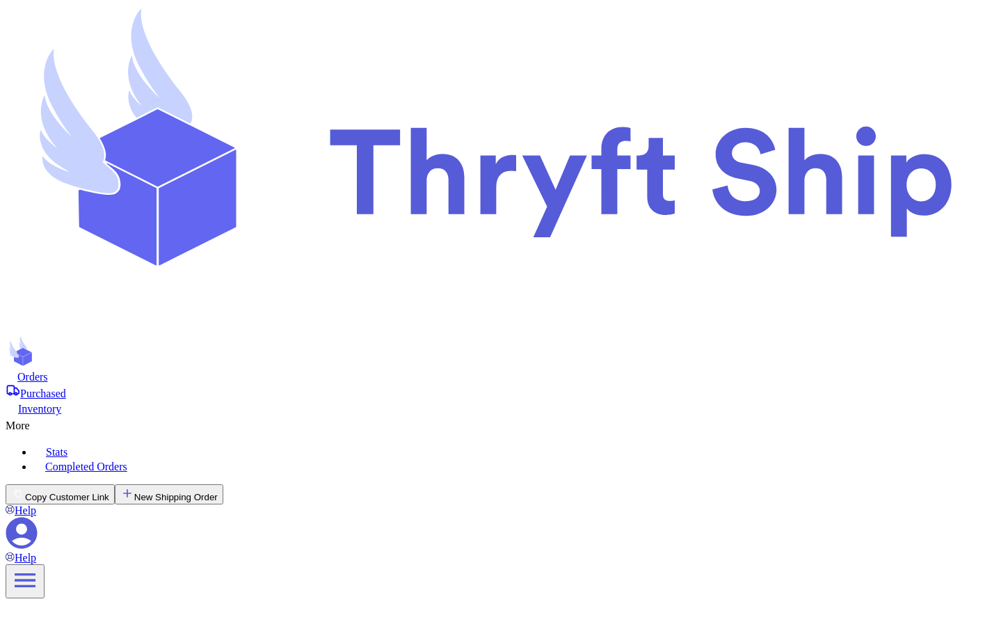
click at [226, 369] on div "Orders" at bounding box center [492, 376] width 973 height 14
click at [303, 383] on div "Purchased" at bounding box center [492, 391] width 973 height 17
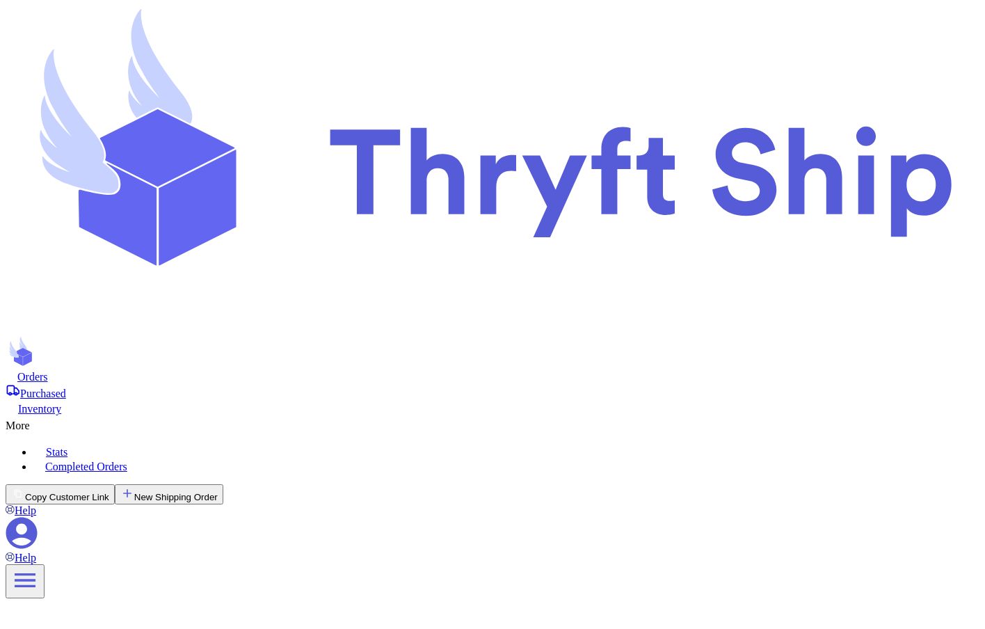
click at [437, 369] on nav "Orders Purchased Inventory More Stats Completed Orders" at bounding box center [492, 421] width 973 height 104
click at [439, 400] on div "Inventory" at bounding box center [492, 407] width 973 height 15
click at [329, 383] on div "Purchased" at bounding box center [492, 391] width 973 height 17
